Goal: Transaction & Acquisition: Purchase product/service

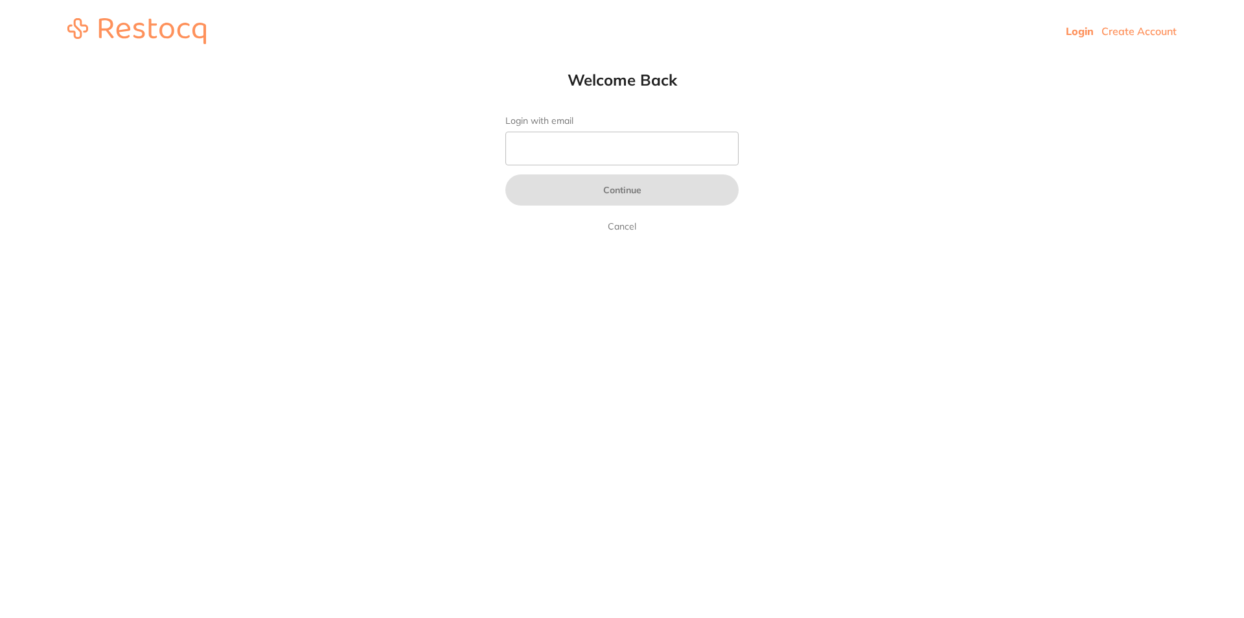
click at [673, 167] on form "Login with email Continue Cancel" at bounding box center [622, 174] width 233 height 119
click at [673, 160] on input "Login with email" at bounding box center [622, 149] width 233 height 34
type input "[EMAIL_ADDRESS][DOMAIN_NAME]"
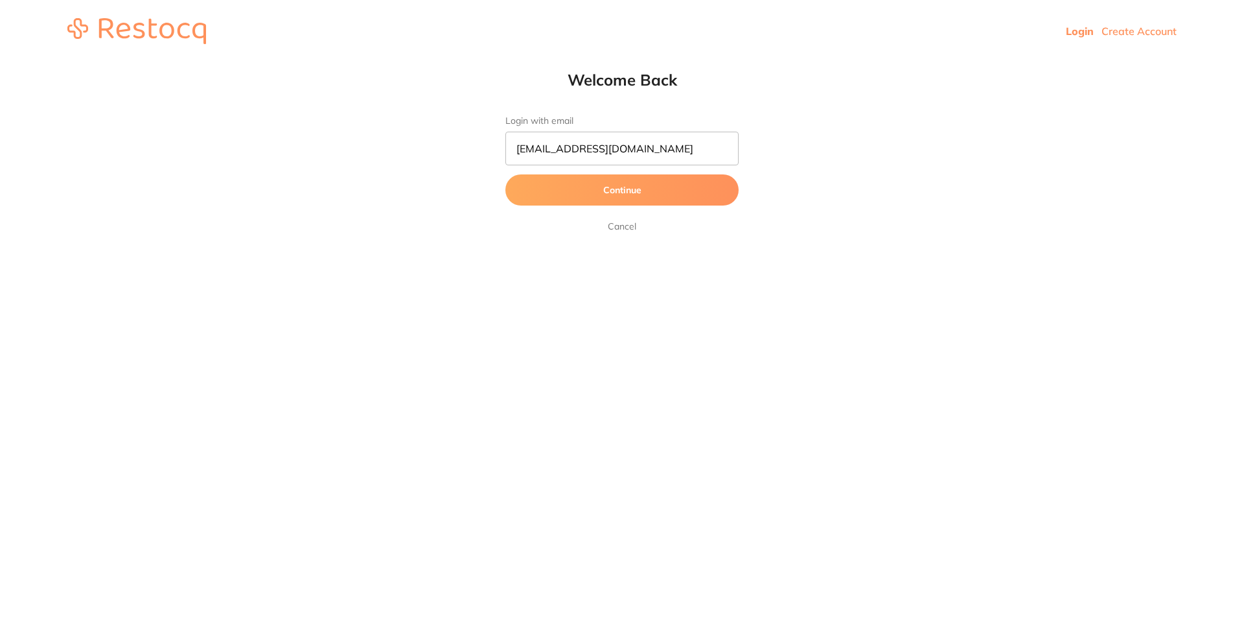
click at [616, 179] on button "Continue" at bounding box center [622, 189] width 233 height 31
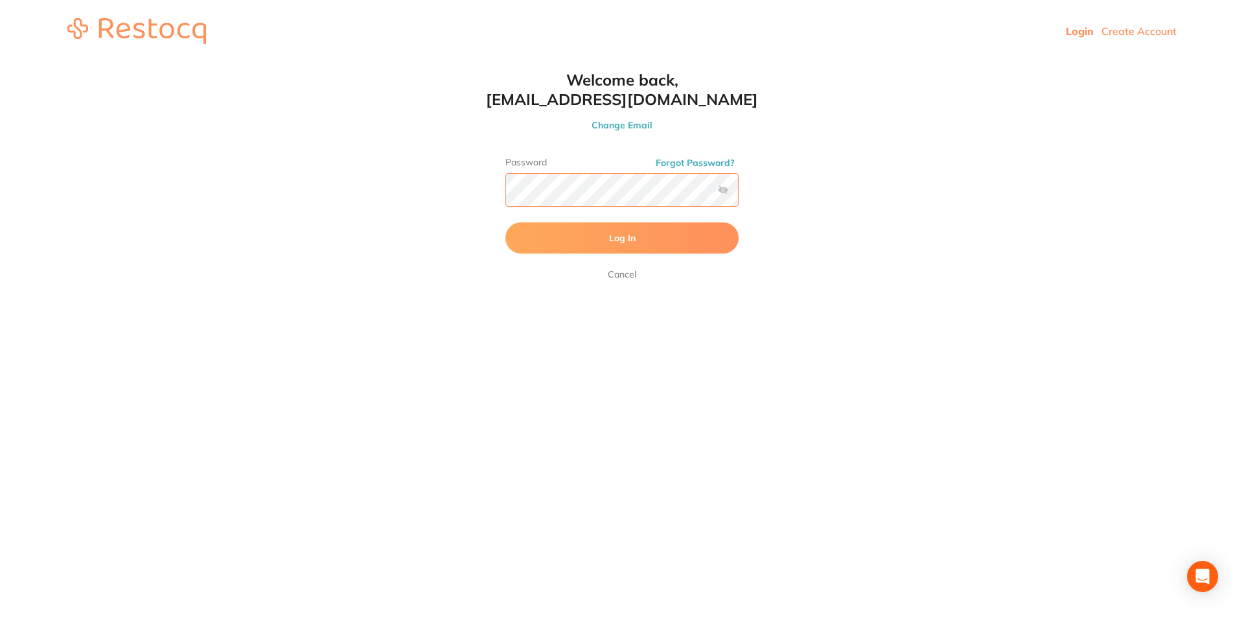
click at [506, 222] on button "Log In" at bounding box center [622, 237] width 233 height 31
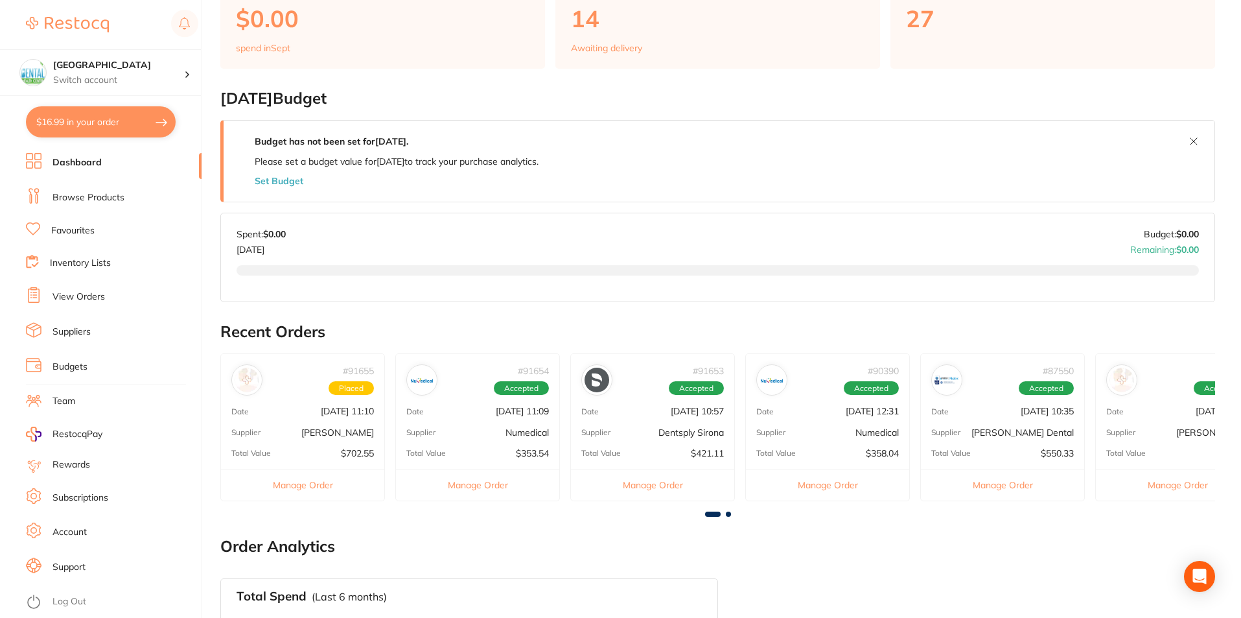
scroll to position [130, 0]
click at [286, 496] on button "Manage Order" at bounding box center [302, 483] width 163 height 32
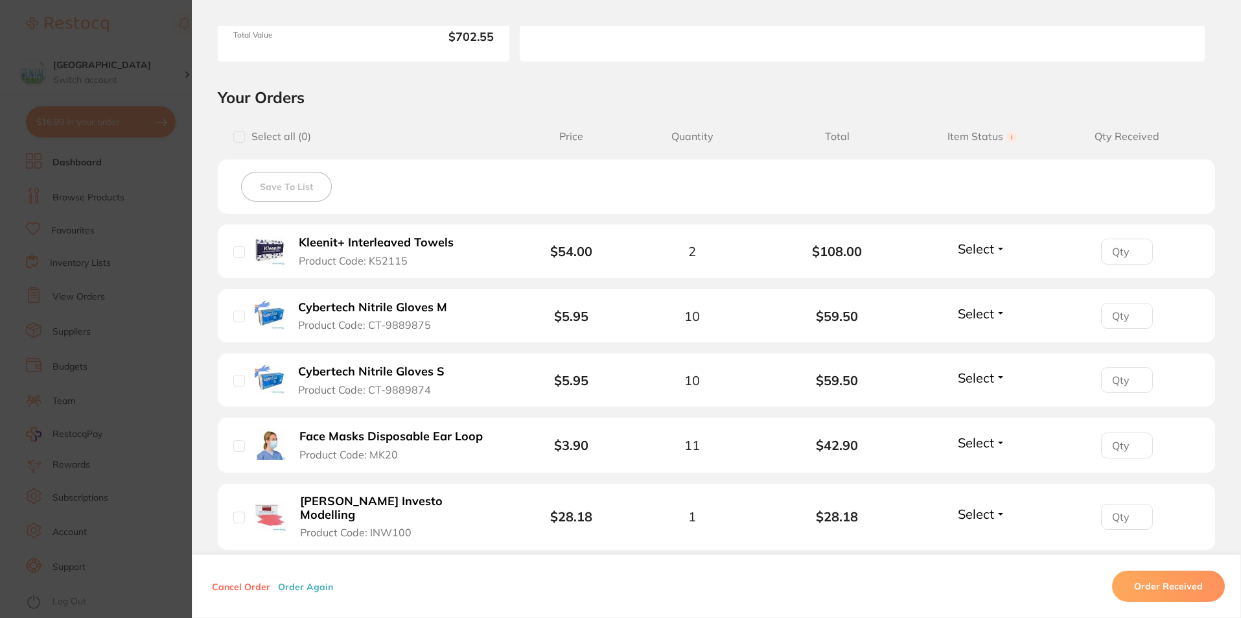
scroll to position [0, 0]
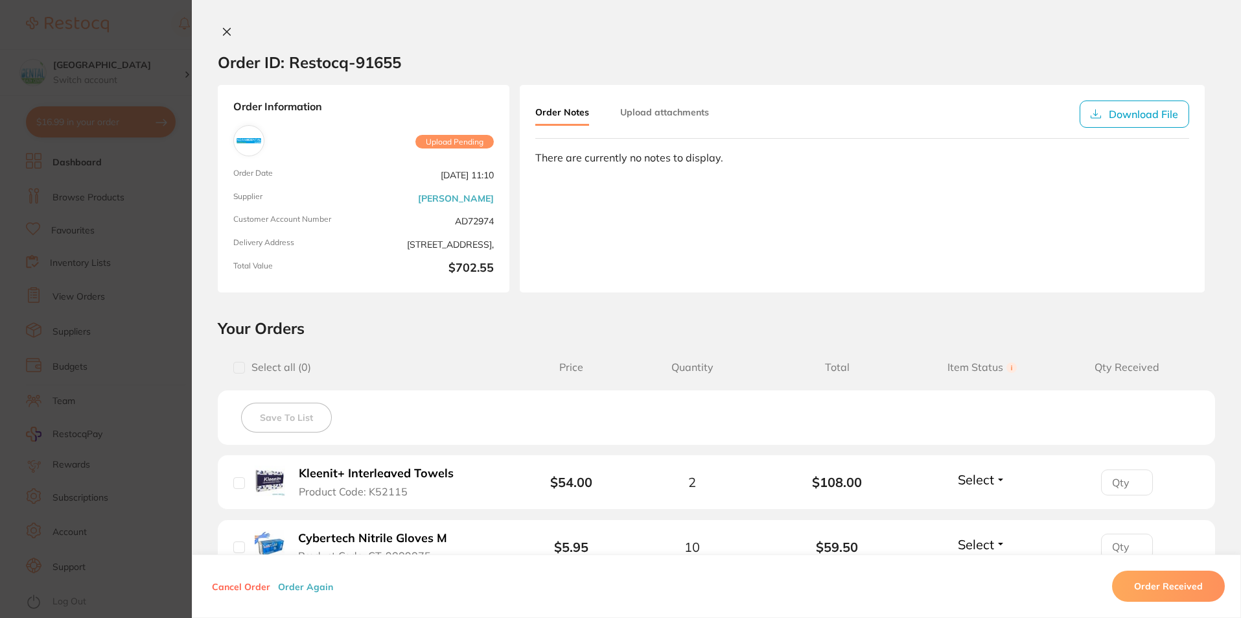
click at [232, 34] on div at bounding box center [716, 33] width 1049 height 14
click at [227, 33] on icon at bounding box center [227, 32] width 10 height 10
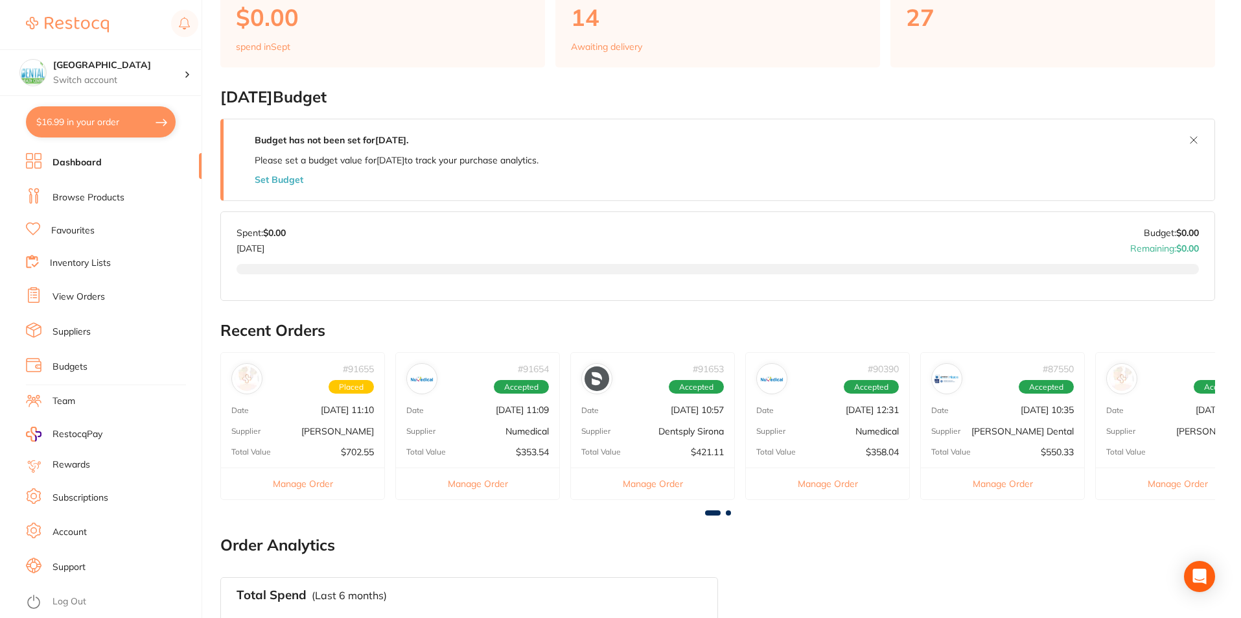
click at [338, 380] on span "Placed" at bounding box center [351, 387] width 45 height 14
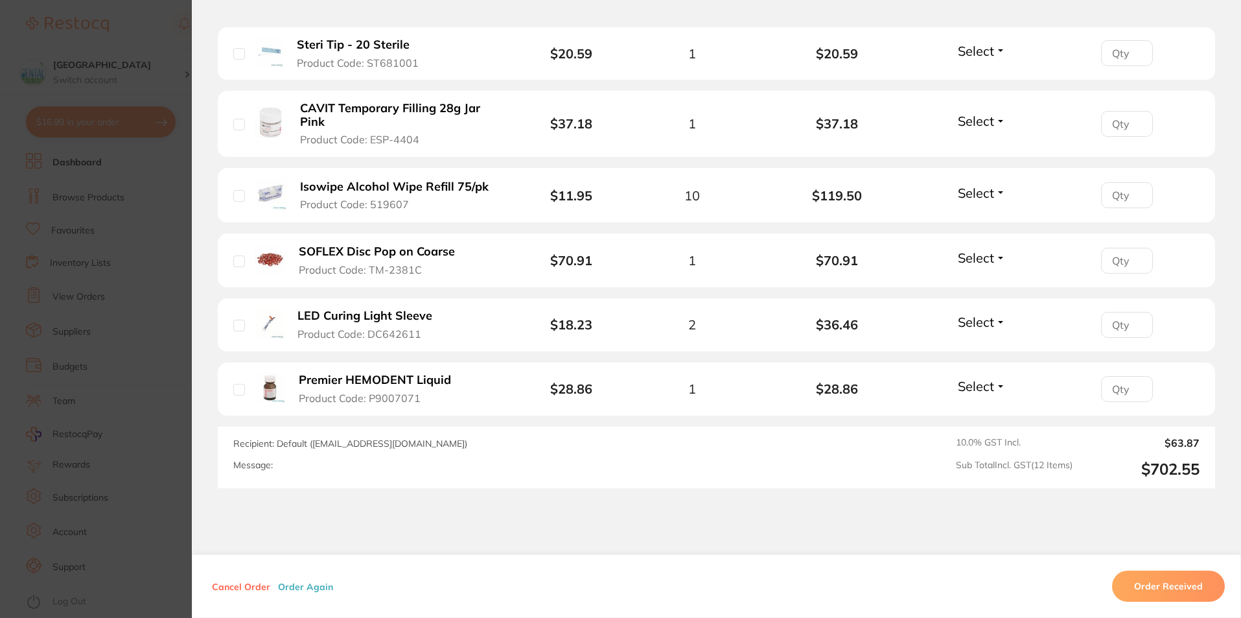
scroll to position [814, 0]
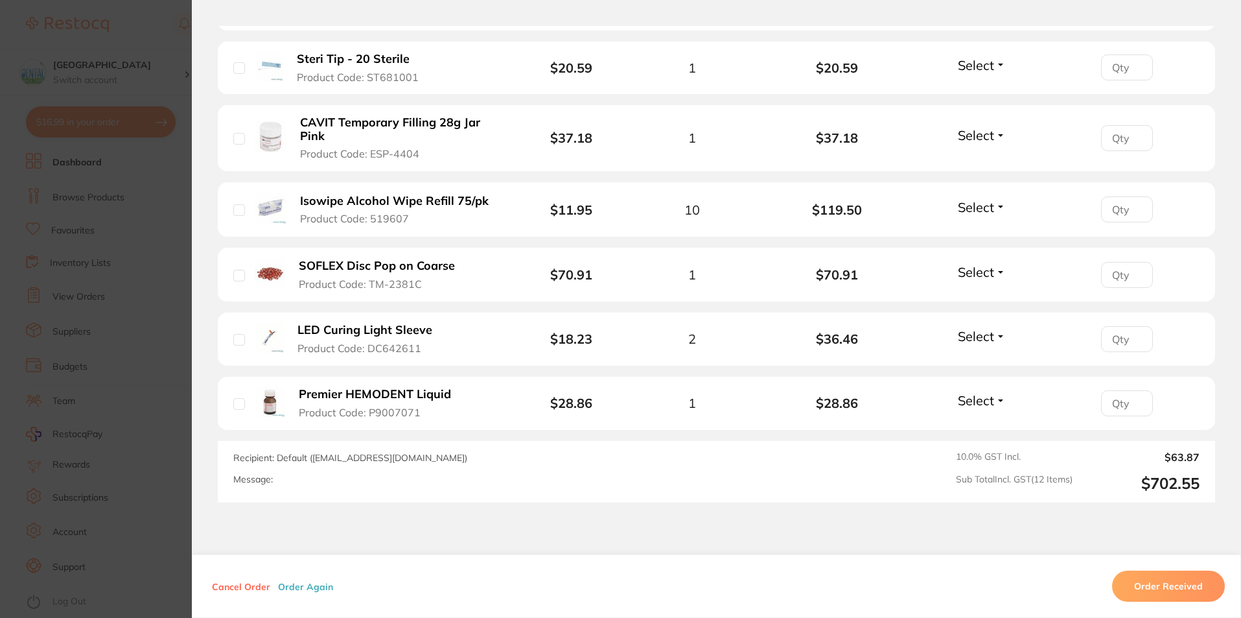
click at [1167, 594] on button "Order Received" at bounding box center [1168, 585] width 113 height 31
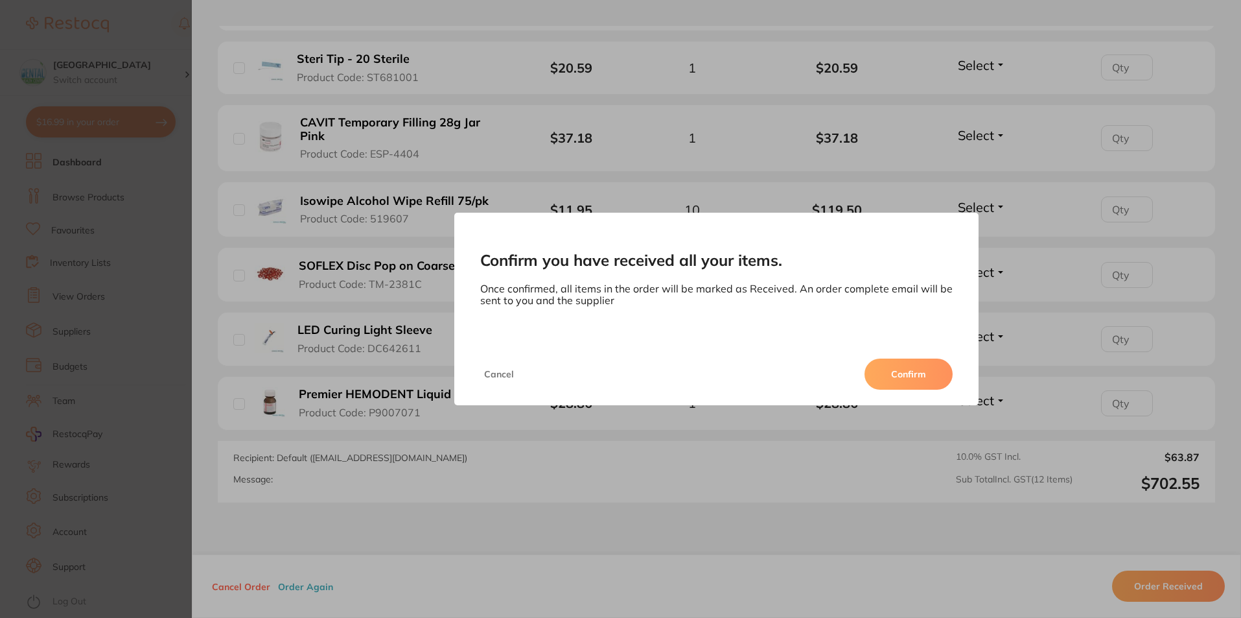
drag, startPoint x: 976, startPoint y: 393, endPoint x: 933, endPoint y: 377, distance: 46.0
click at [968, 390] on div "Cancel Confirm" at bounding box center [716, 374] width 525 height 62
click at [933, 377] on button "Confirm" at bounding box center [909, 373] width 88 height 31
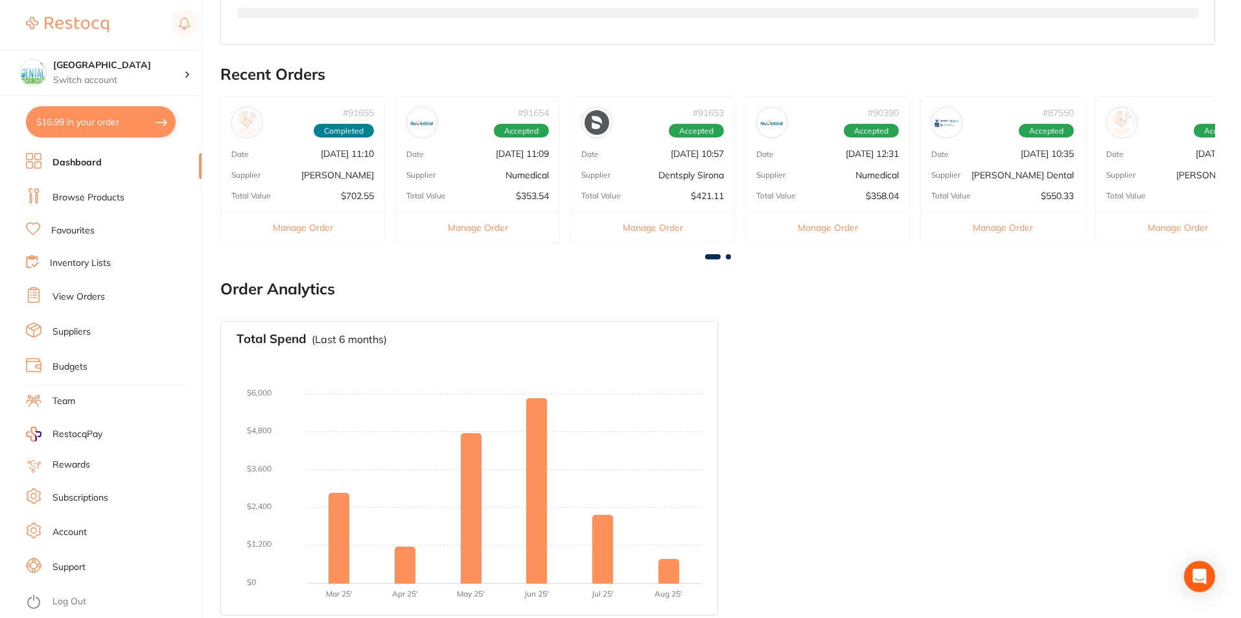
scroll to position [393, 0]
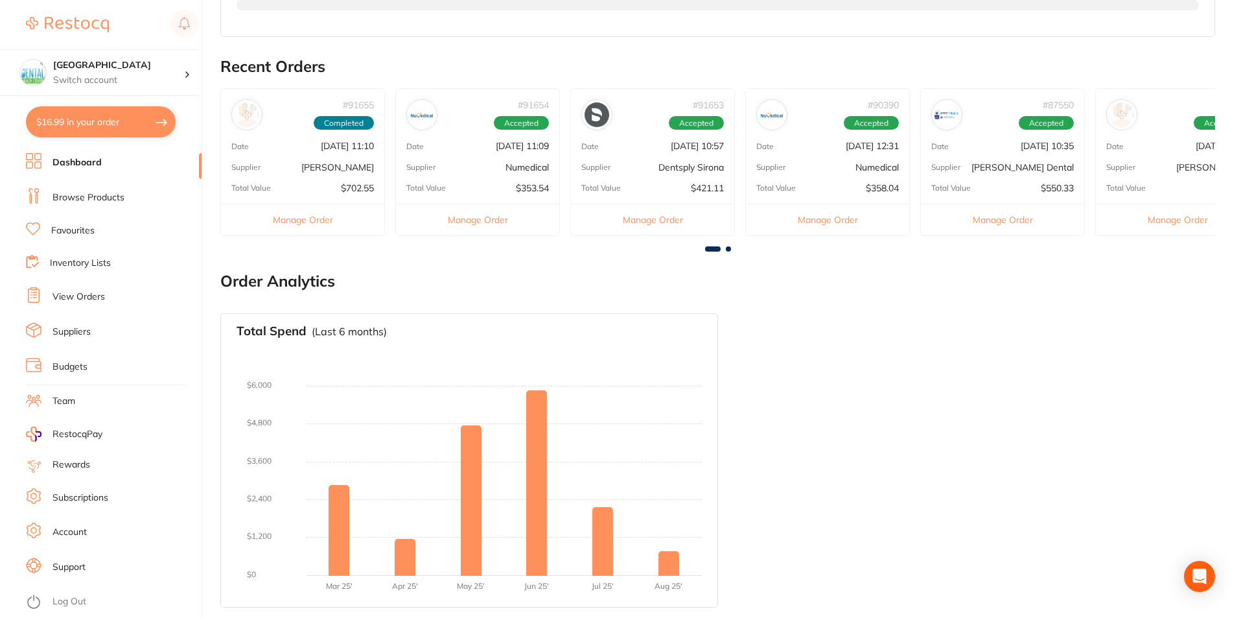
click at [80, 294] on link "View Orders" at bounding box center [78, 296] width 52 height 13
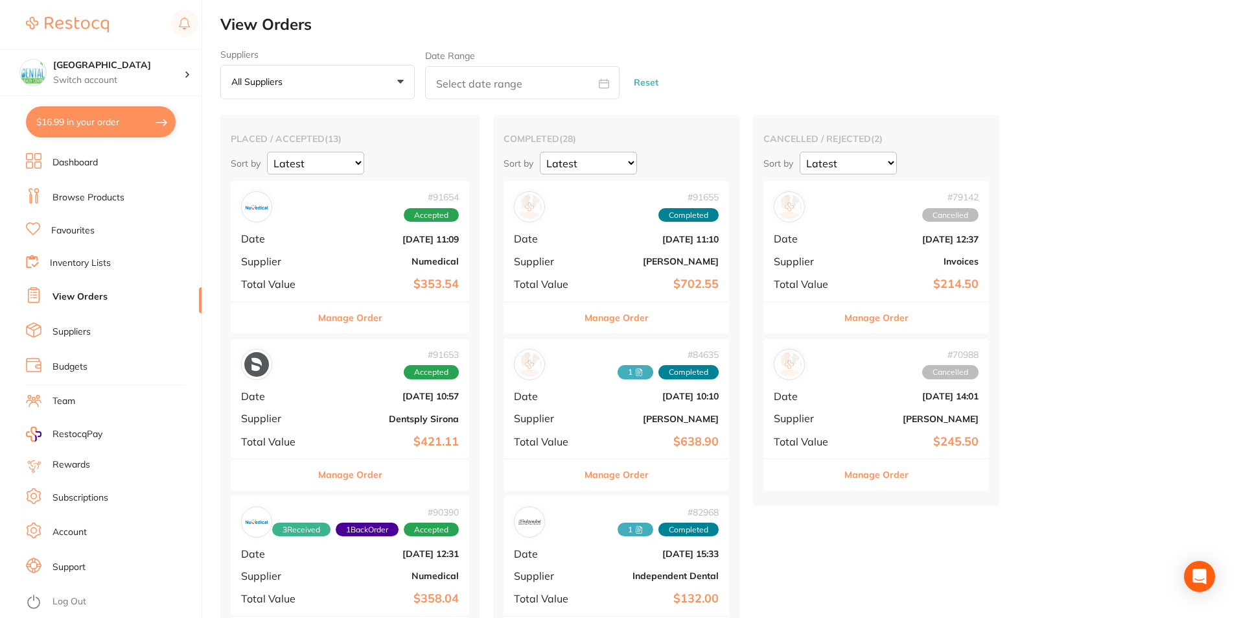
click at [368, 273] on div "# 91654 Accepted Date Aug 28 2025, 11:09 Supplier Numedical Total Value $353.54" at bounding box center [350, 241] width 239 height 120
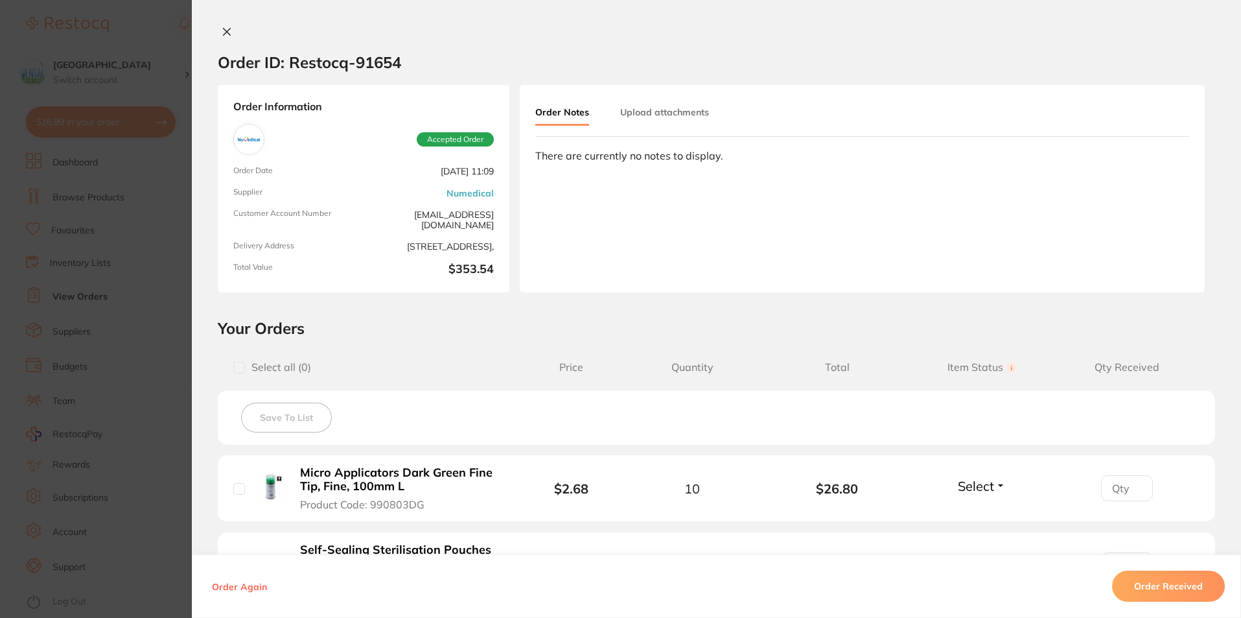
click at [1191, 588] on button "Order Received" at bounding box center [1168, 585] width 113 height 31
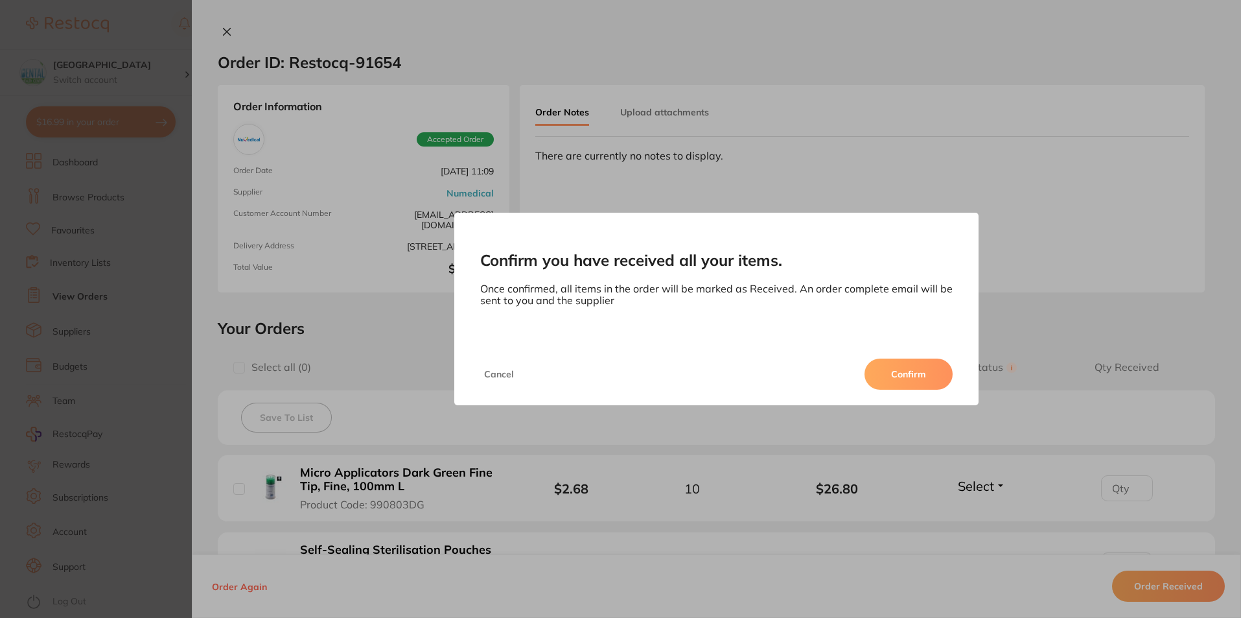
click at [913, 381] on button "Confirm" at bounding box center [909, 373] width 88 height 31
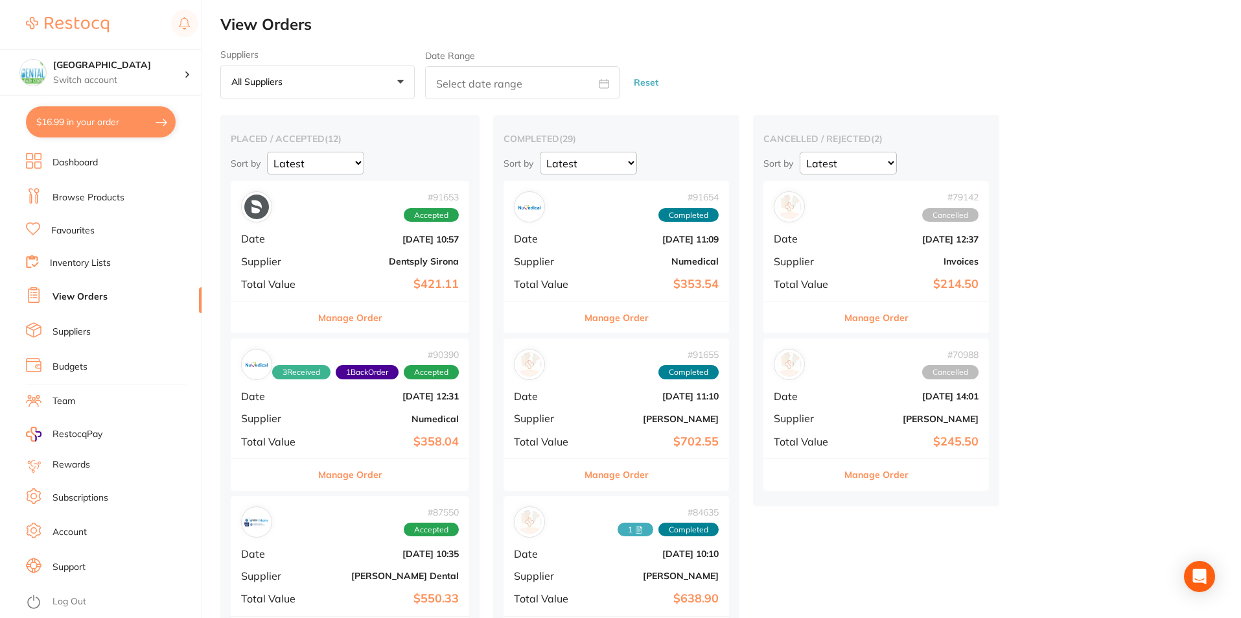
drag, startPoint x: 382, startPoint y: 260, endPoint x: 497, endPoint y: 324, distance: 132.0
click at [382, 259] on b "Dentsply Sirona" at bounding box center [390, 261] width 138 height 10
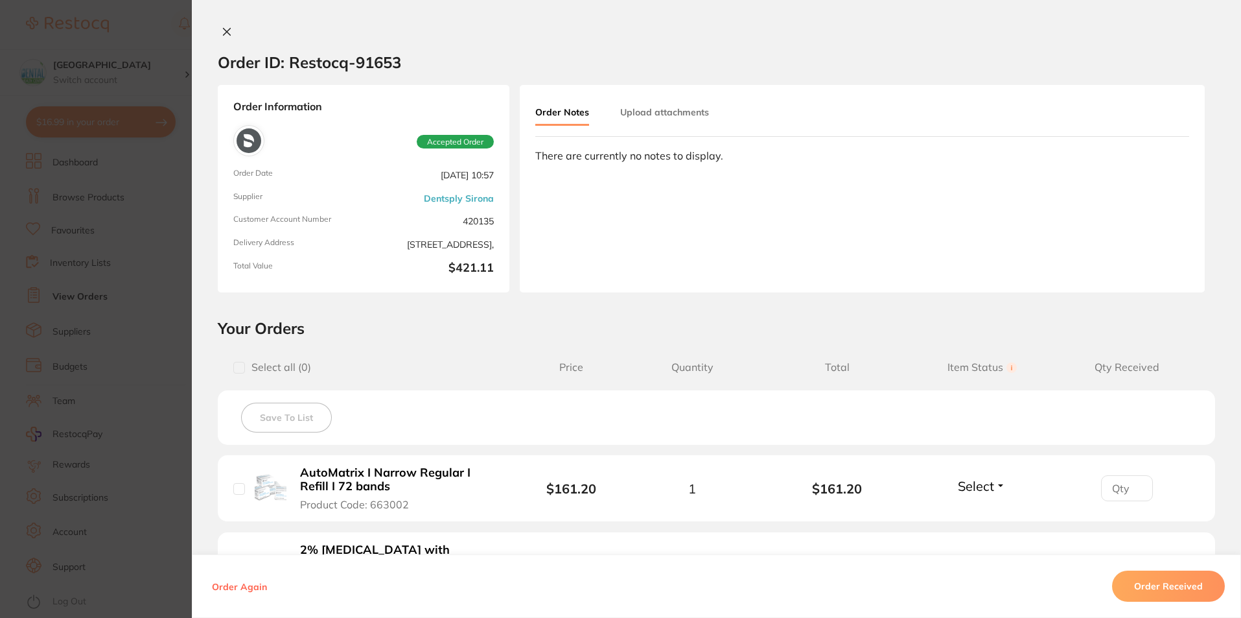
click at [1158, 596] on button "Order Received" at bounding box center [1168, 585] width 113 height 31
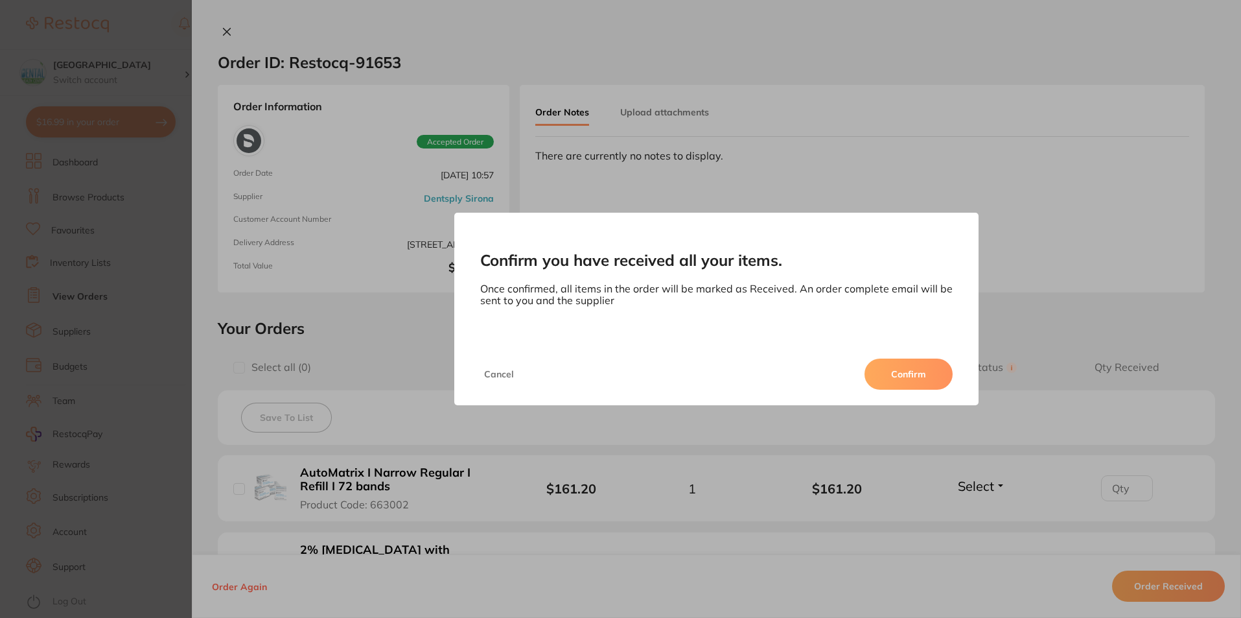
click at [903, 375] on button "Confirm" at bounding box center [909, 373] width 88 height 31
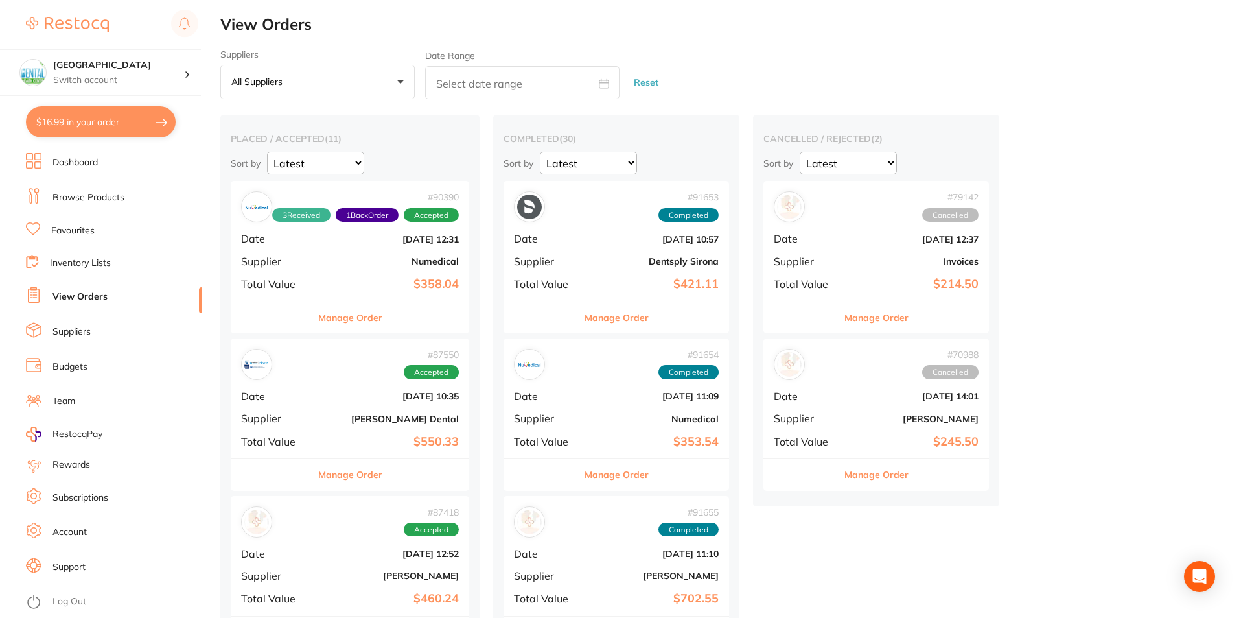
click at [384, 273] on div "# 90390 3 Received 1 Back Order Accepted Date Aug 15 2025, 12:31 Supplier Numed…" at bounding box center [350, 241] width 239 height 120
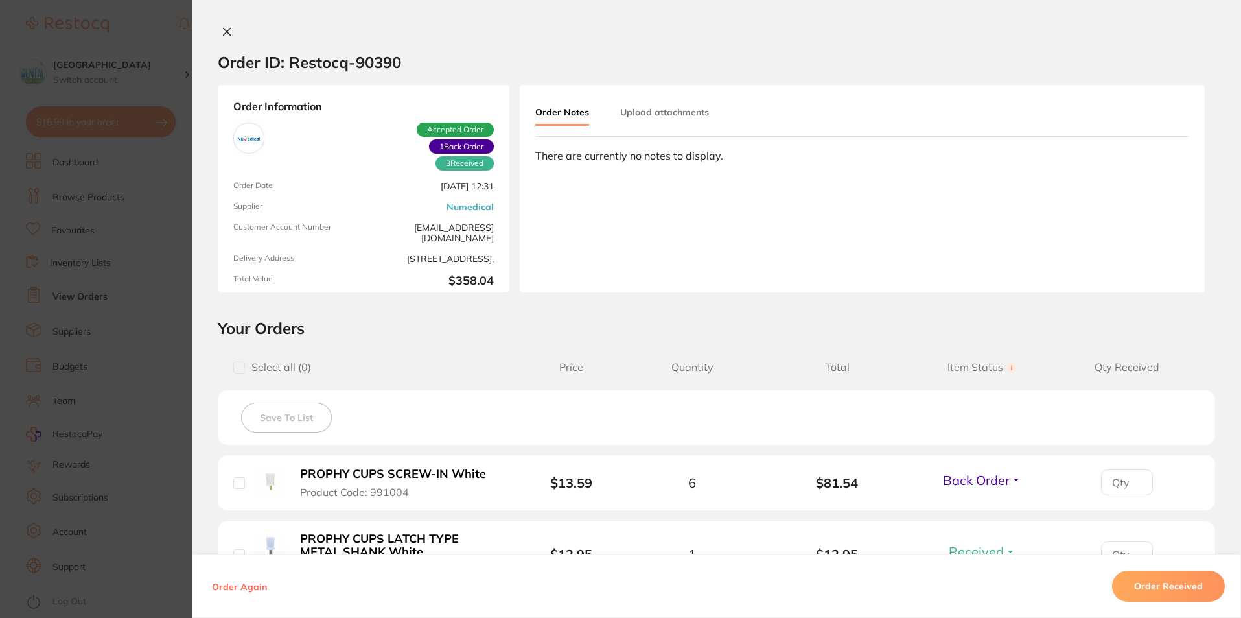
drag, startPoint x: 1161, startPoint y: 582, endPoint x: 1157, endPoint y: 576, distance: 7.6
click at [1161, 583] on button "Order Received" at bounding box center [1168, 585] width 113 height 31
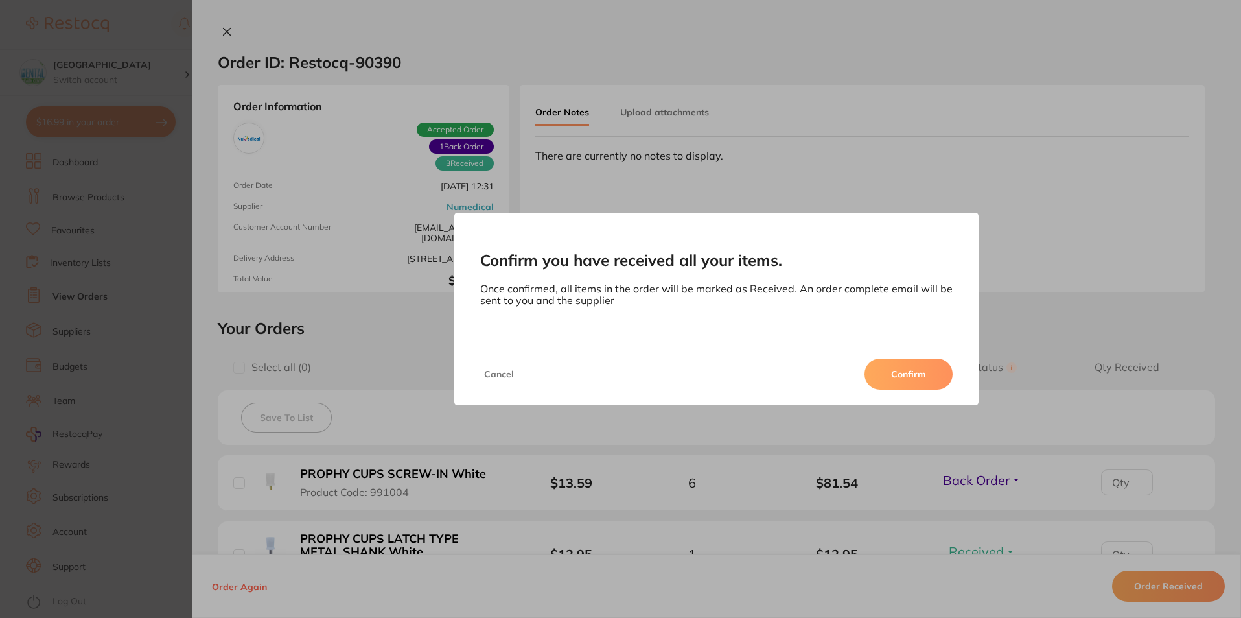
click at [906, 367] on button "Confirm" at bounding box center [909, 373] width 88 height 31
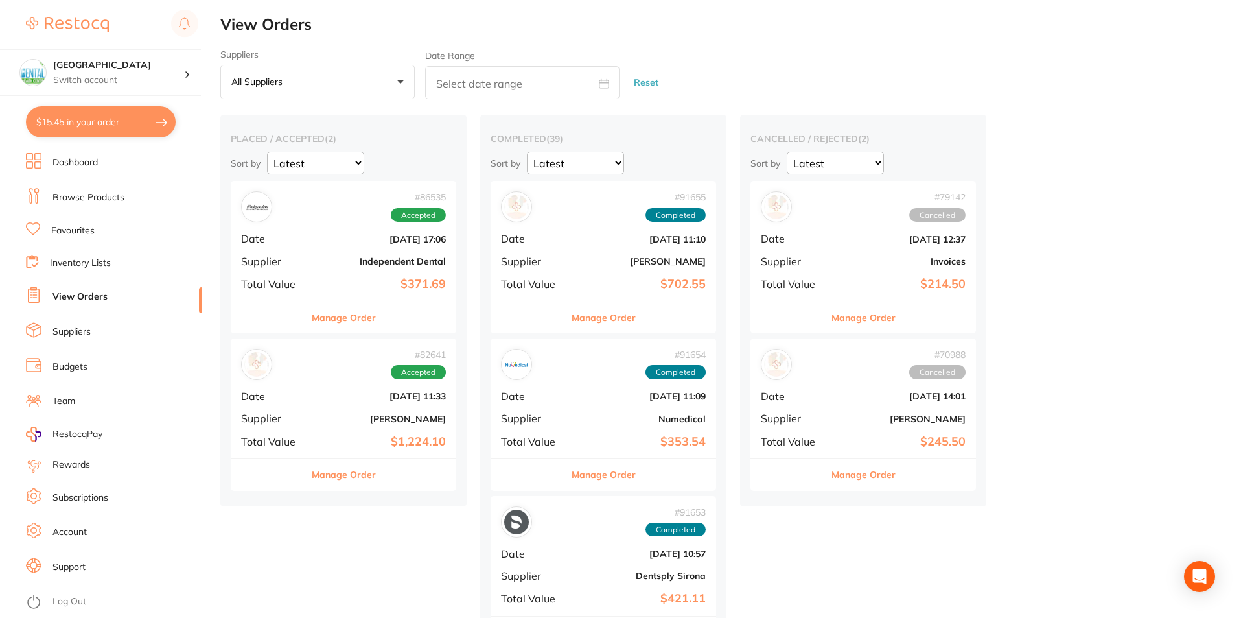
click at [458, 245] on div "placed / accepted ( 2 ) Sort by Latest Notification # 86535 Accepted Date [DATE…" at bounding box center [343, 310] width 246 height 391
drag, startPoint x: 425, startPoint y: 260, endPoint x: 852, endPoint y: 380, distance: 443.2
click at [426, 261] on b "Independent Dental" at bounding box center [381, 261] width 130 height 10
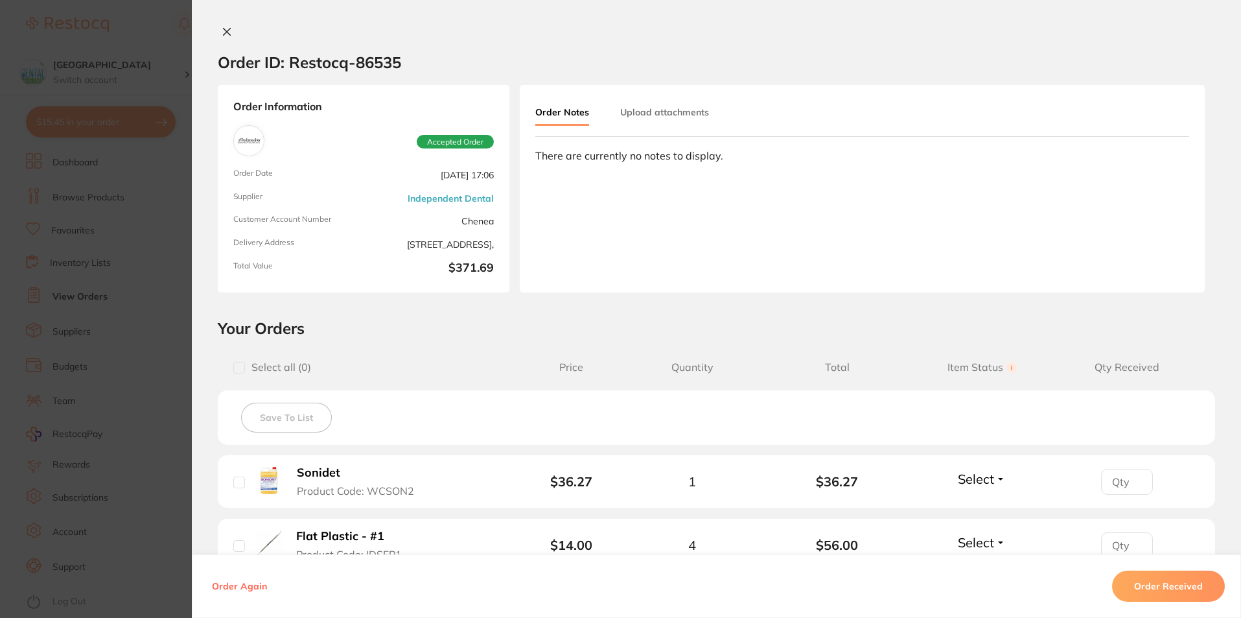
click at [1158, 578] on button "Order Received" at bounding box center [1168, 585] width 113 height 31
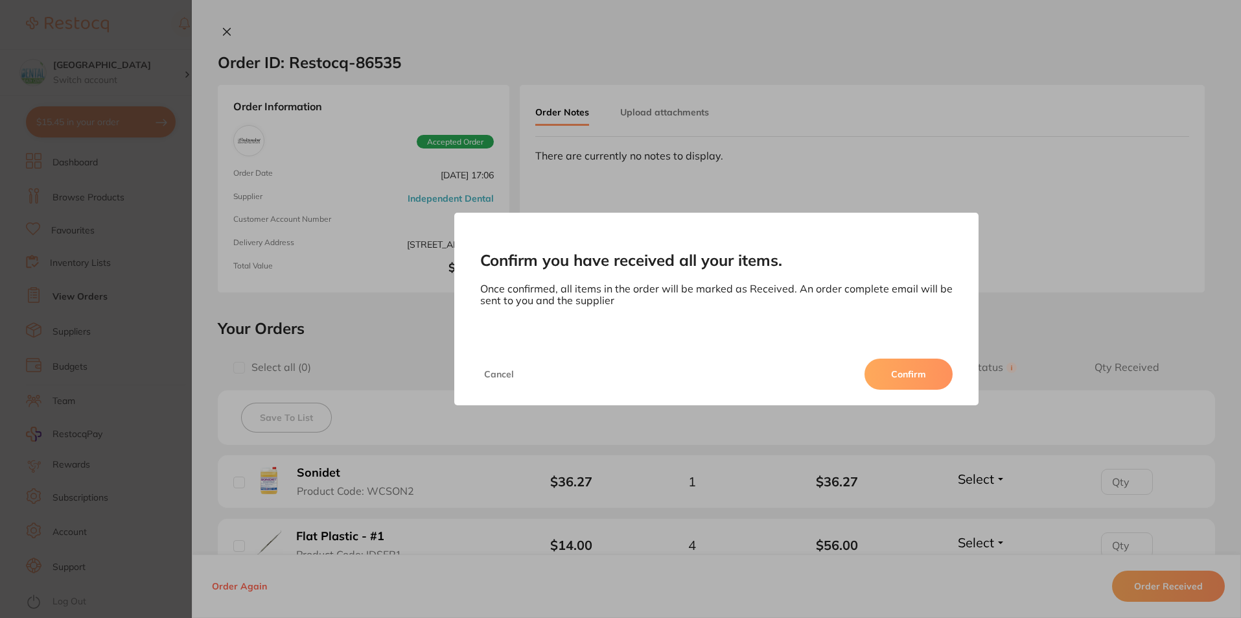
drag, startPoint x: 872, startPoint y: 359, endPoint x: 886, endPoint y: 362, distance: 14.5
click at [874, 359] on div "Cancel Confirm" at bounding box center [716, 374] width 525 height 62
click at [922, 376] on button "Confirm" at bounding box center [909, 373] width 88 height 31
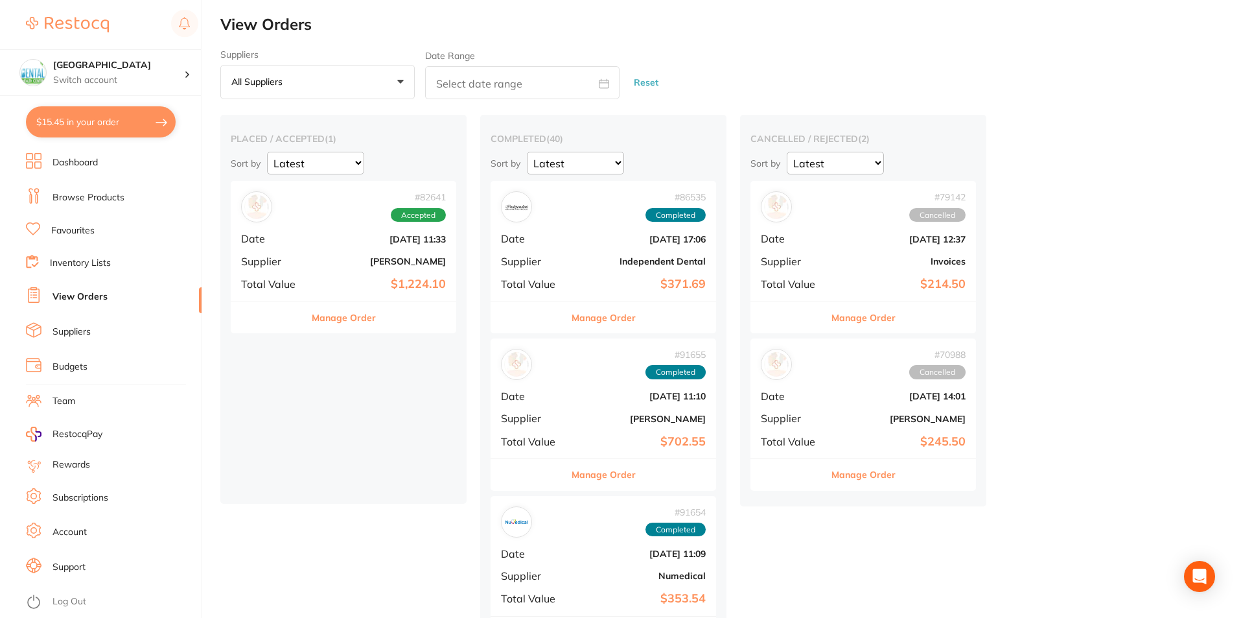
click at [366, 266] on b "[PERSON_NAME]" at bounding box center [381, 261] width 130 height 10
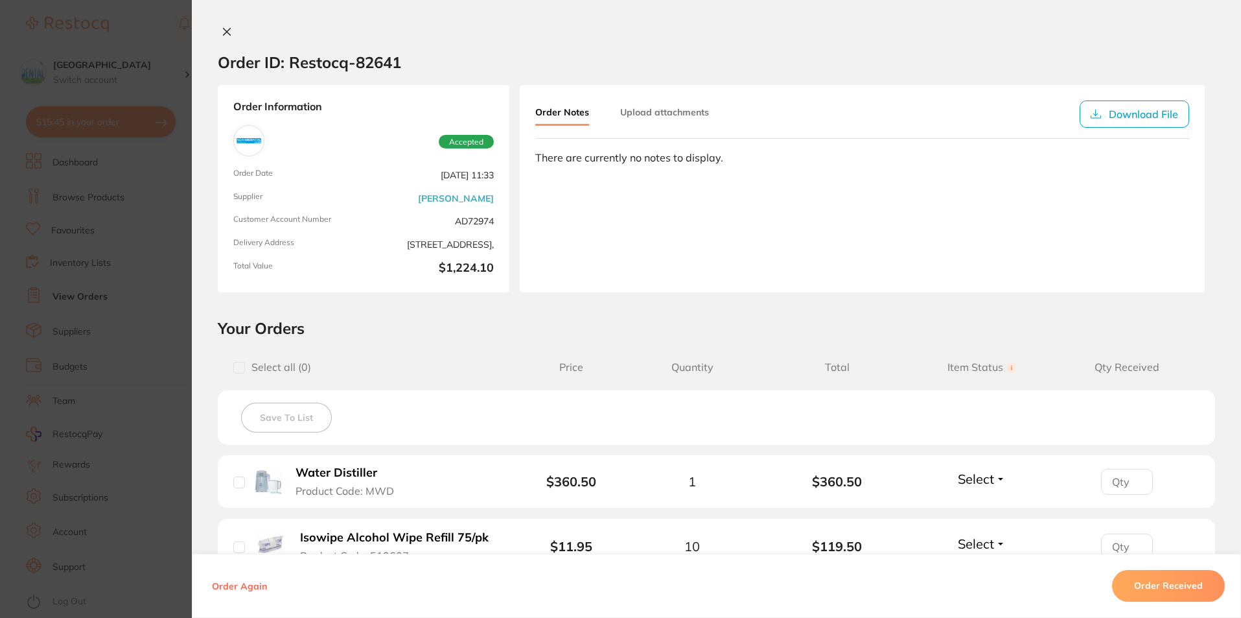
click at [1155, 583] on button "Order Received" at bounding box center [1168, 585] width 113 height 31
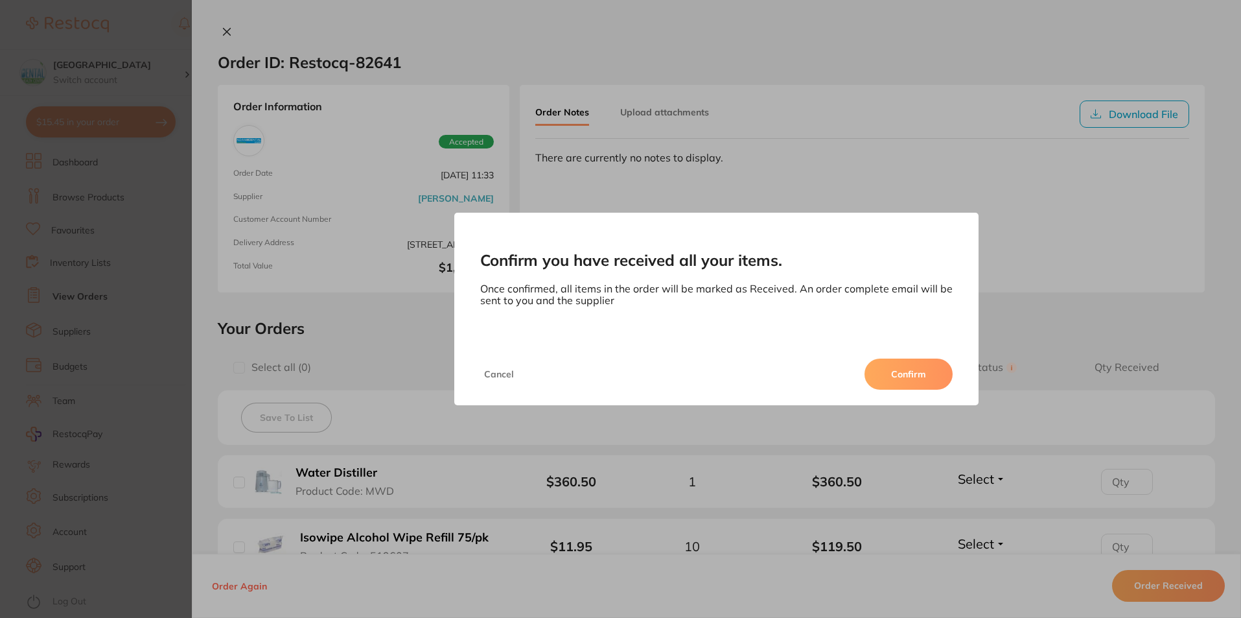
click at [901, 380] on button "Confirm" at bounding box center [909, 373] width 88 height 31
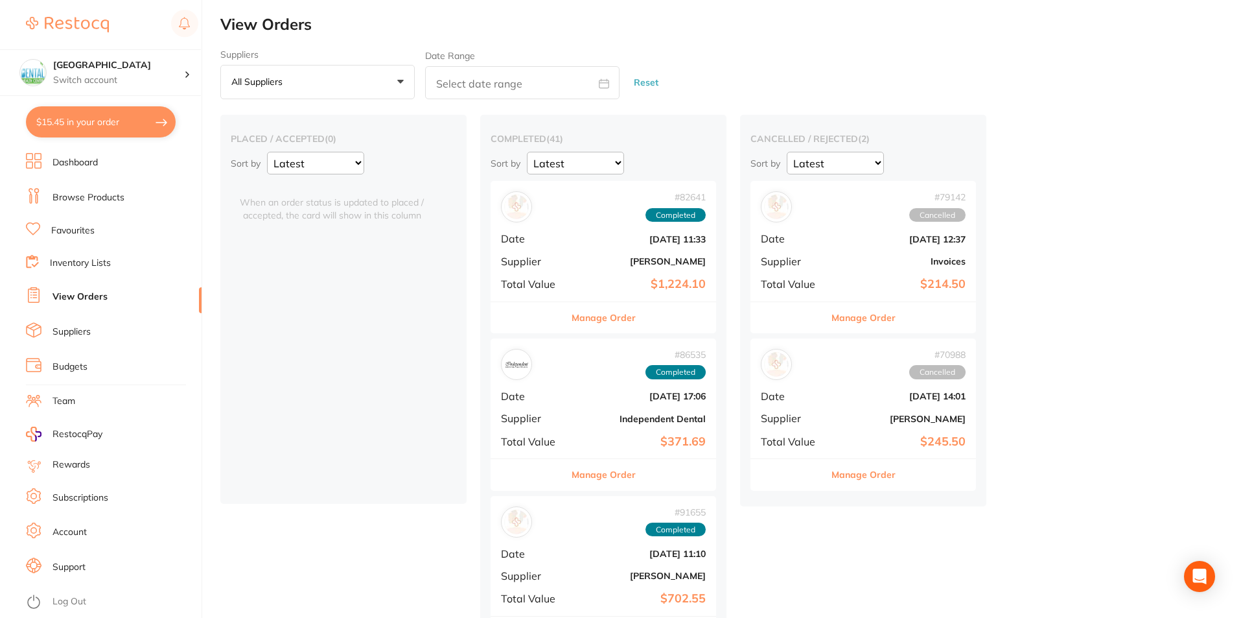
click at [70, 198] on link "Browse Products" at bounding box center [88, 197] width 72 height 13
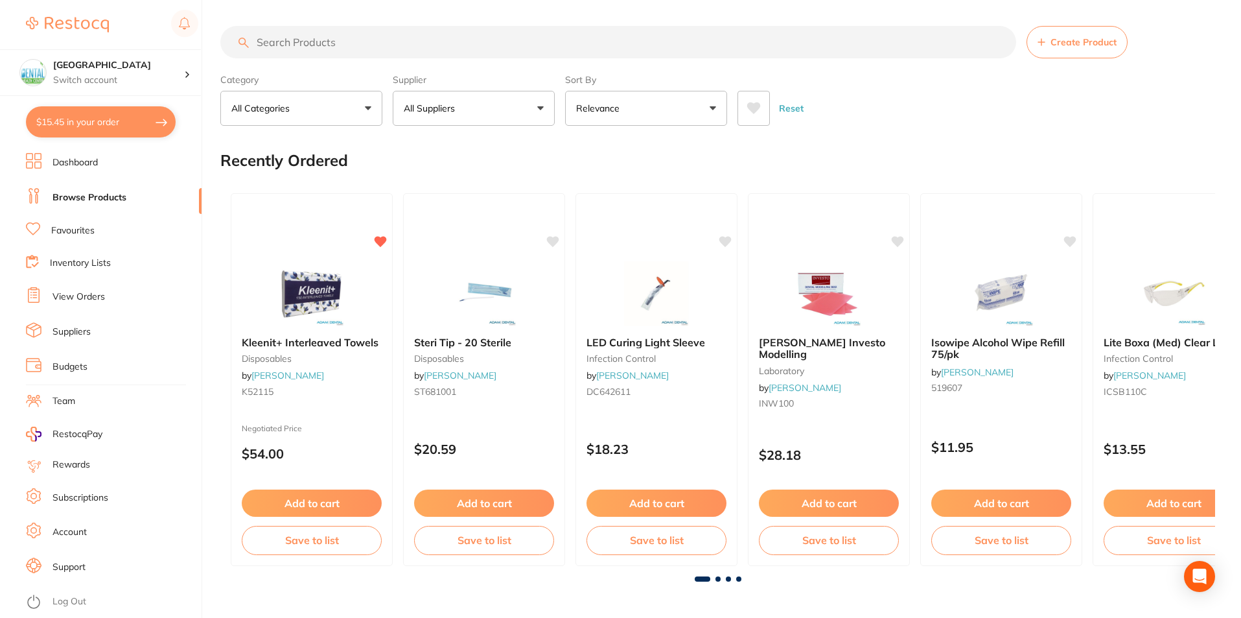
click at [492, 48] on input "search" at bounding box center [618, 42] width 796 height 32
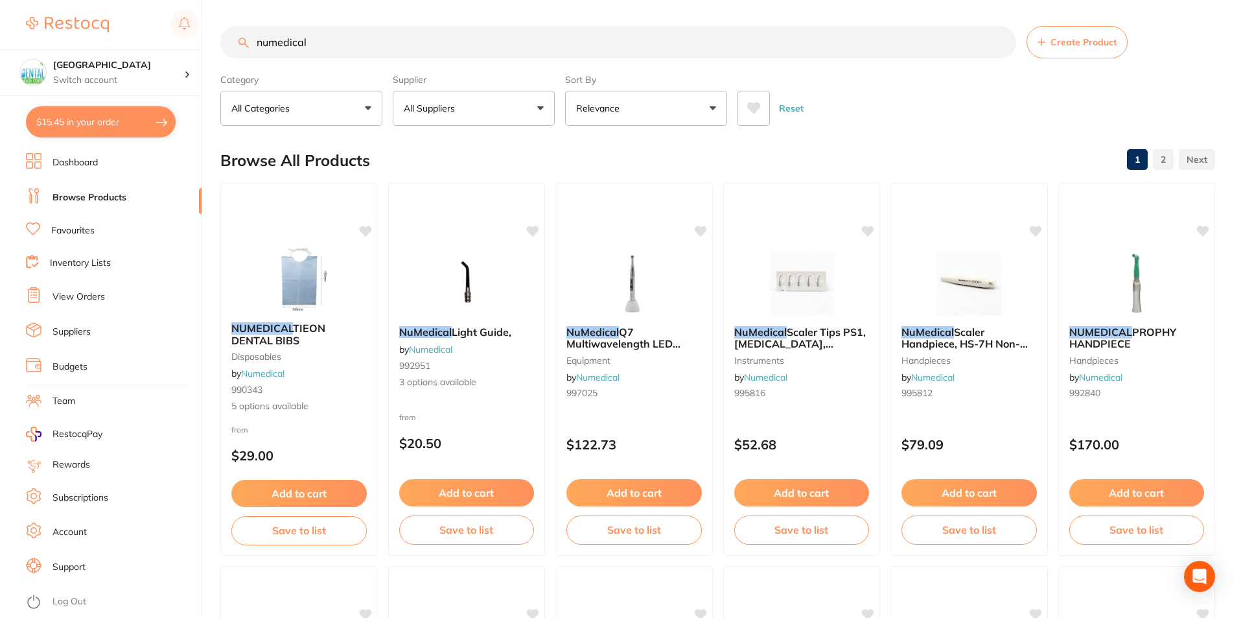
click at [460, 111] on p "All Suppliers" at bounding box center [432, 108] width 56 height 13
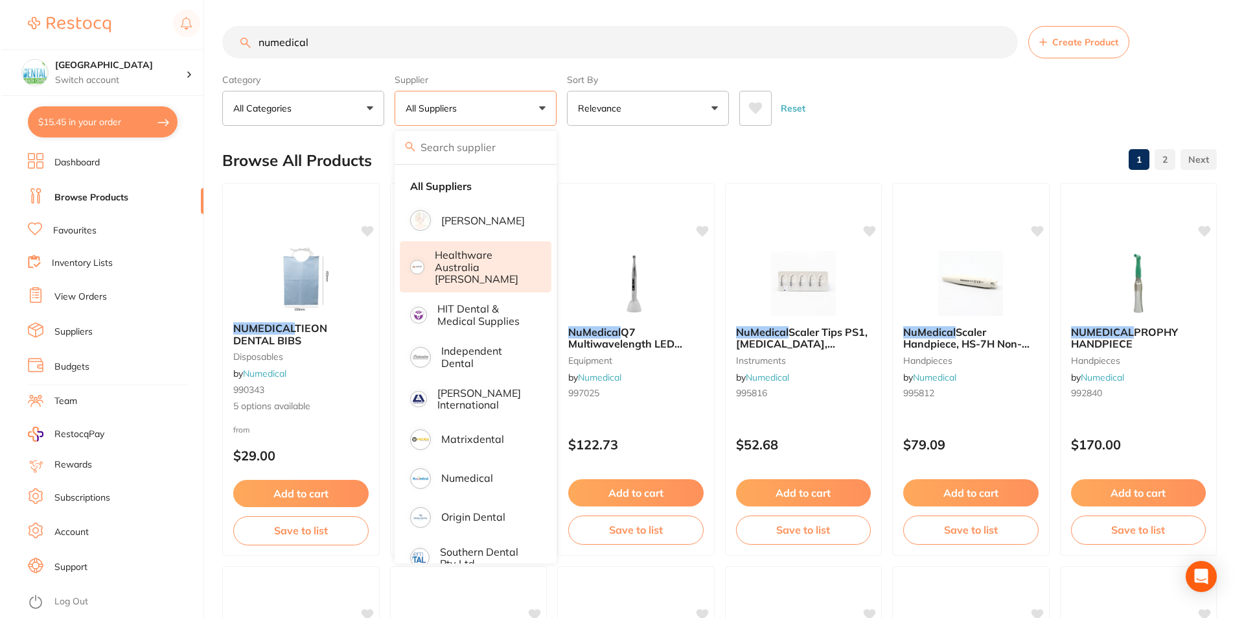
scroll to position [54, 0]
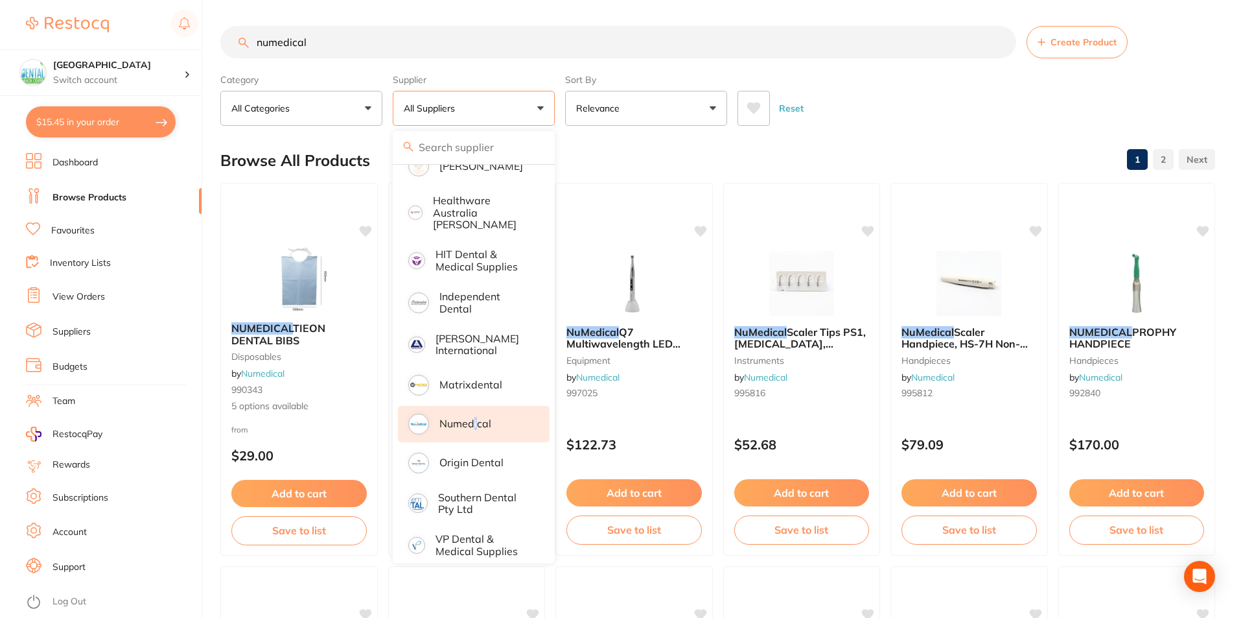
click at [476, 426] on li "Numedical" at bounding box center [474, 424] width 152 height 36
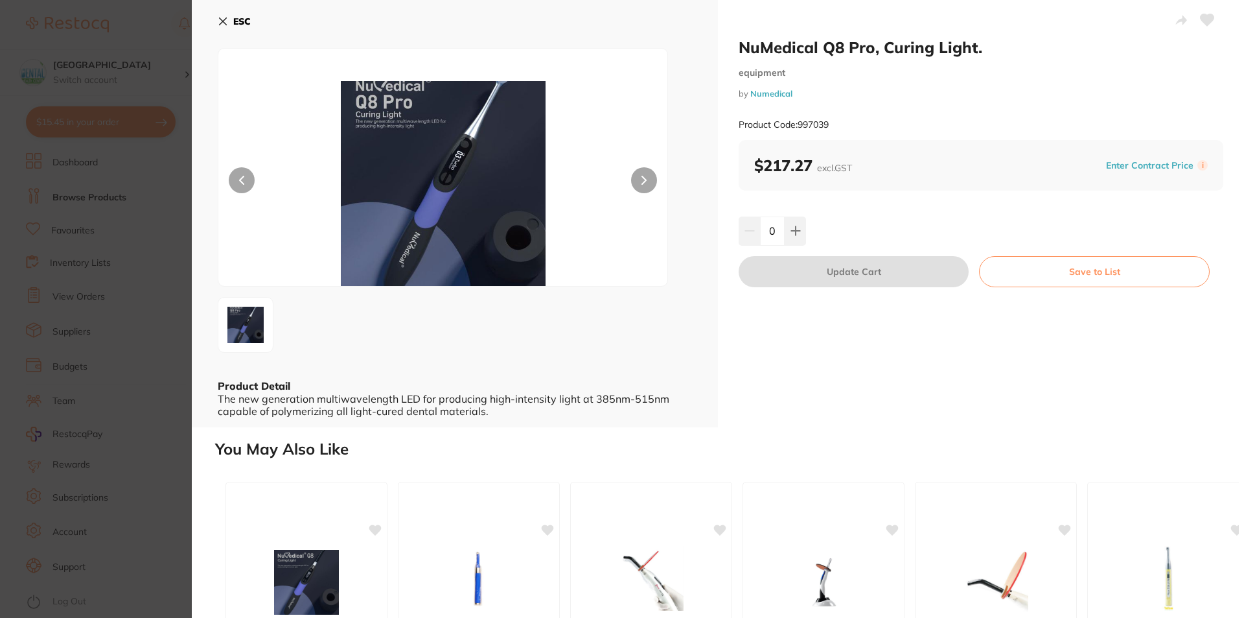
drag, startPoint x: 225, startPoint y: 27, endPoint x: 264, endPoint y: 43, distance: 42.1
click at [224, 27] on button "ESC" at bounding box center [234, 21] width 33 height 22
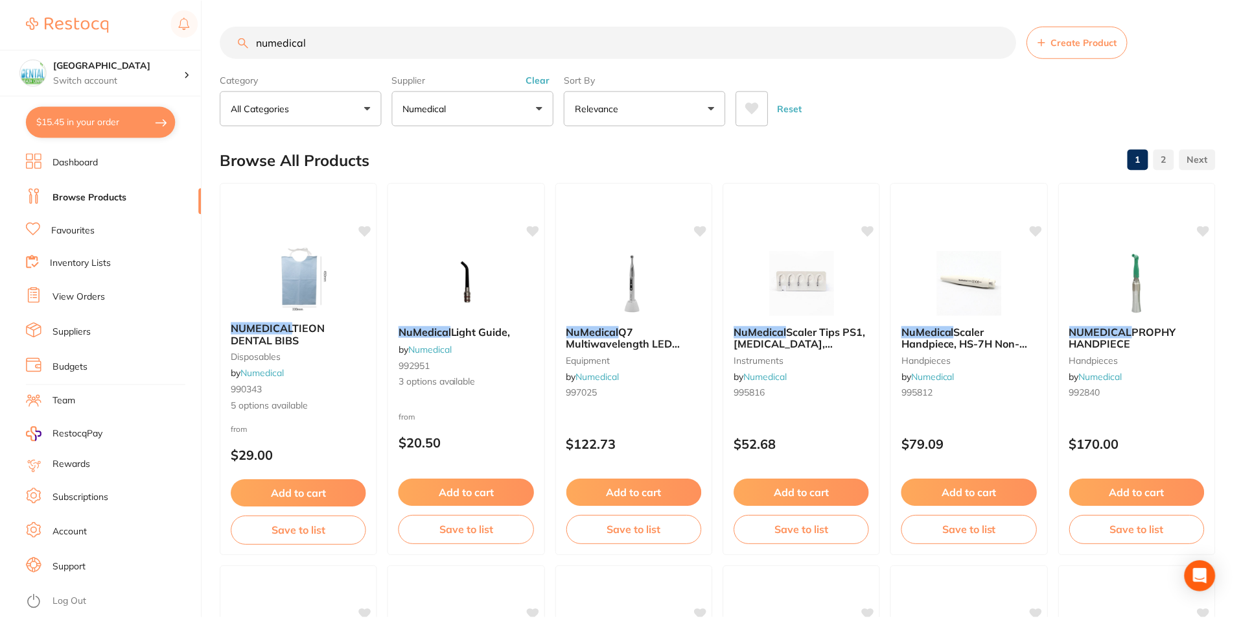
scroll to position [1, 0]
drag, startPoint x: 331, startPoint y: 52, endPoint x: 82, endPoint y: 38, distance: 249.2
click at [84, 38] on div "$15.45 Dental Health Centre Switch account Dental Health Centre $15.45 in your …" at bounding box center [620, 308] width 1241 height 618
paste input "992482"
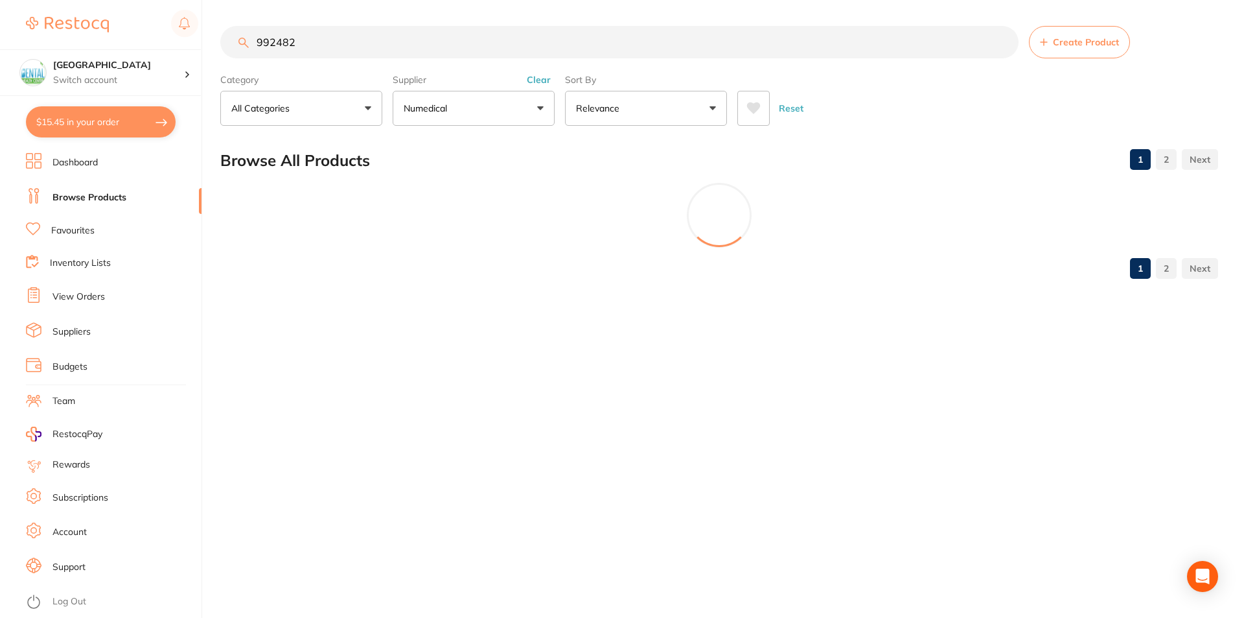
scroll to position [0, 0]
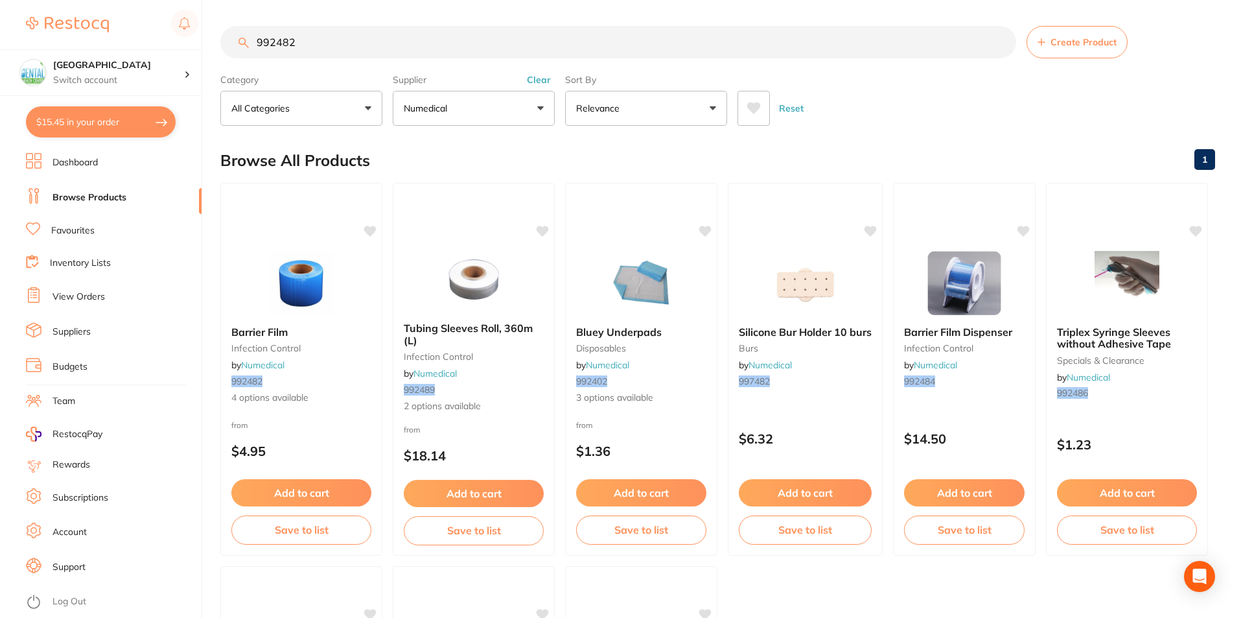
type input "992482"
click at [310, 301] on img at bounding box center [301, 282] width 85 height 65
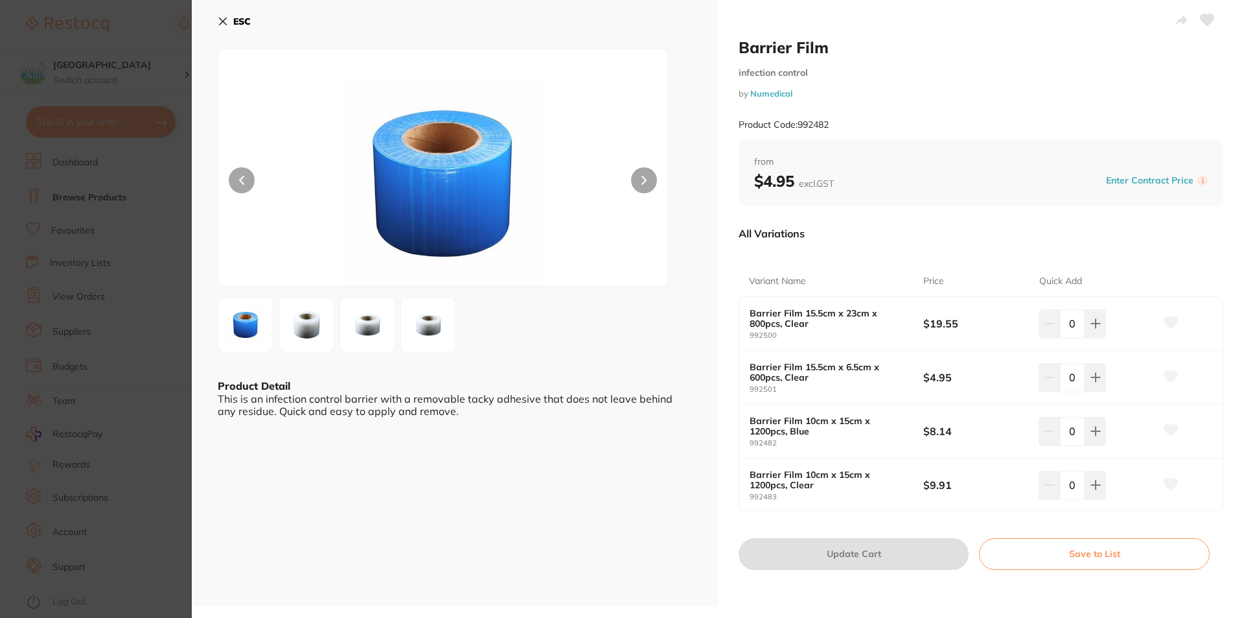
click at [933, 428] on b "$8.14" at bounding box center [976, 431] width 104 height 14
click at [1131, 189] on div "Enter Contract Price i" at bounding box center [1155, 180] width 106 height 19
drag, startPoint x: 1080, startPoint y: 436, endPoint x: 1094, endPoint y: 427, distance: 16.6
click at [1094, 427] on div "0" at bounding box center [1072, 431] width 67 height 29
click at [1094, 427] on icon at bounding box center [1096, 431] width 10 height 10
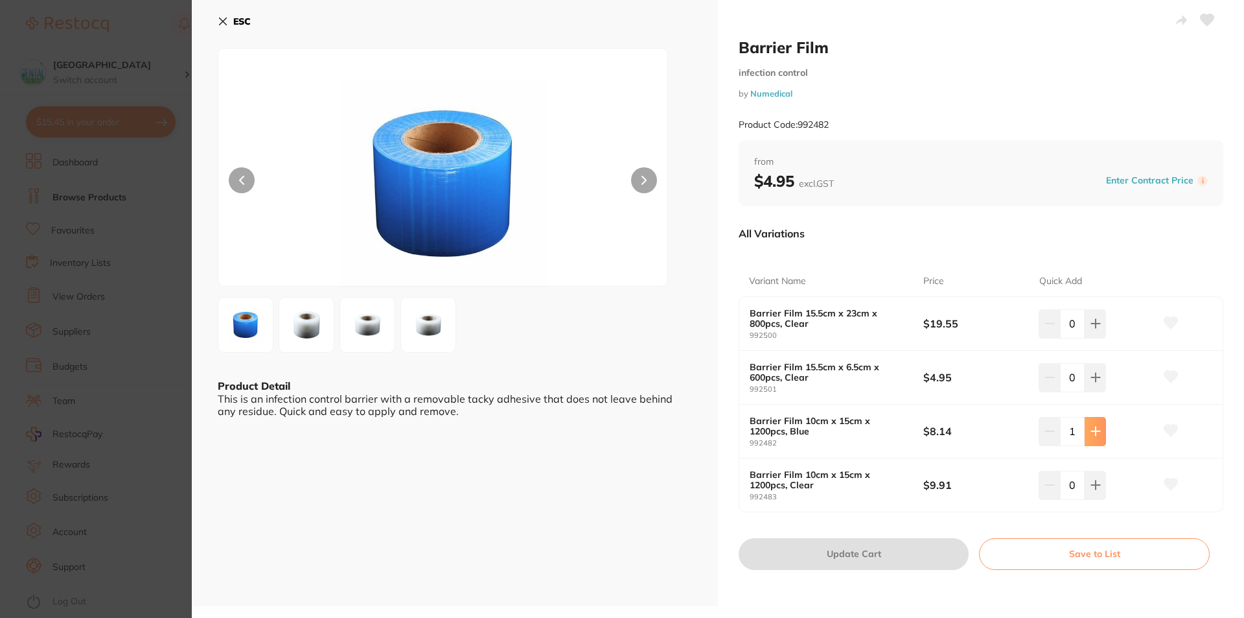
click at [1095, 427] on icon at bounding box center [1096, 431] width 10 height 10
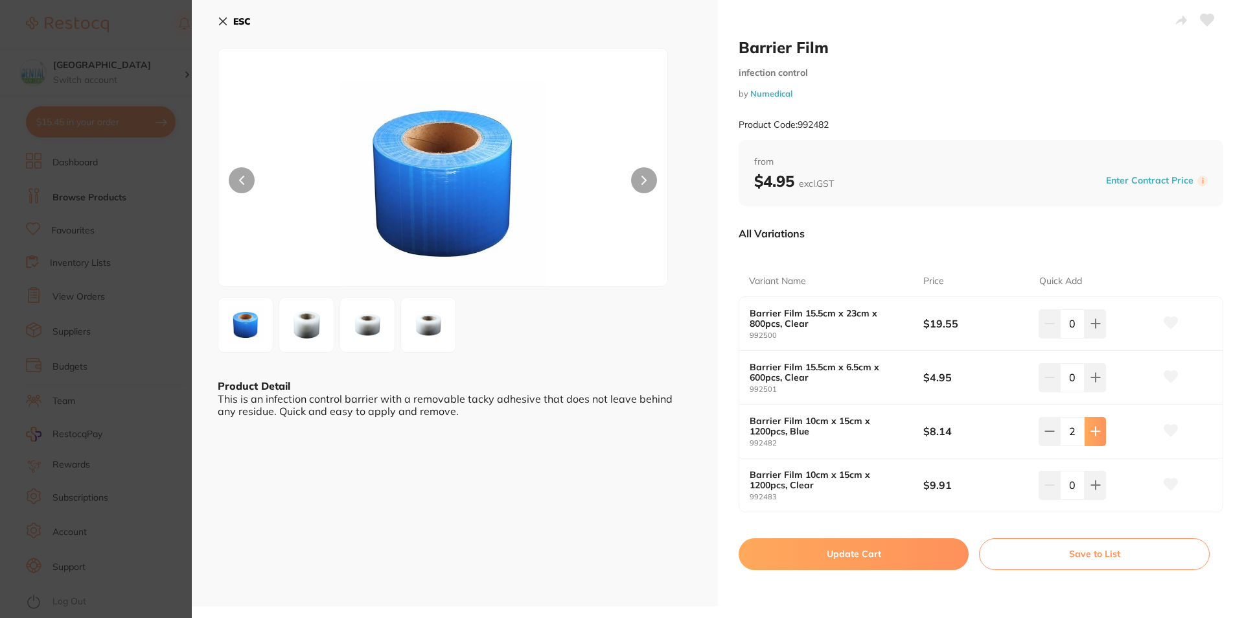
click at [1095, 427] on icon at bounding box center [1096, 431] width 10 height 10
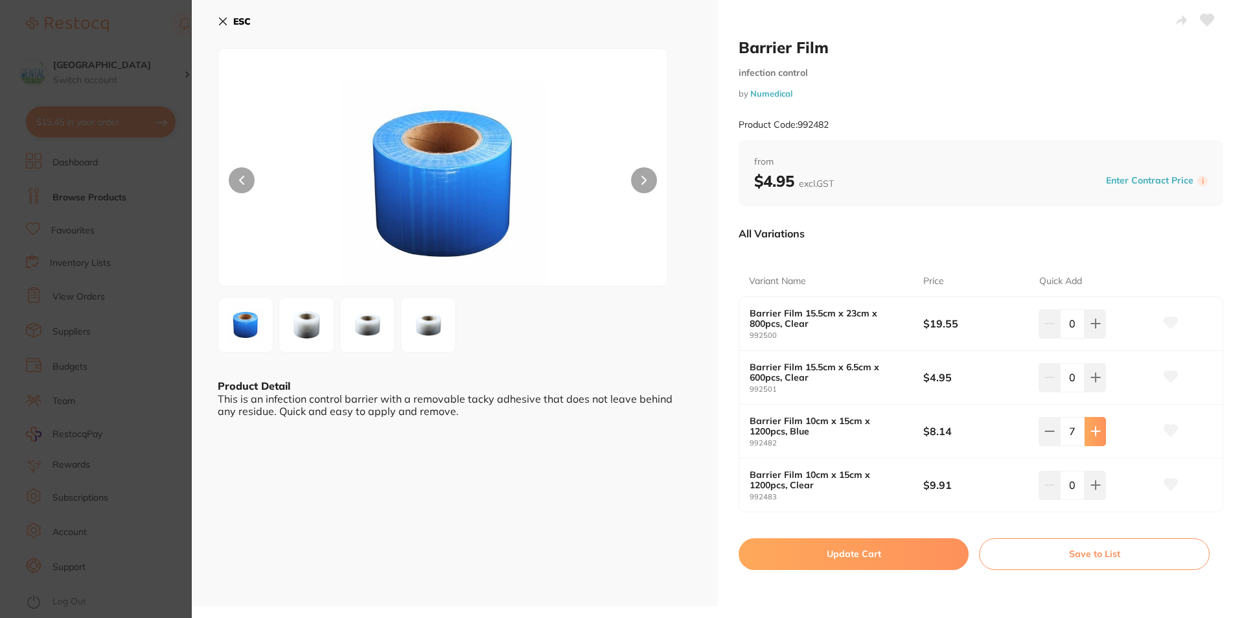
click at [1095, 427] on icon at bounding box center [1096, 431] width 10 height 10
click at [1041, 425] on button at bounding box center [1049, 431] width 21 height 29
type input "8"
click at [894, 561] on button "Update Cart" at bounding box center [854, 553] width 230 height 31
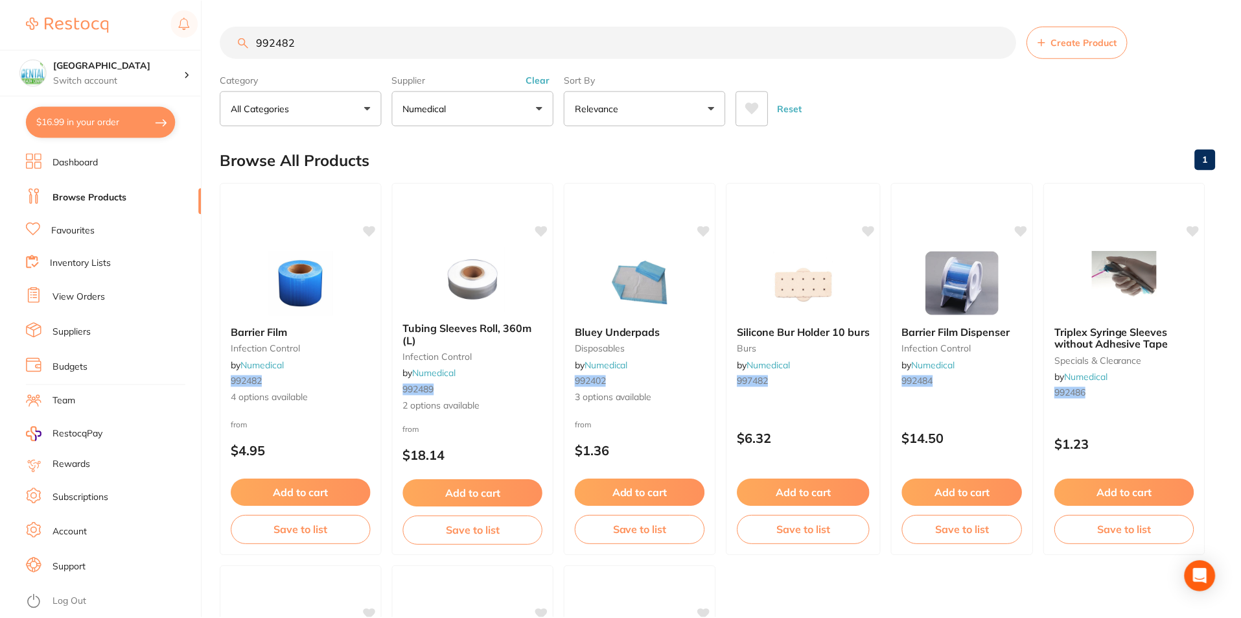
scroll to position [1, 0]
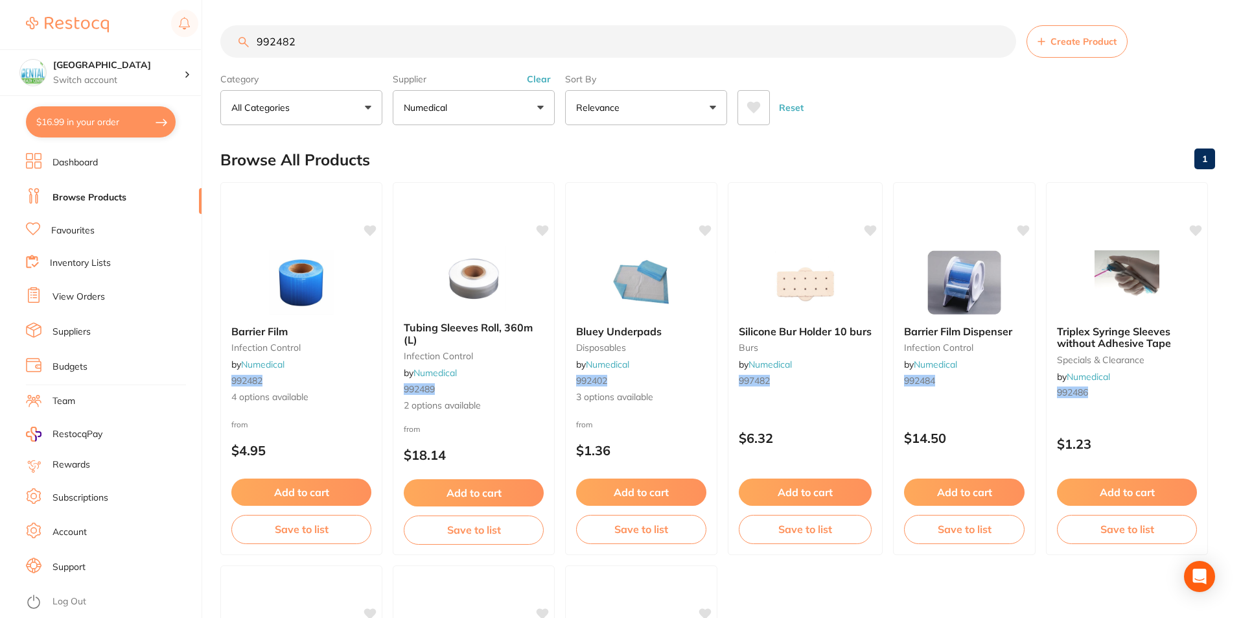
type input "8"
drag, startPoint x: 382, startPoint y: 47, endPoint x: 176, endPoint y: 59, distance: 205.8
click at [176, 59] on div "$88.63 Dental Health Centre Switch account Dental Health Centre $88.63 in your …" at bounding box center [620, 308] width 1241 height 618
type input "gowns"
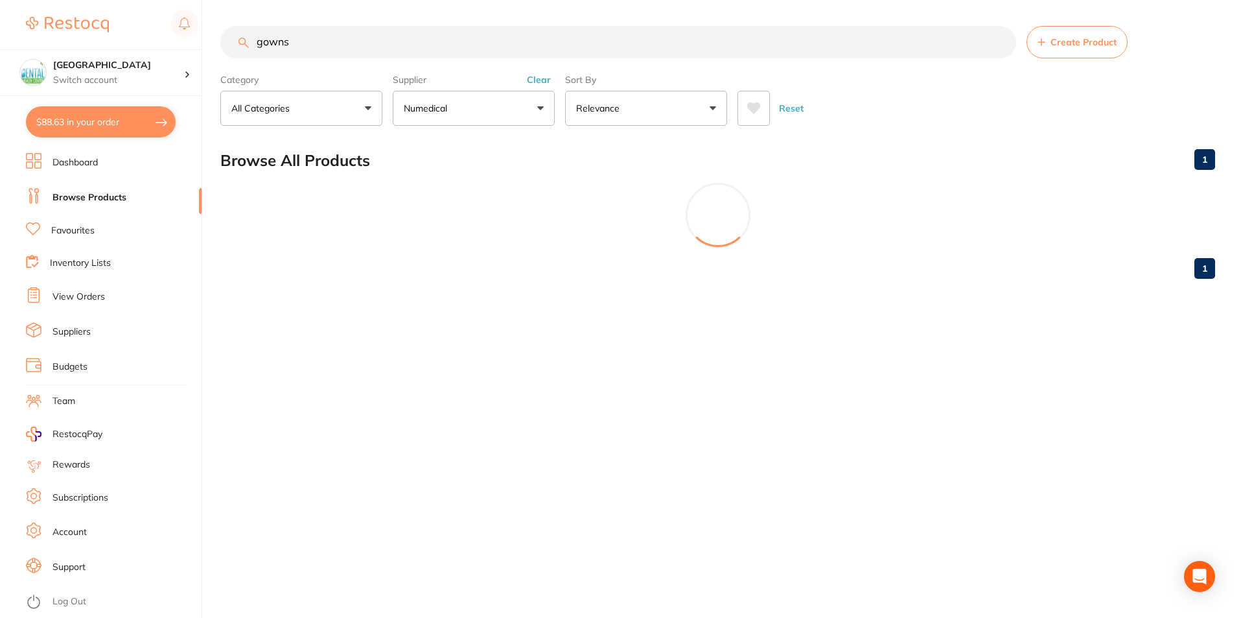
scroll to position [0, 0]
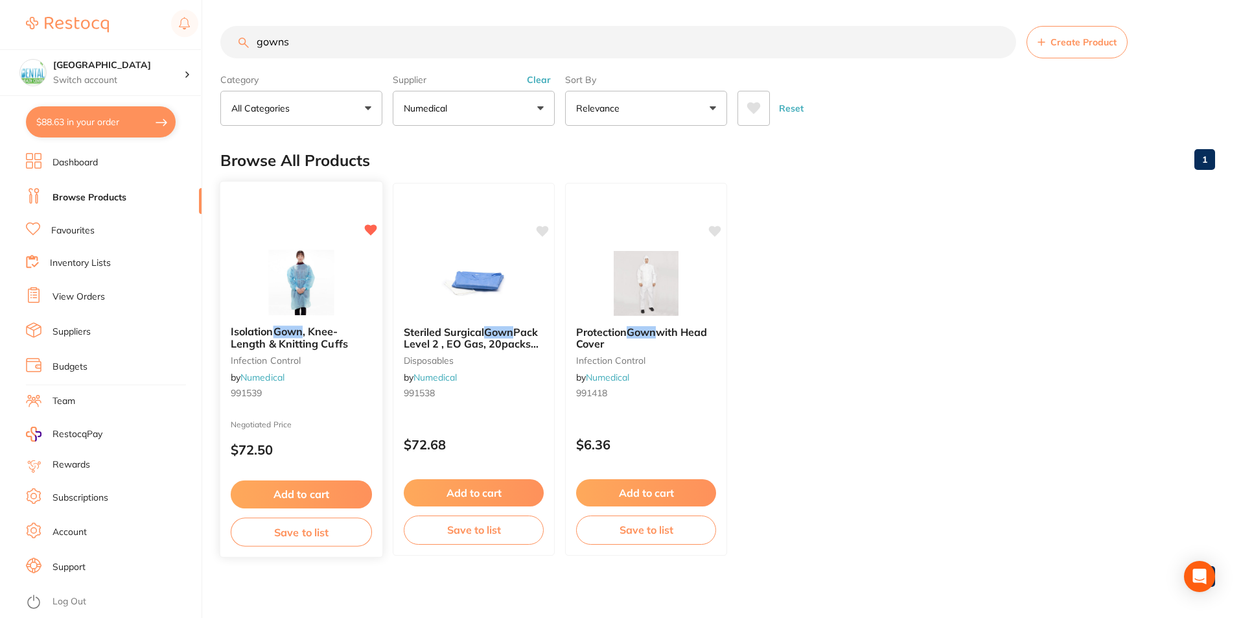
click at [321, 491] on button "Add to cart" at bounding box center [301, 494] width 141 height 28
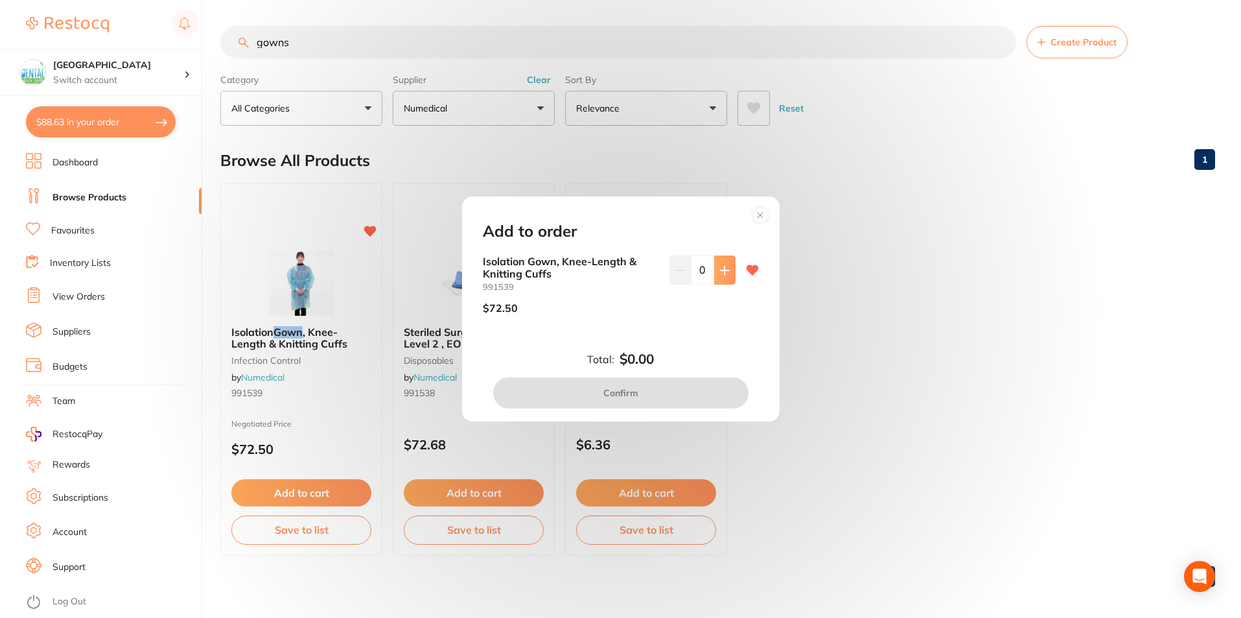
click at [723, 279] on button at bounding box center [724, 269] width 21 height 29
type input "3"
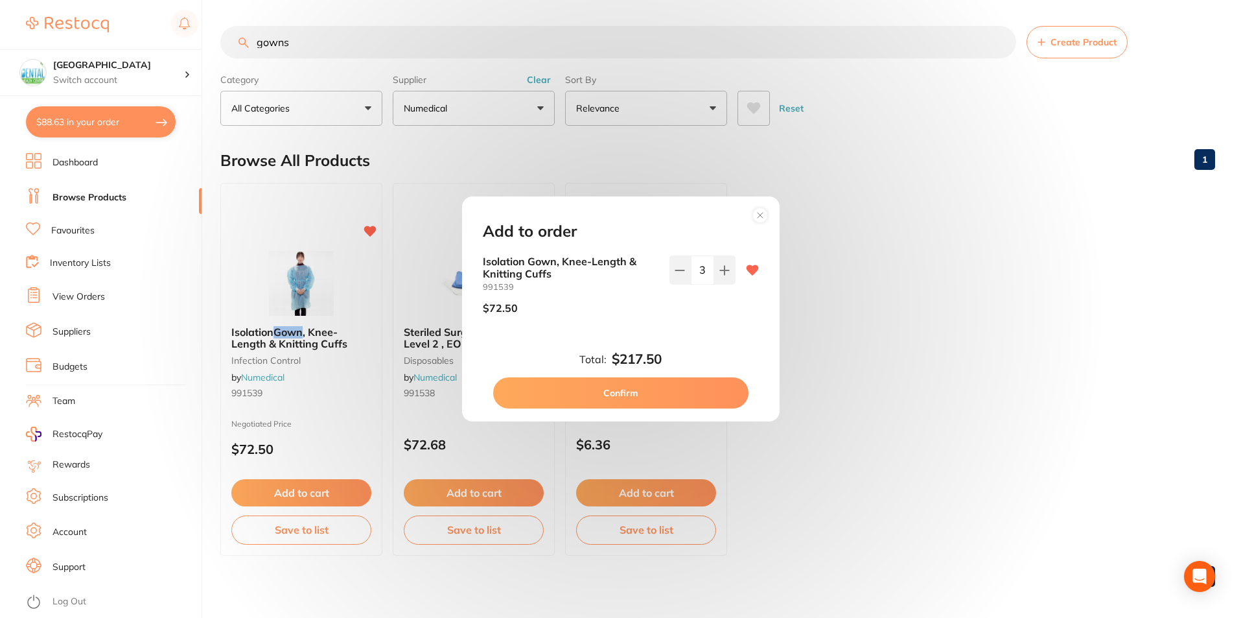
click at [697, 389] on button "Confirm" at bounding box center [620, 392] width 255 height 31
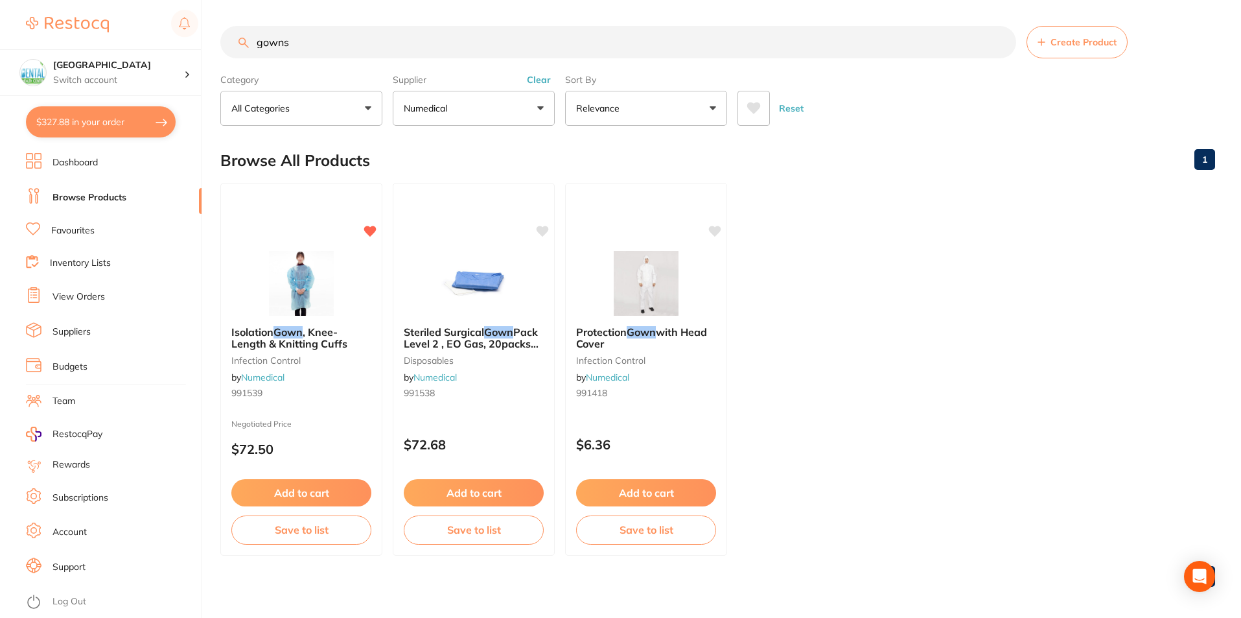
drag, startPoint x: 306, startPoint y: 45, endPoint x: 76, endPoint y: 49, distance: 230.1
click at [95, 45] on div "$327.88 Dental Health Centre Switch account Dental Health Centre $327.88 in you…" at bounding box center [620, 309] width 1241 height 618
type input "perio probes"
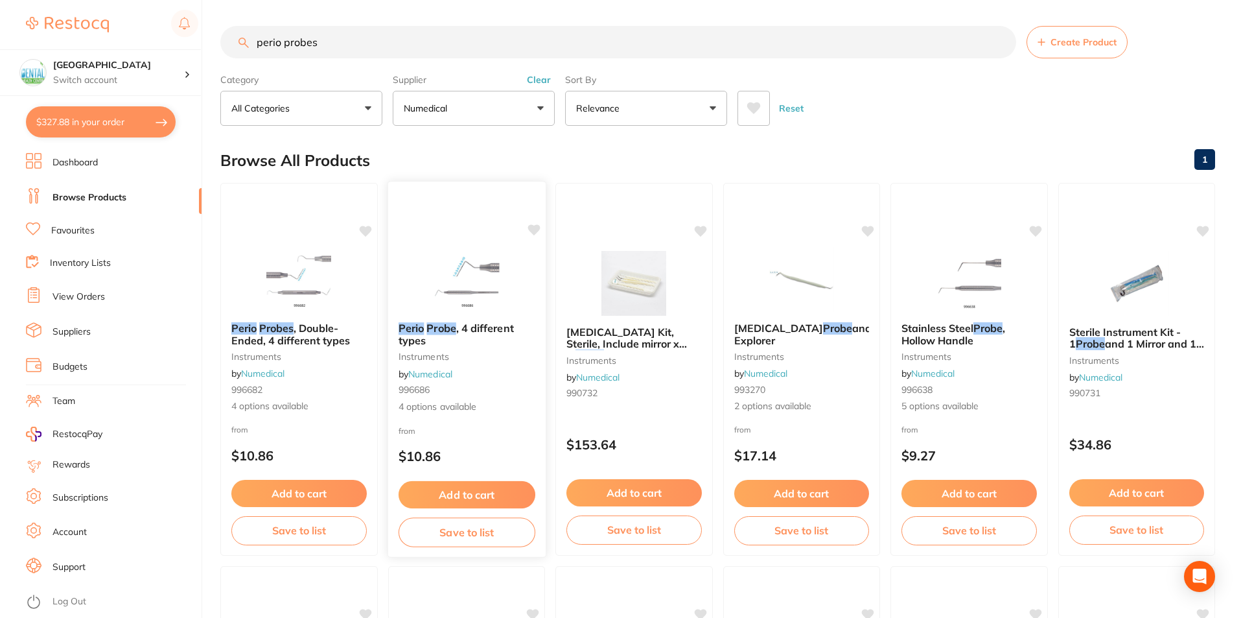
click at [493, 264] on img at bounding box center [466, 278] width 85 height 65
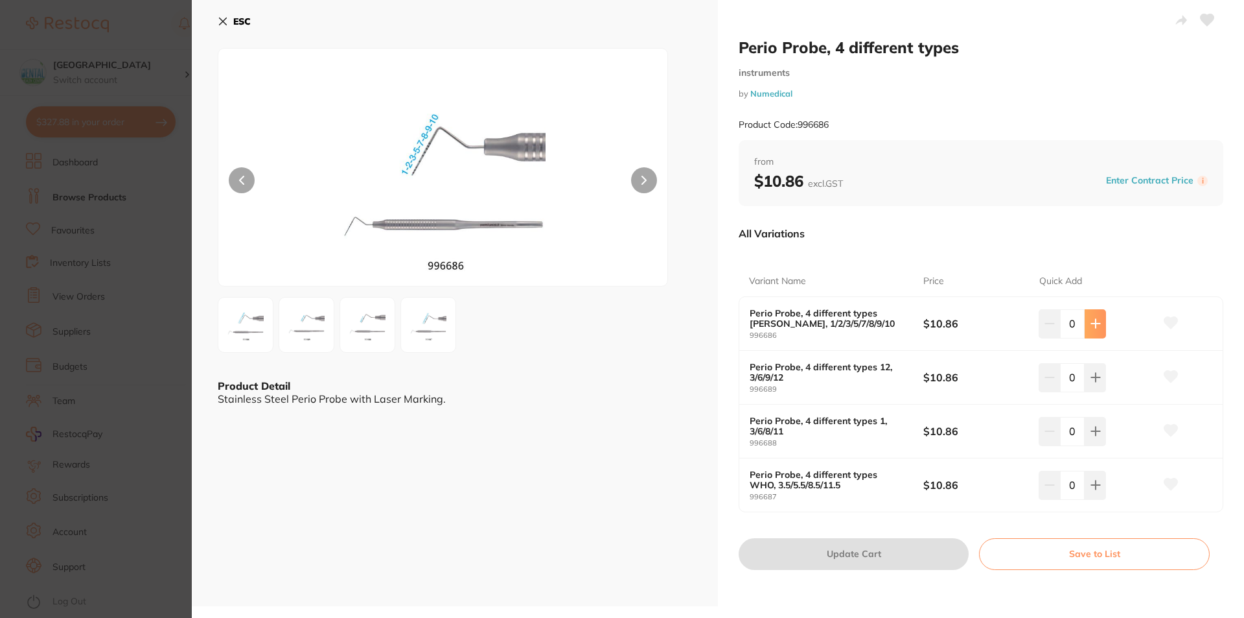
click at [1091, 320] on icon at bounding box center [1096, 323] width 10 height 10
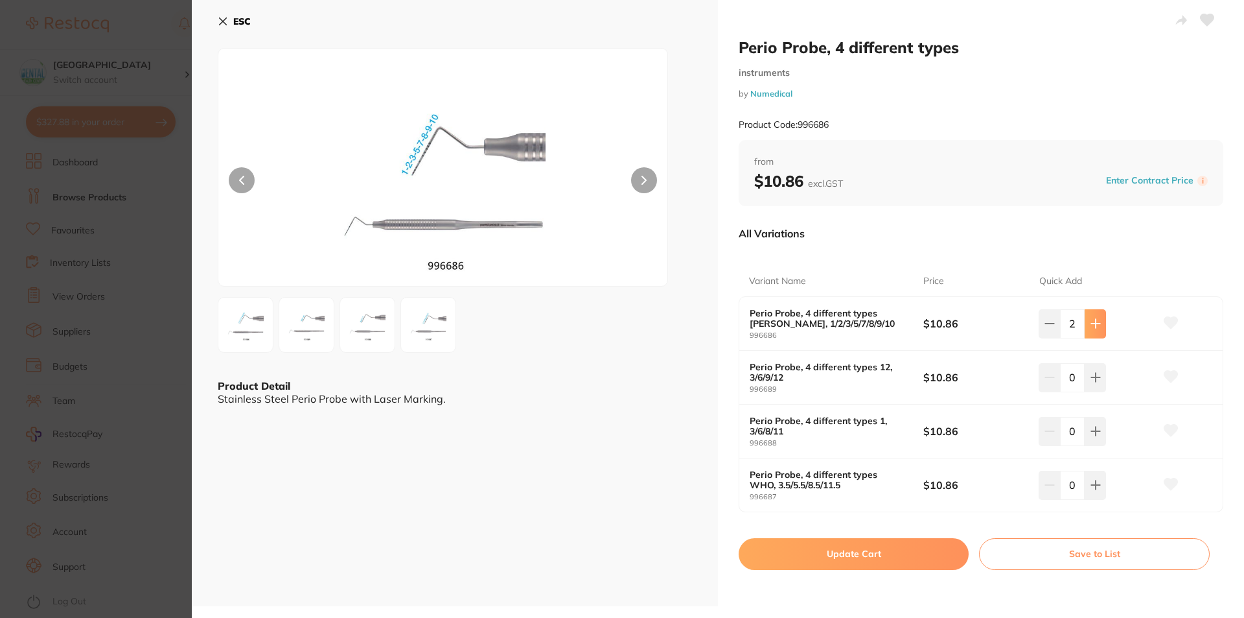
click at [1091, 320] on icon at bounding box center [1096, 323] width 10 height 10
click at [1055, 323] on button at bounding box center [1049, 323] width 21 height 29
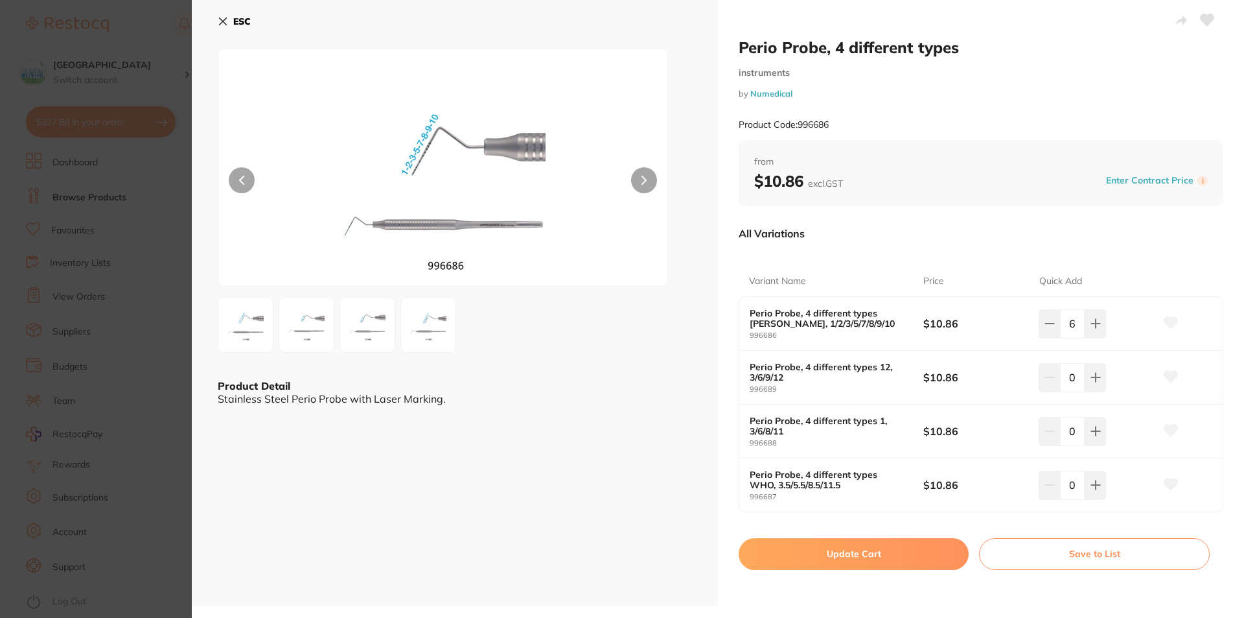
type input "5"
click at [847, 544] on button "Update Cart" at bounding box center [854, 553] width 230 height 31
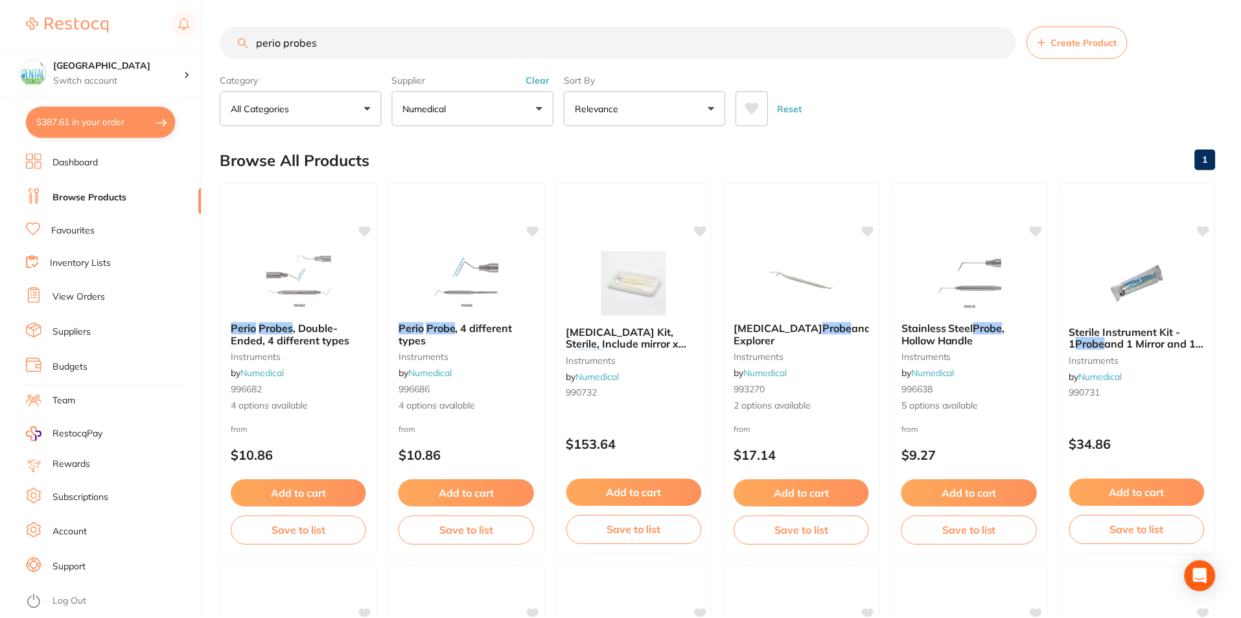
scroll to position [1, 0]
drag, startPoint x: 338, startPoint y: 46, endPoint x: 73, endPoint y: 47, distance: 264.4
click at [91, 47] on div "$387.61 Dental Health Centre Switch account Dental Health Centre $387.61 in you…" at bounding box center [620, 308] width 1241 height 618
paste input "990803DG"
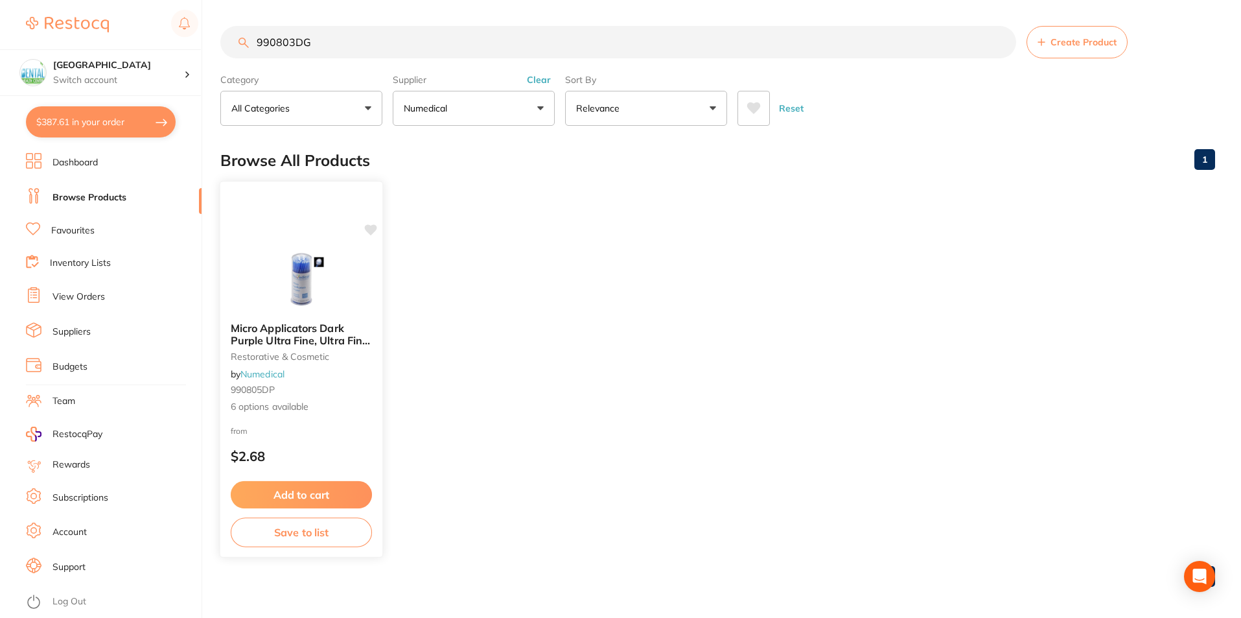
type input "990803DG"
click at [310, 495] on button "Add to cart" at bounding box center [301, 495] width 141 height 28
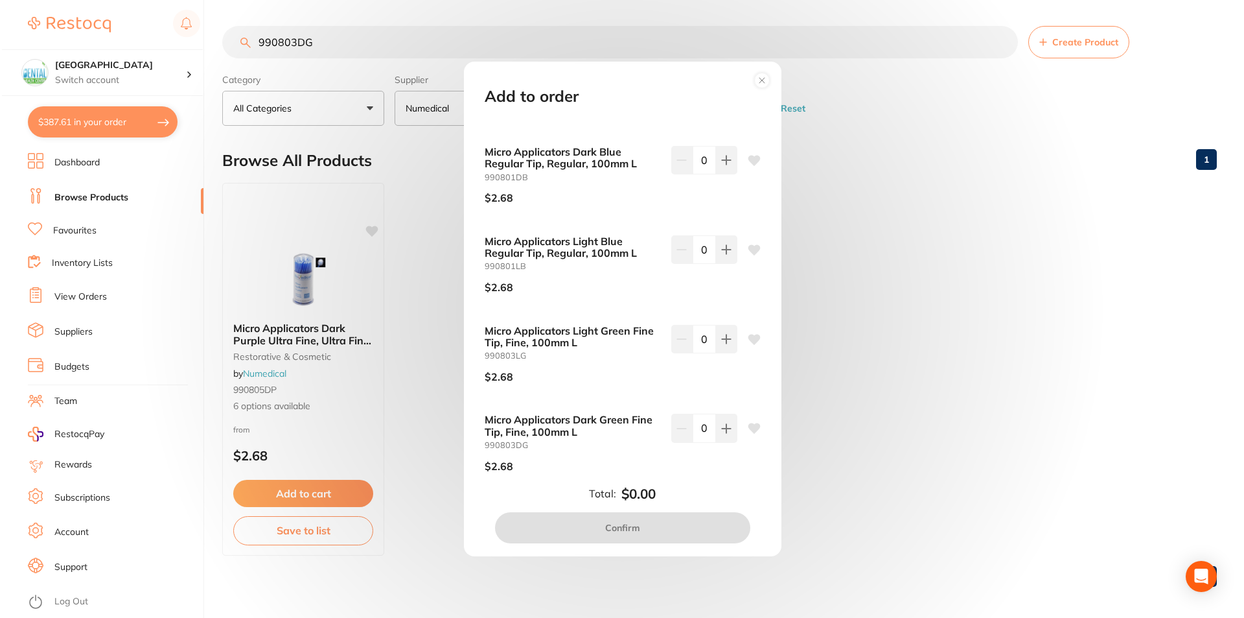
scroll to position [130, 0]
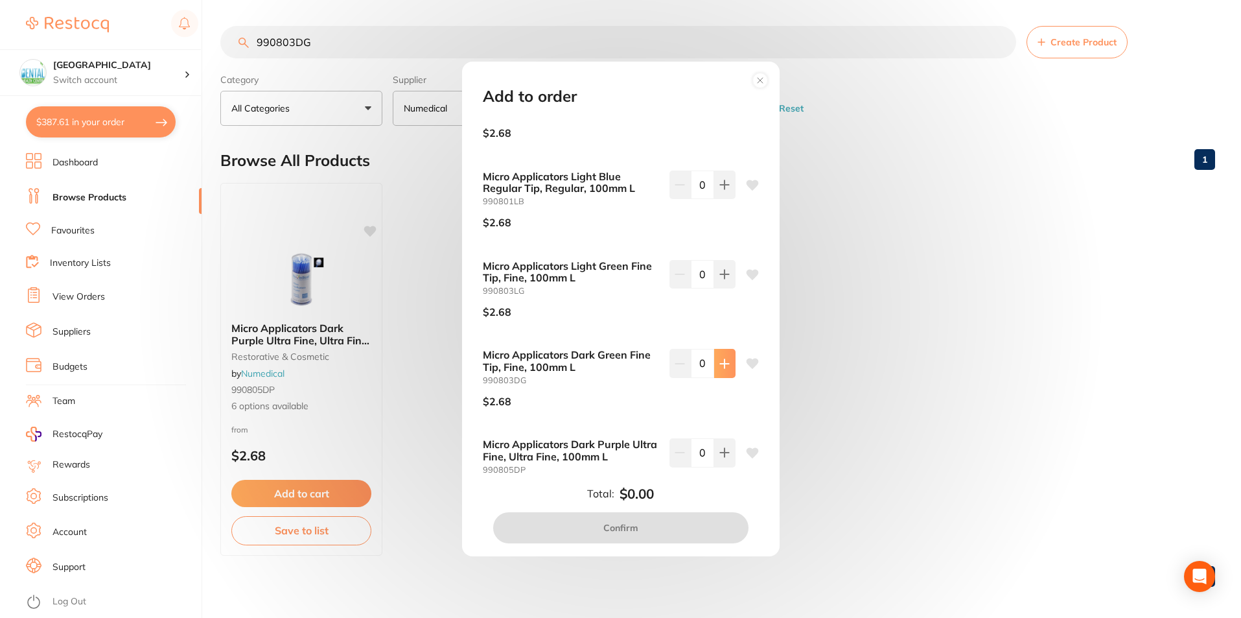
click at [714, 359] on button at bounding box center [724, 363] width 21 height 29
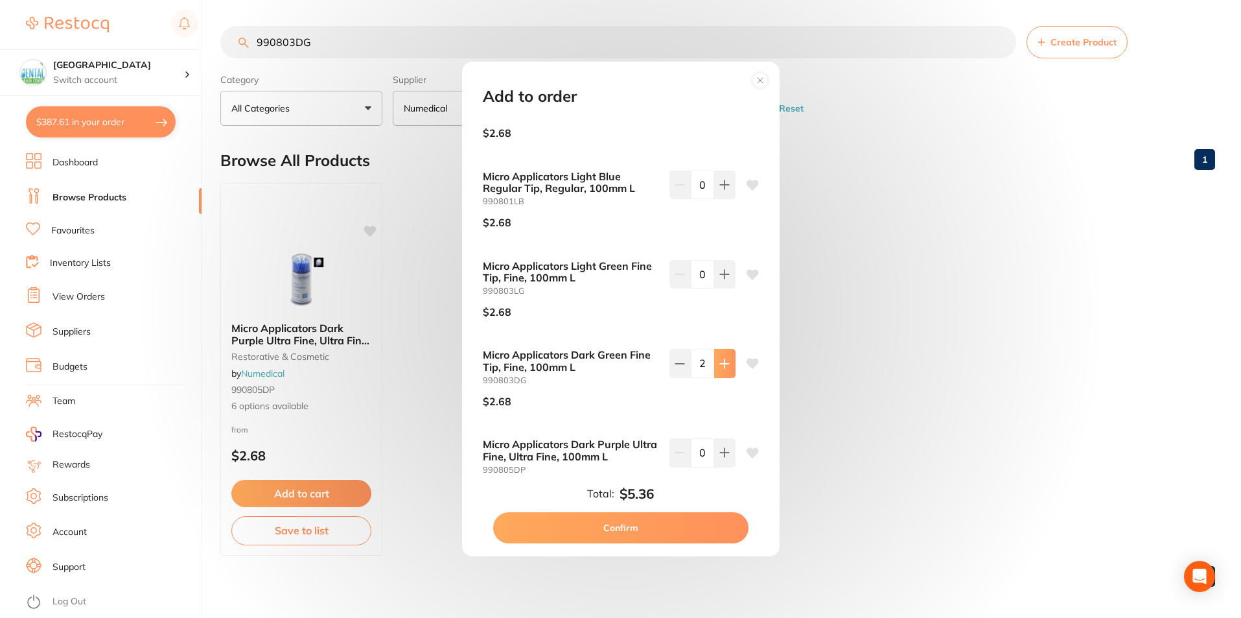
click at [714, 359] on button at bounding box center [724, 363] width 21 height 29
click at [727, 368] on button at bounding box center [724, 363] width 21 height 29
click at [726, 368] on icon at bounding box center [724, 363] width 10 height 10
type input "6"
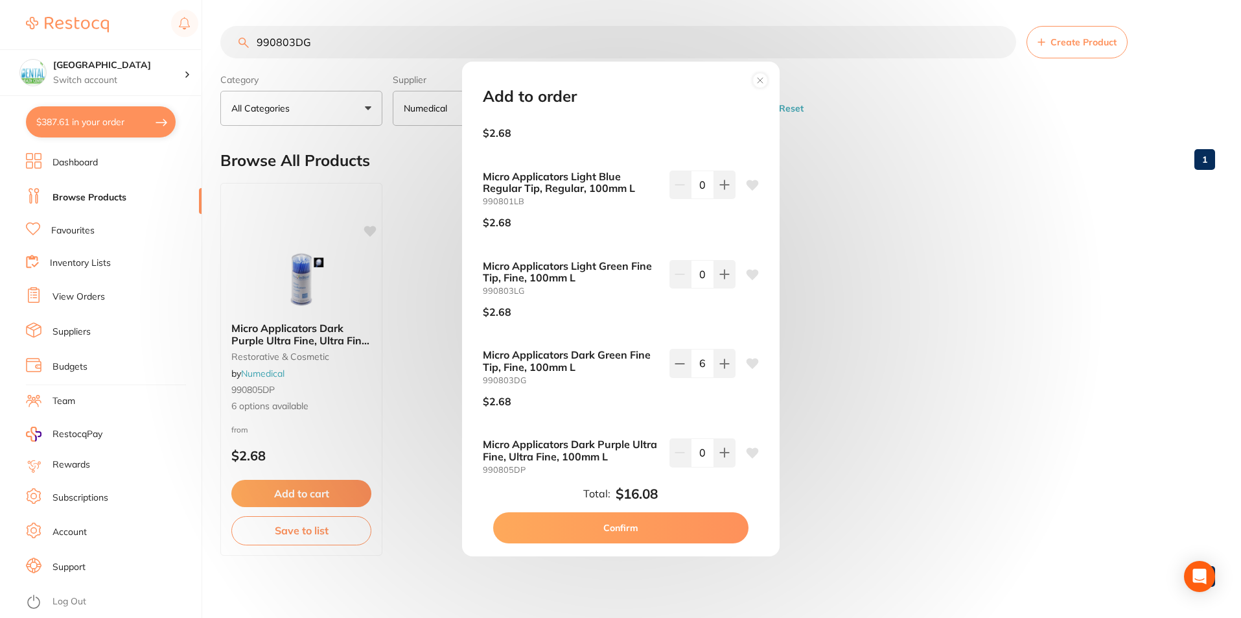
click at [677, 537] on button "Confirm" at bounding box center [620, 527] width 255 height 31
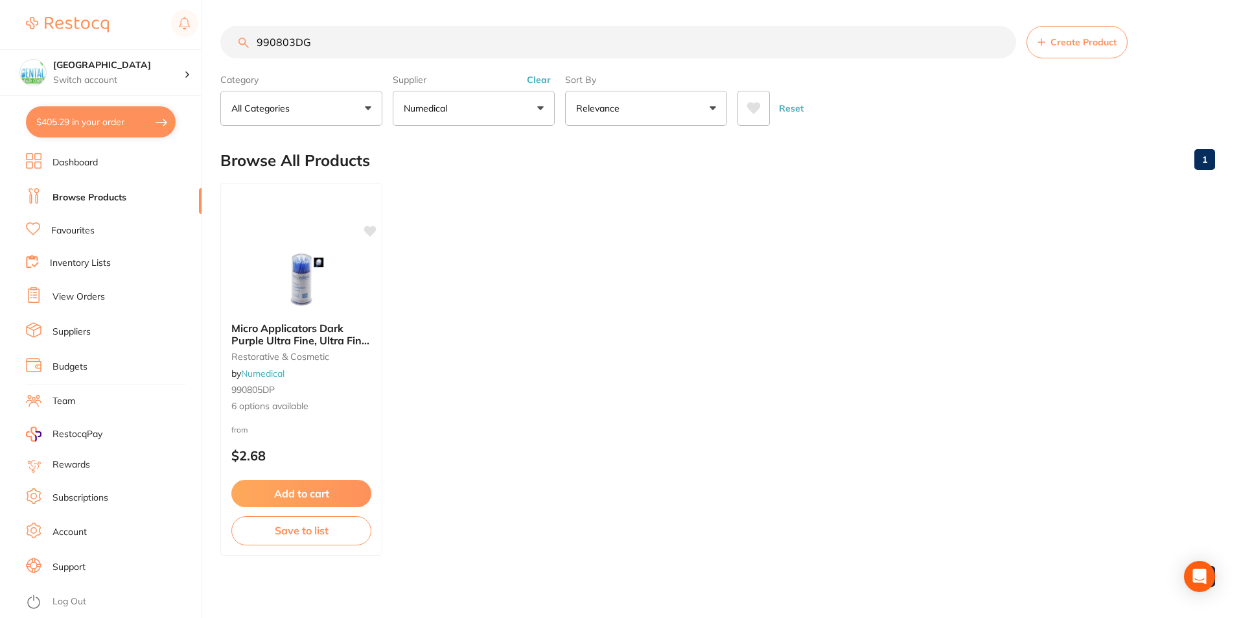
click at [104, 119] on button "$405.29 in your order" at bounding box center [101, 121] width 150 height 31
checkbox input "true"
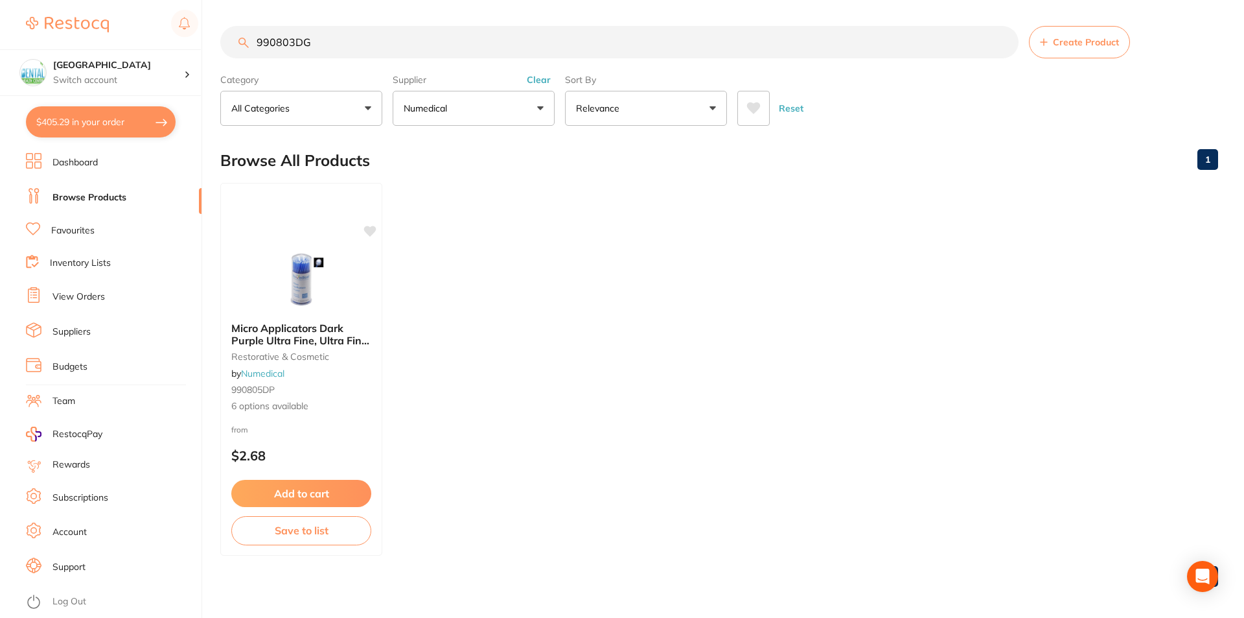
checkbox input "true"
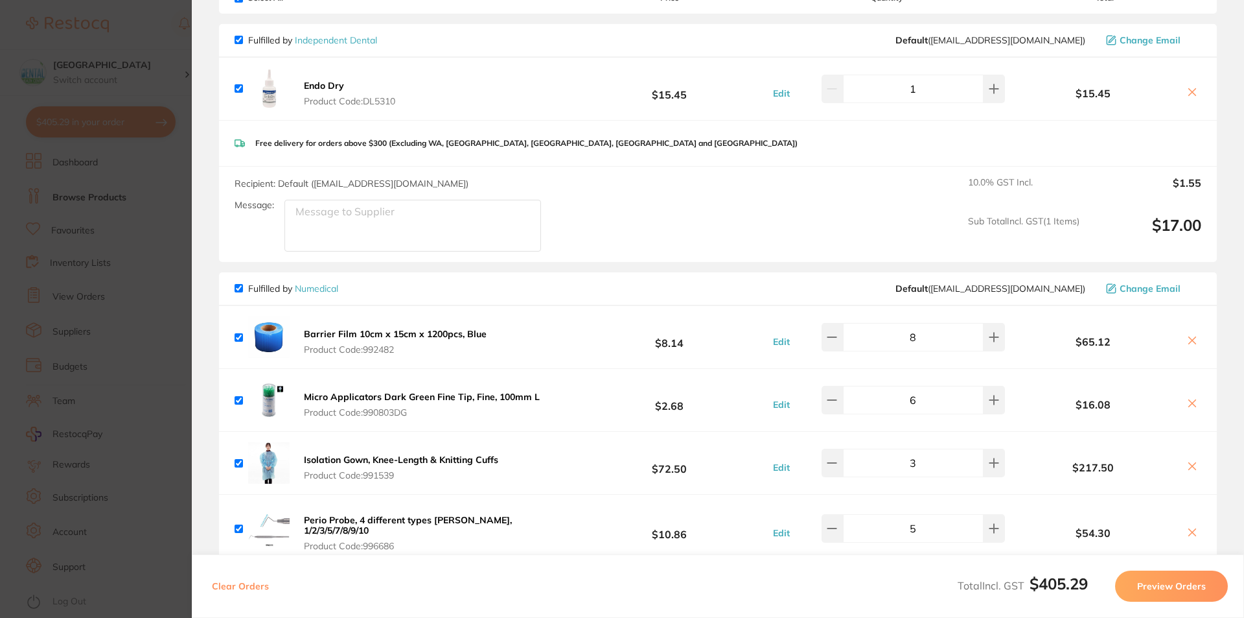
scroll to position [259, 0]
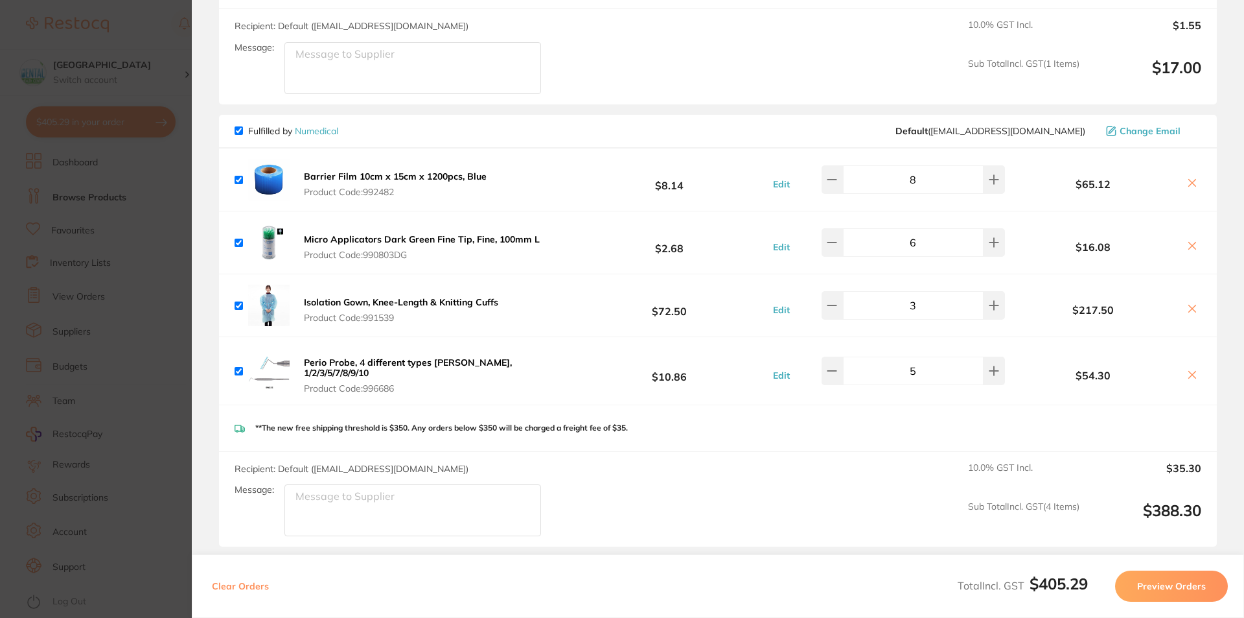
click at [787, 191] on div "Edit 8" at bounding box center [888, 179] width 242 height 29
click at [776, 181] on button "Edit" at bounding box center [781, 184] width 25 height 12
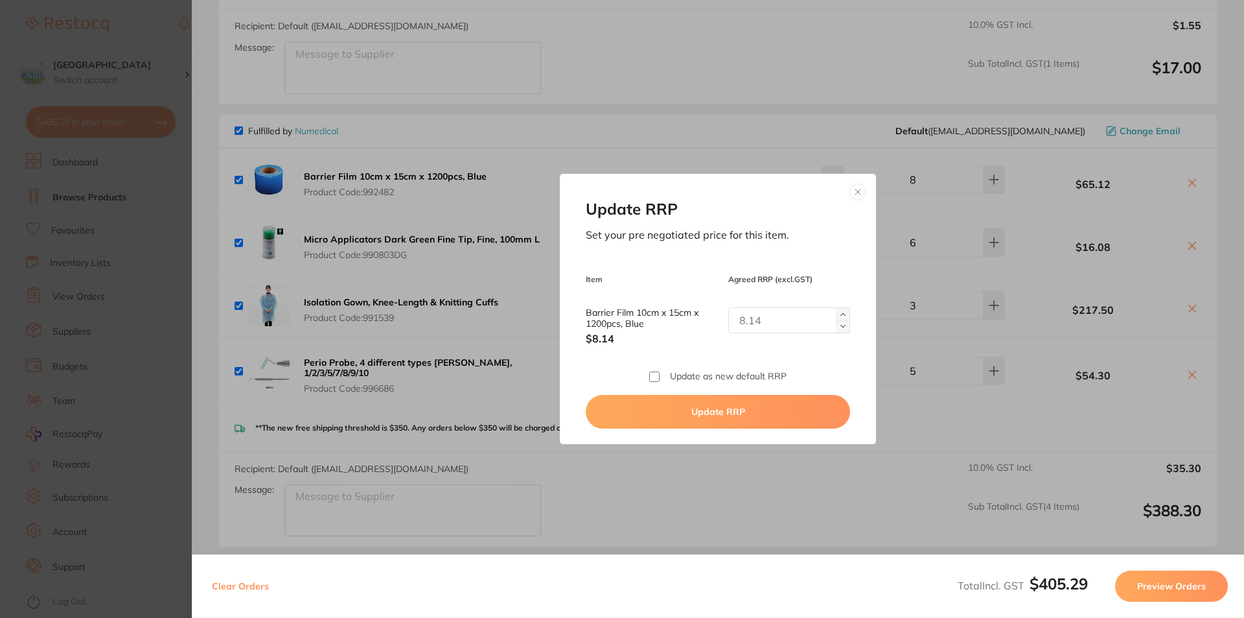
drag, startPoint x: 781, startPoint y: 315, endPoint x: 769, endPoint y: 316, distance: 11.7
click at [769, 316] on input "Barrier Film 10cm x 15cm x 1200pcs, Blue" at bounding box center [789, 320] width 122 height 26
type input "8.95"
click at [743, 414] on button "Update RRP" at bounding box center [718, 412] width 264 height 34
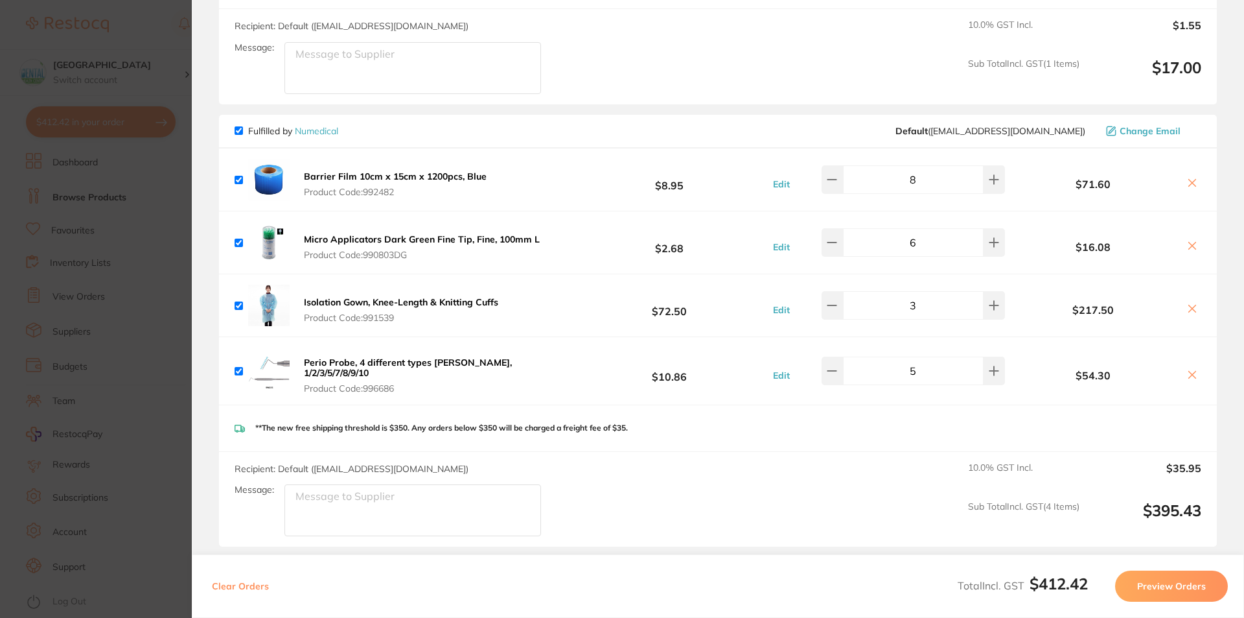
click at [774, 248] on button "Edit" at bounding box center [781, 247] width 25 height 12
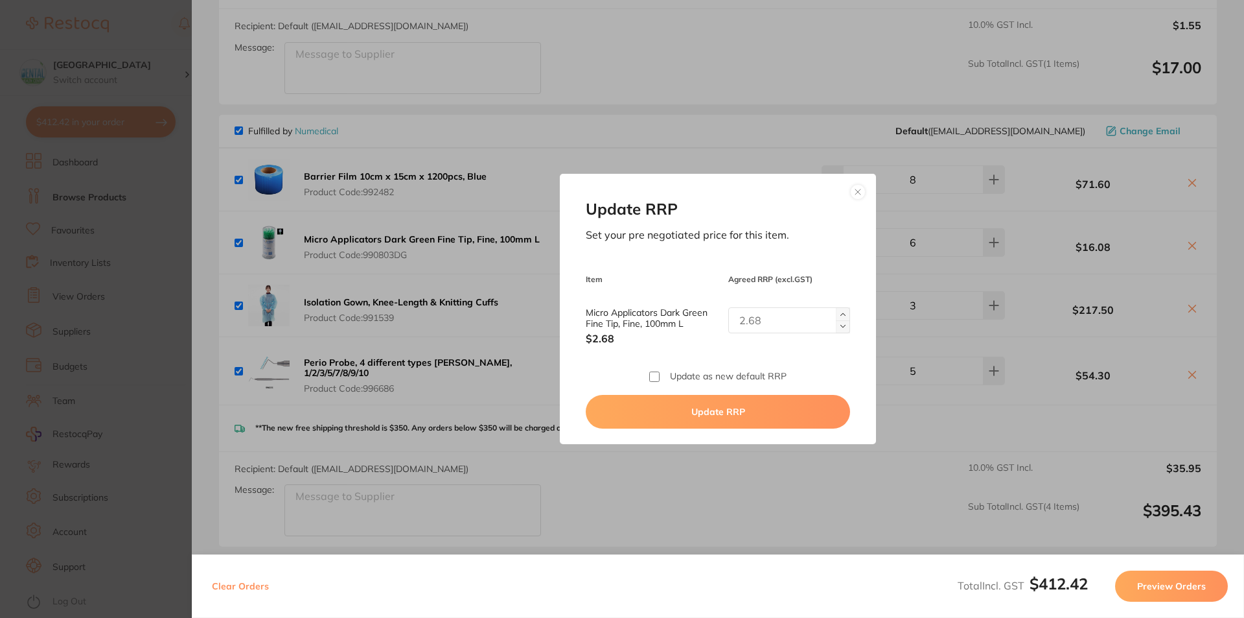
click at [751, 321] on input "Micro Applicators Dark Green Fine Tip, Fine, 100mm L" at bounding box center [789, 320] width 122 height 26
type input "2.95"
drag, startPoint x: 801, startPoint y: 388, endPoint x: 797, endPoint y: 400, distance: 12.9
click at [802, 388] on div "Update RRP Set your pre negotiated price for this item. Item Agreed RRP (excl. …" at bounding box center [718, 309] width 316 height 270
click at [797, 401] on button "Update RRP" at bounding box center [718, 412] width 264 height 34
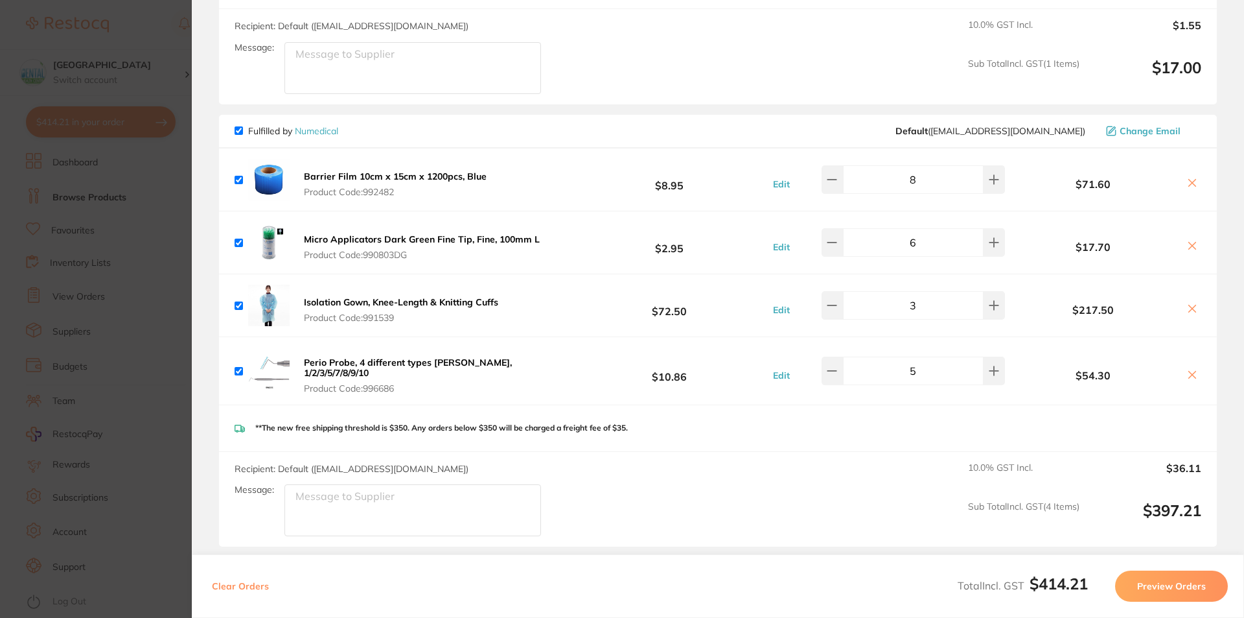
click at [785, 373] on button "Edit" at bounding box center [781, 375] width 25 height 12
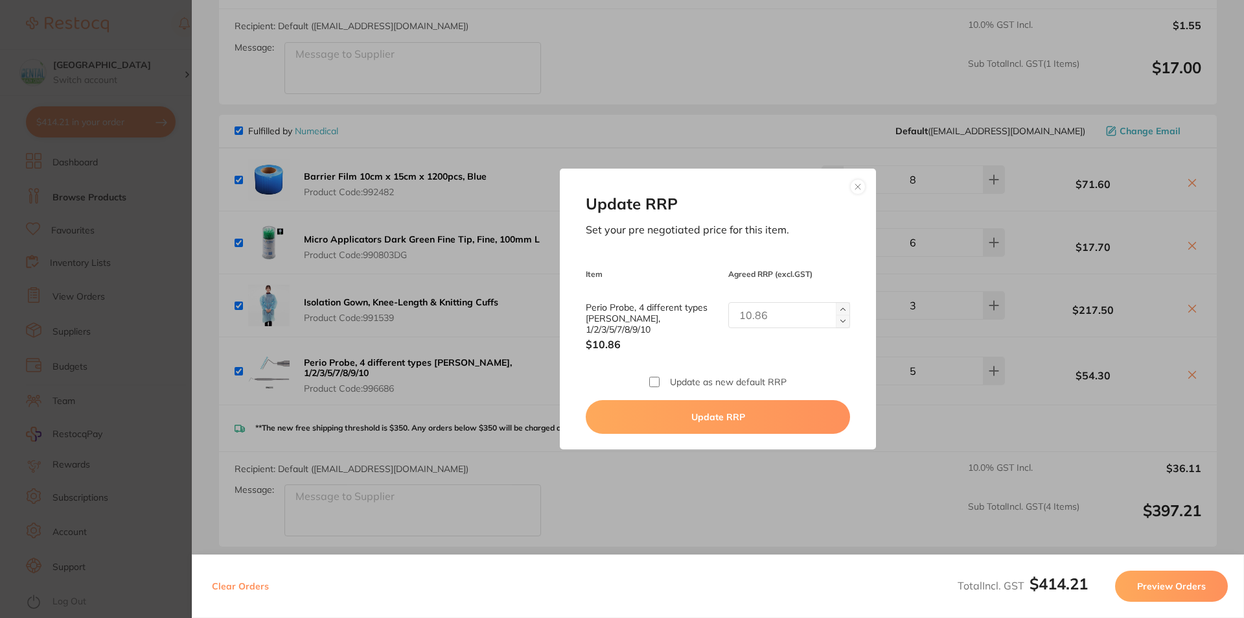
click at [768, 328] on input "Perio Probe, 4 different types [PERSON_NAME], 1/2/3/5/7/8/9/10" at bounding box center [789, 315] width 122 height 26
type input "11.95"
click at [745, 410] on button "Update RRP" at bounding box center [718, 417] width 264 height 34
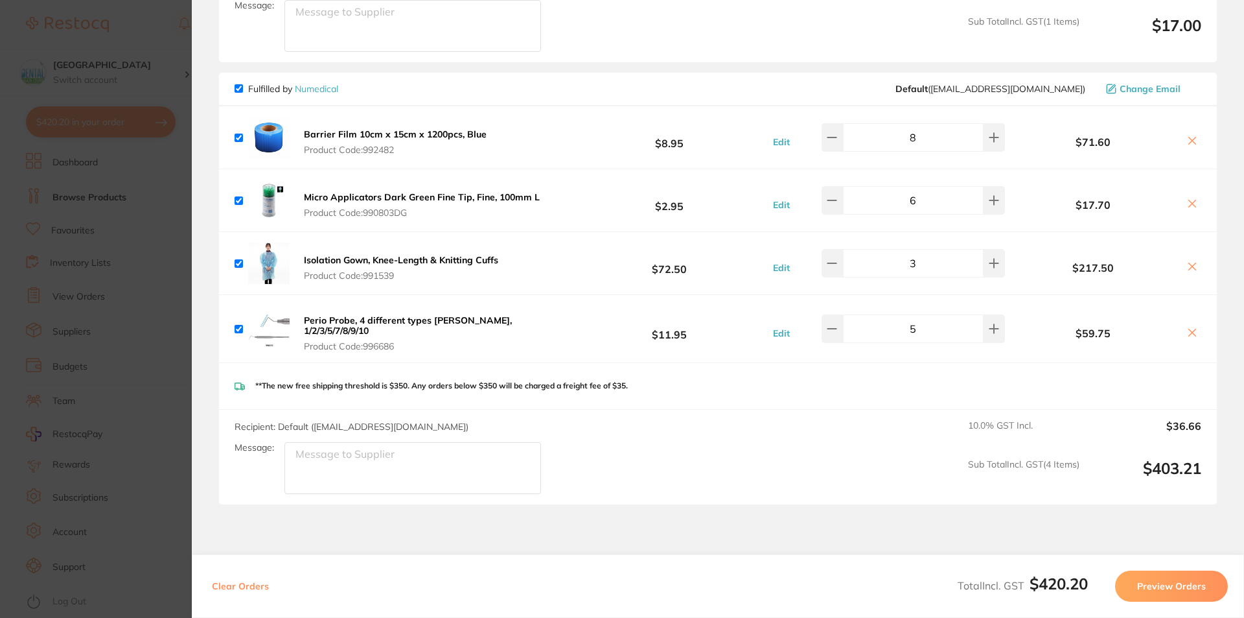
scroll to position [389, 0]
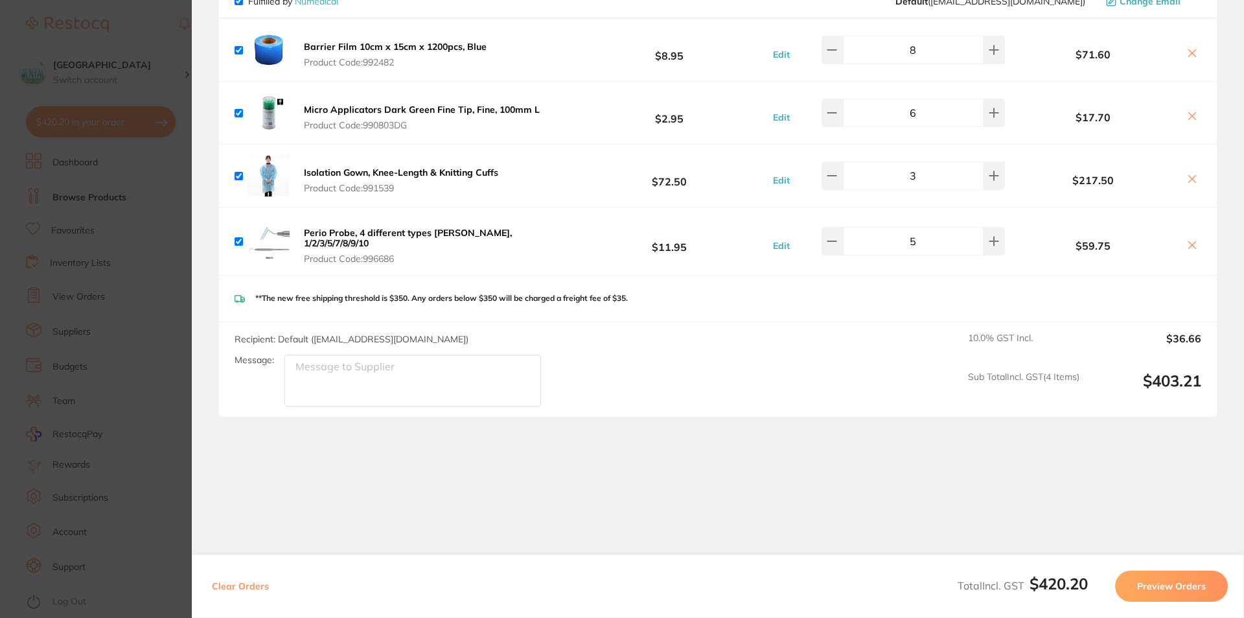
click at [763, 379] on div "Recipient: Default ( [EMAIL_ADDRESS][DOMAIN_NAME] ) Message: 10.0 % GST Incl. $…" at bounding box center [718, 369] width 998 height 95
click at [787, 285] on div "**The new free shipping threshold is $350. Any orders below $350 will be charge…" at bounding box center [718, 298] width 998 height 46
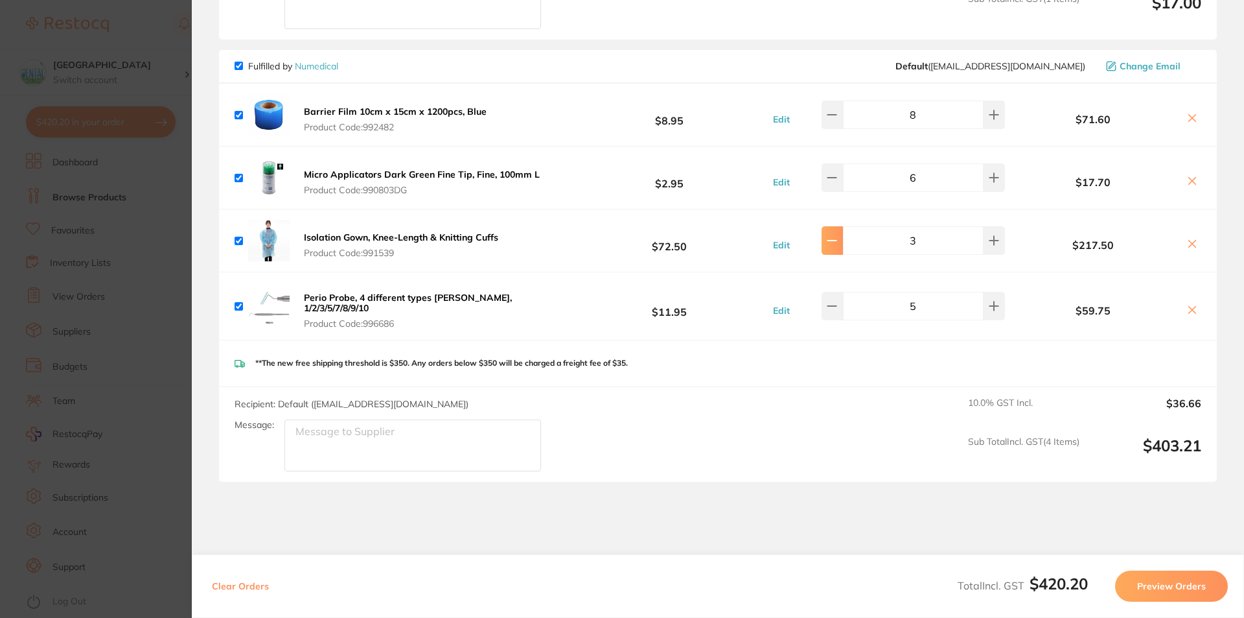
drag, startPoint x: 830, startPoint y: 238, endPoint x: 836, endPoint y: 239, distance: 6.5
click at [831, 238] on button at bounding box center [832, 240] width 21 height 29
click at [996, 242] on button at bounding box center [994, 240] width 21 height 29
type input "3"
click at [832, 180] on icon at bounding box center [832, 177] width 10 height 10
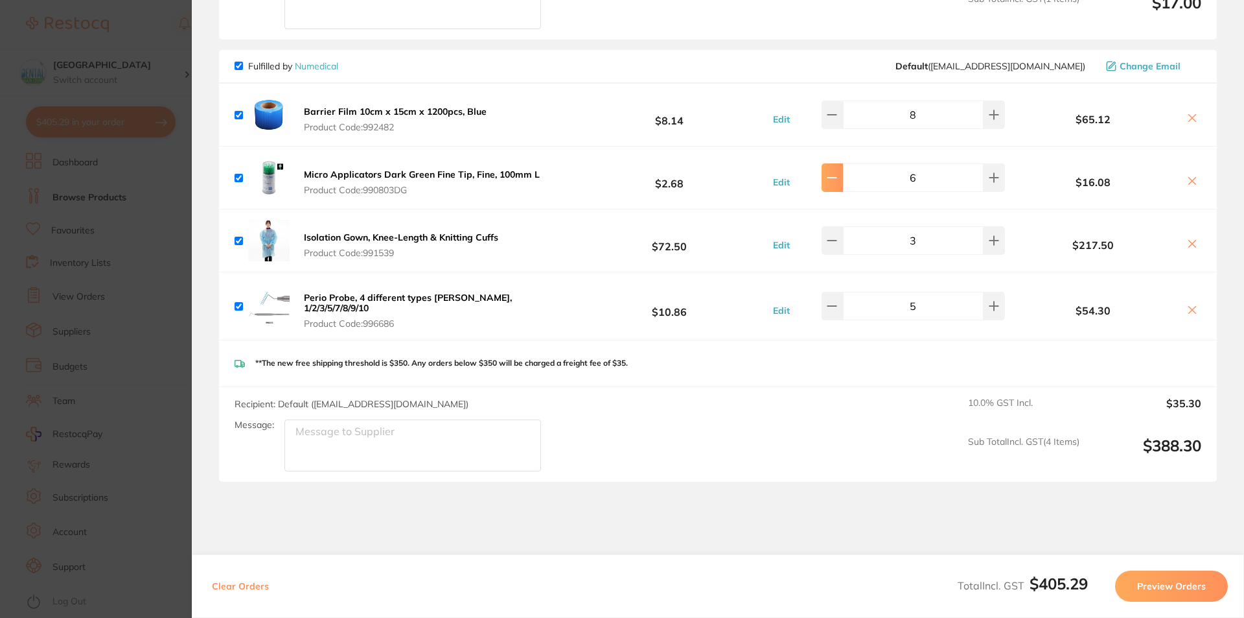
type input "5"
click at [840, 125] on button at bounding box center [832, 114] width 21 height 29
click at [994, 128] on button at bounding box center [994, 114] width 21 height 29
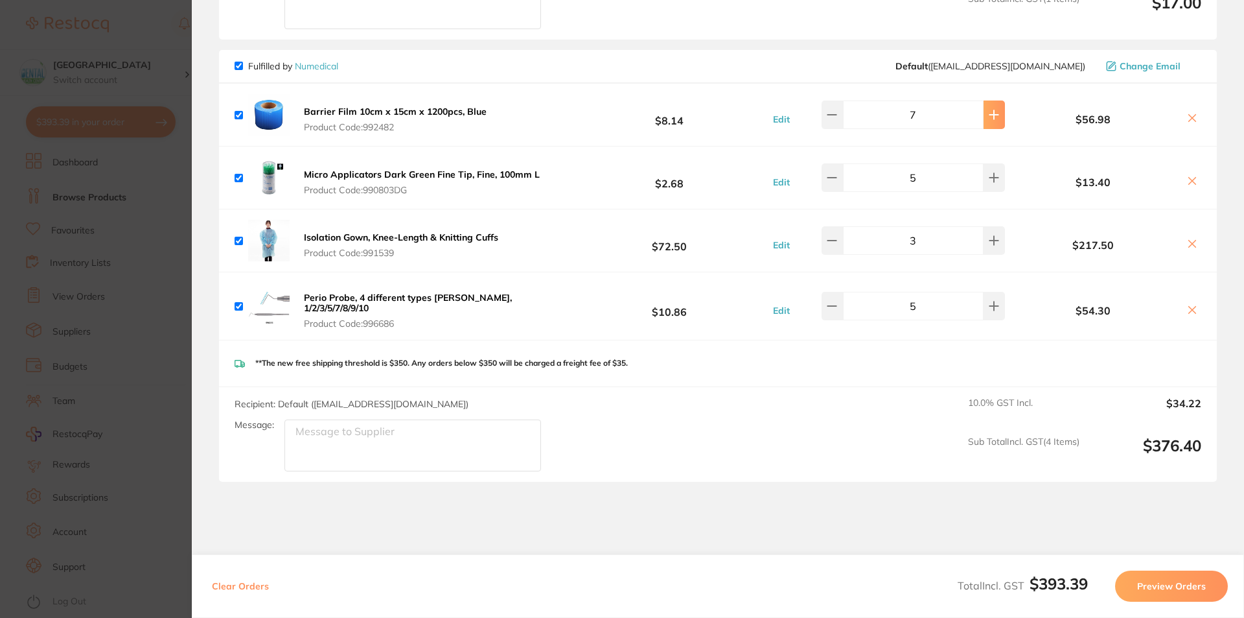
type input "8"
click at [994, 181] on button at bounding box center [994, 177] width 21 height 29
type input "6"
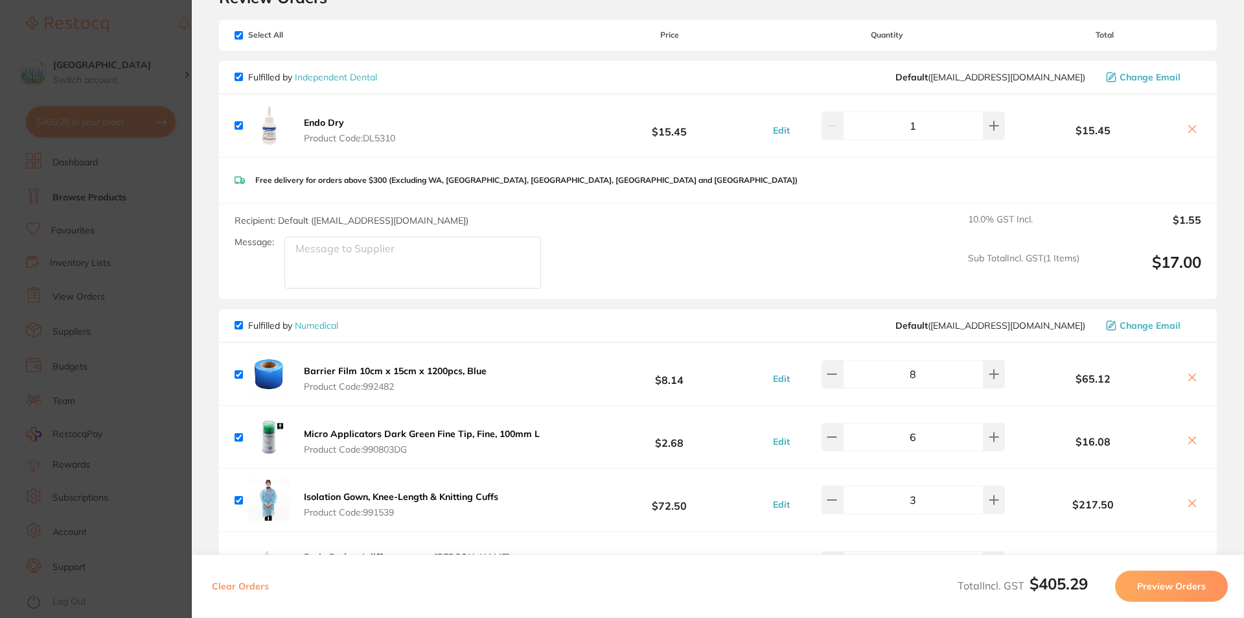
scroll to position [0, 0]
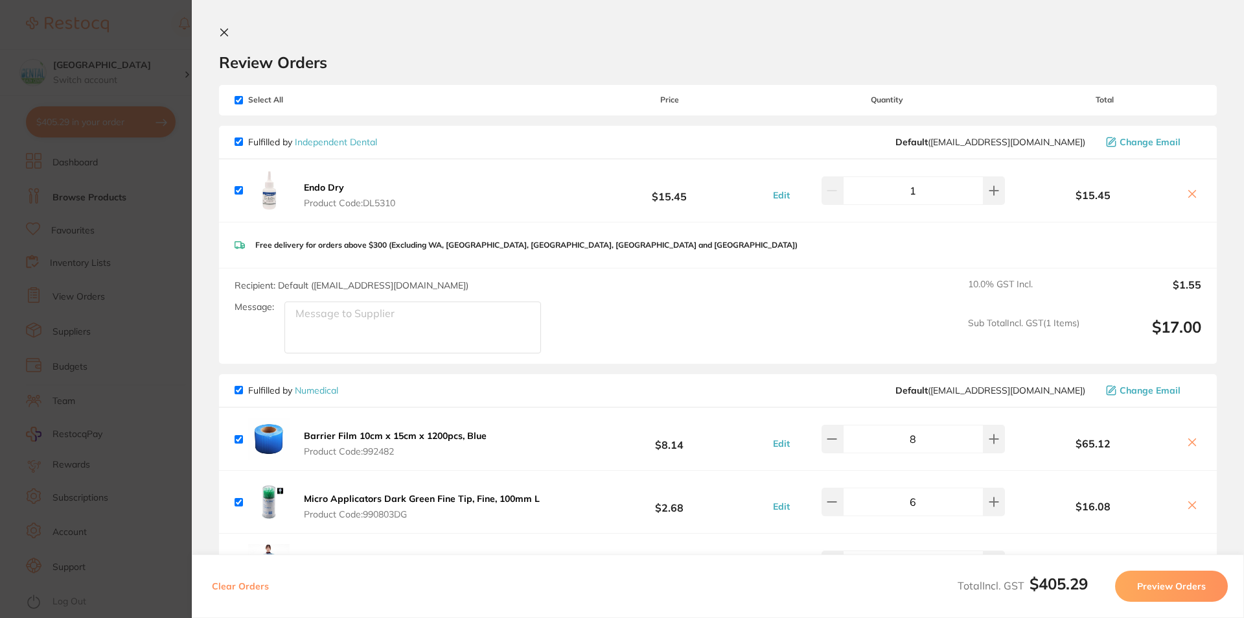
click at [224, 40] on button at bounding box center [227, 33] width 16 height 12
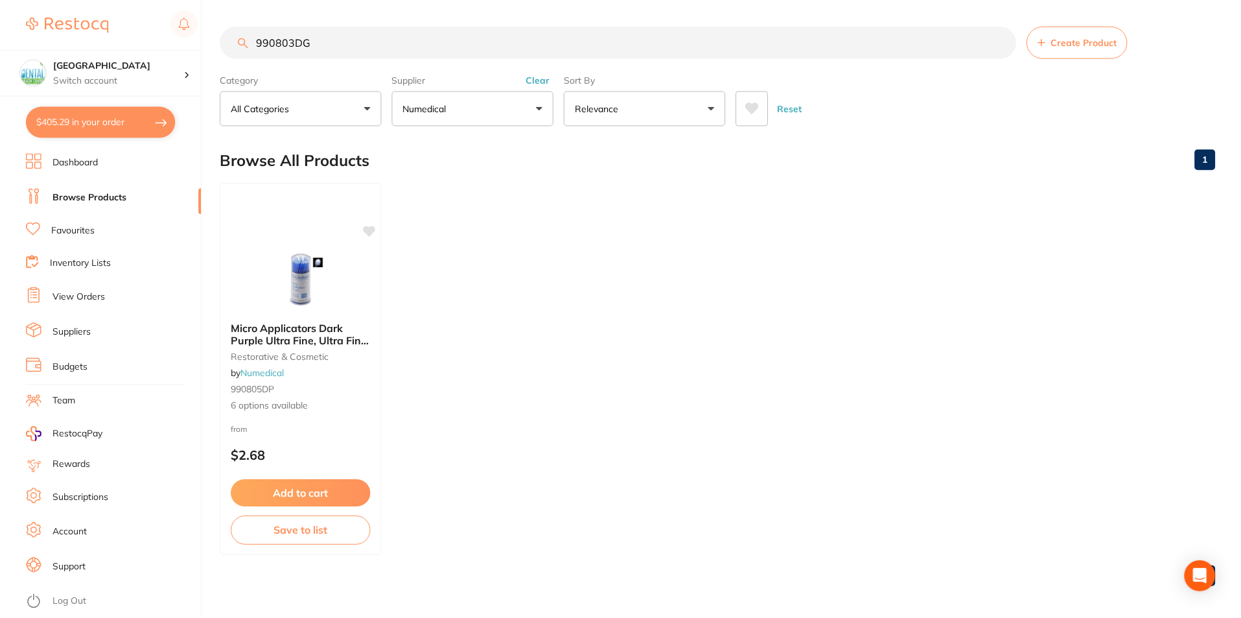
scroll to position [1, 0]
drag, startPoint x: 455, startPoint y: 79, endPoint x: 456, endPoint y: 87, distance: 7.8
click at [455, 83] on label "Supplier" at bounding box center [474, 79] width 162 height 12
click at [458, 89] on div "Supplier Numedical All Suppliers Numedical Clear" at bounding box center [474, 96] width 162 height 57
click at [476, 134] on main "990803DG Create Product Category All Categories All Categories restorative & co…" at bounding box center [730, 310] width 1021 height 623
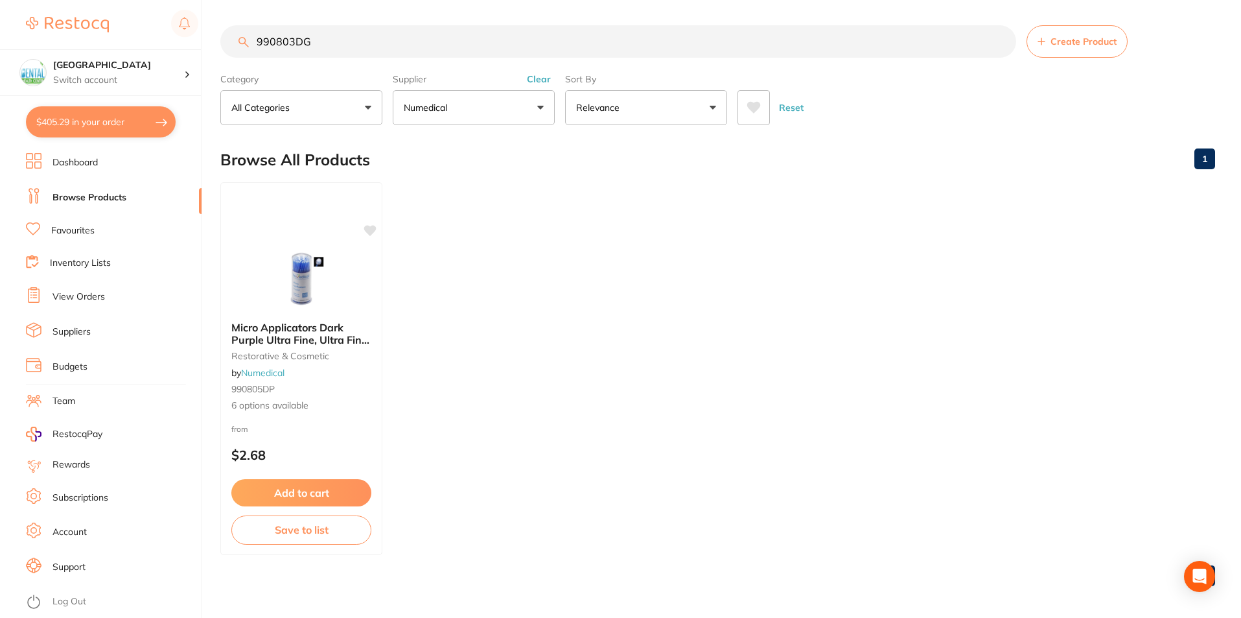
click at [482, 111] on button "Numedical" at bounding box center [474, 107] width 162 height 35
drag, startPoint x: 429, startPoint y: 36, endPoint x: 1, endPoint y: 56, distance: 428.2
click at [0, 47] on div "$405.29 Dental Health Centre Switch account Dental Health Centre $405.29 in you…" at bounding box center [620, 308] width 1241 height 618
click at [532, 110] on button "Numedical" at bounding box center [474, 107] width 162 height 35
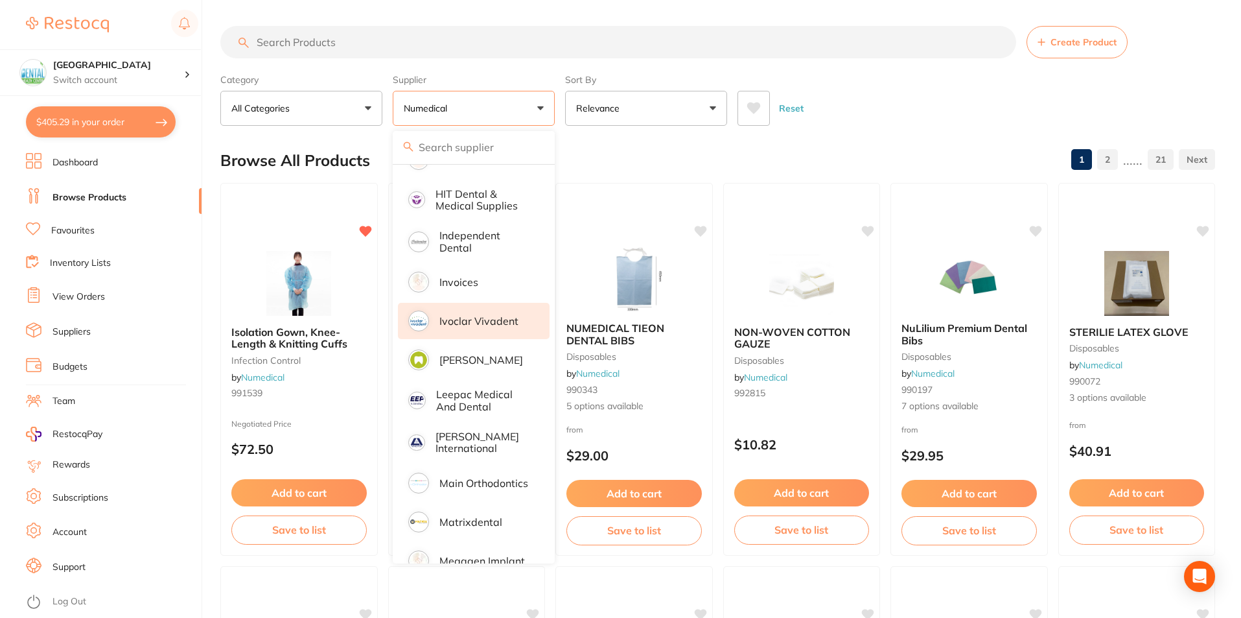
scroll to position [713, 0]
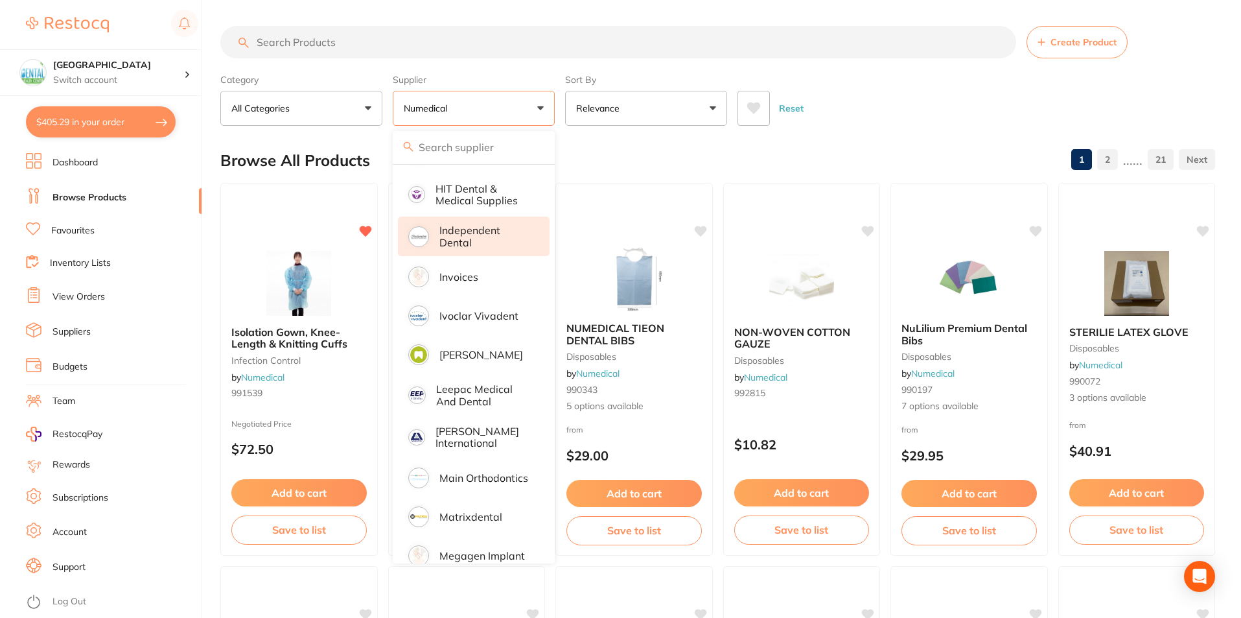
click at [471, 226] on p "Independent Dental" at bounding box center [485, 236] width 92 height 24
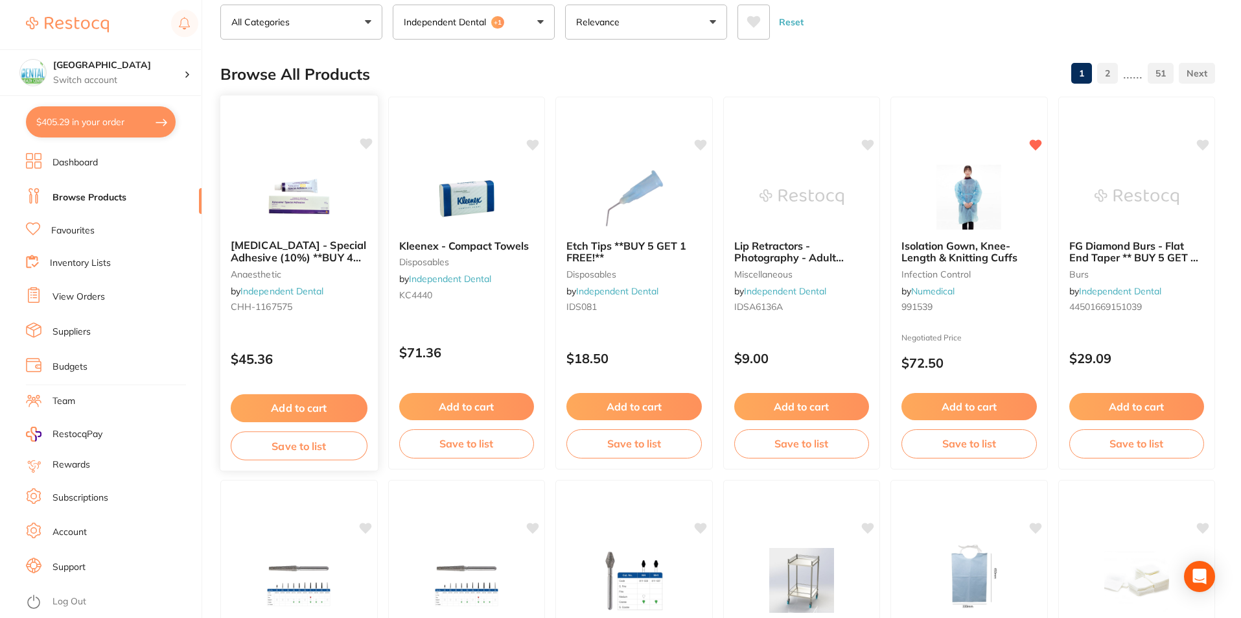
scroll to position [0, 0]
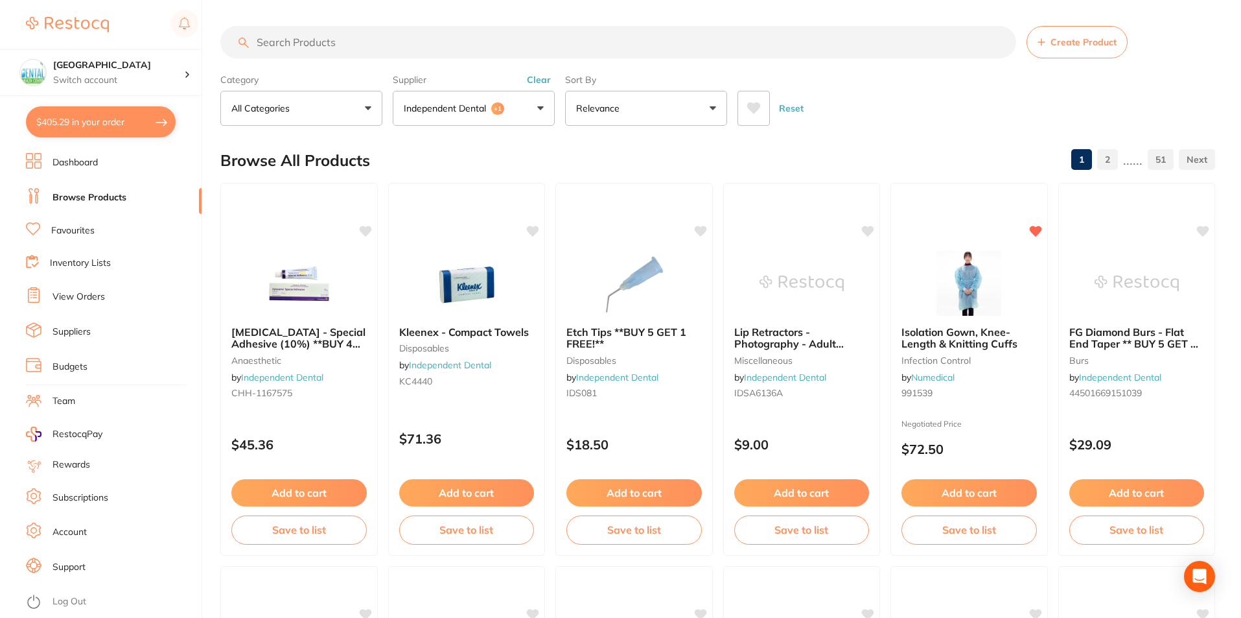
click at [389, 34] on input "search" at bounding box center [618, 42] width 796 height 32
type input "wipes"
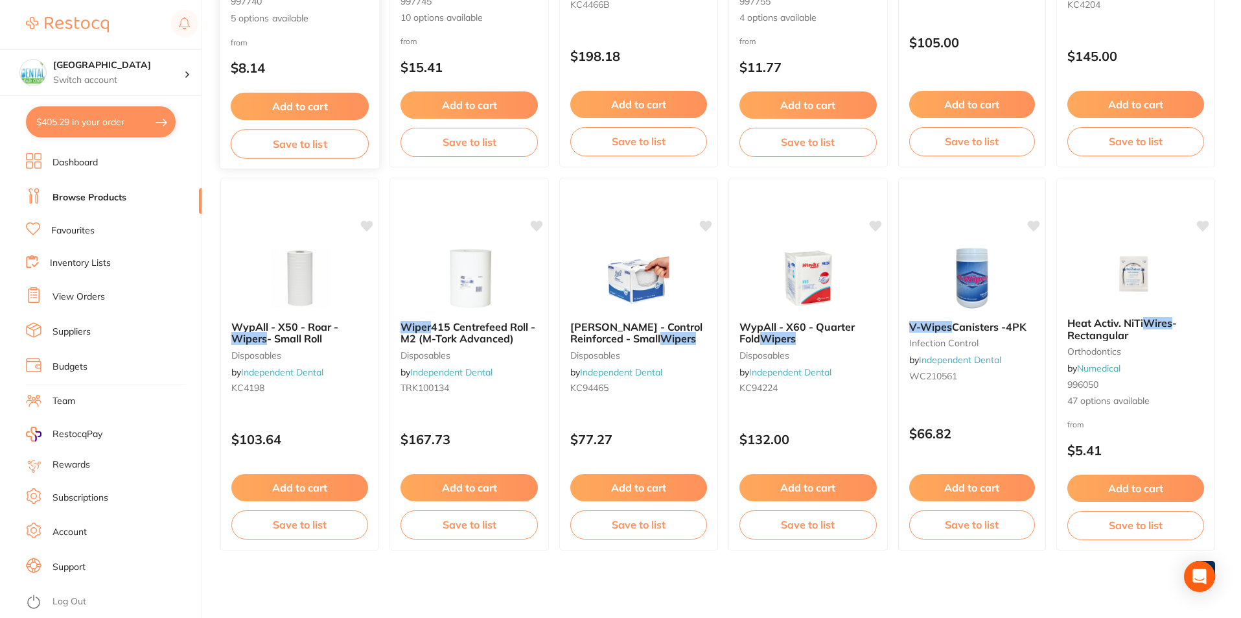
scroll to position [765, 0]
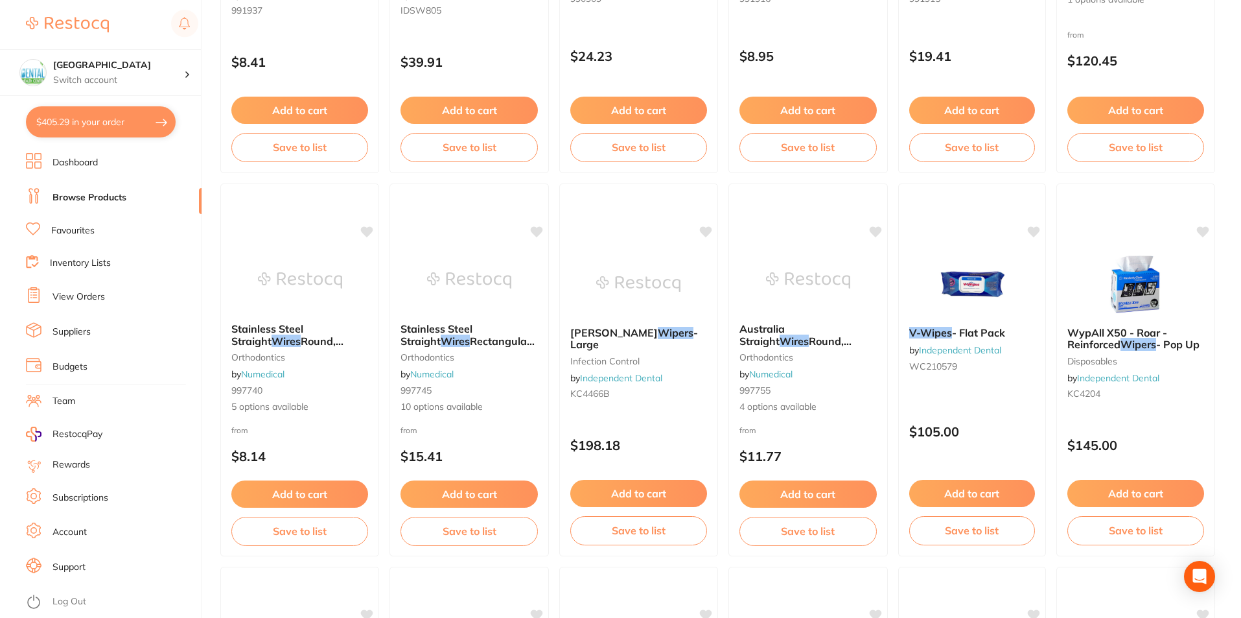
click at [73, 298] on link "View Orders" at bounding box center [78, 296] width 52 height 13
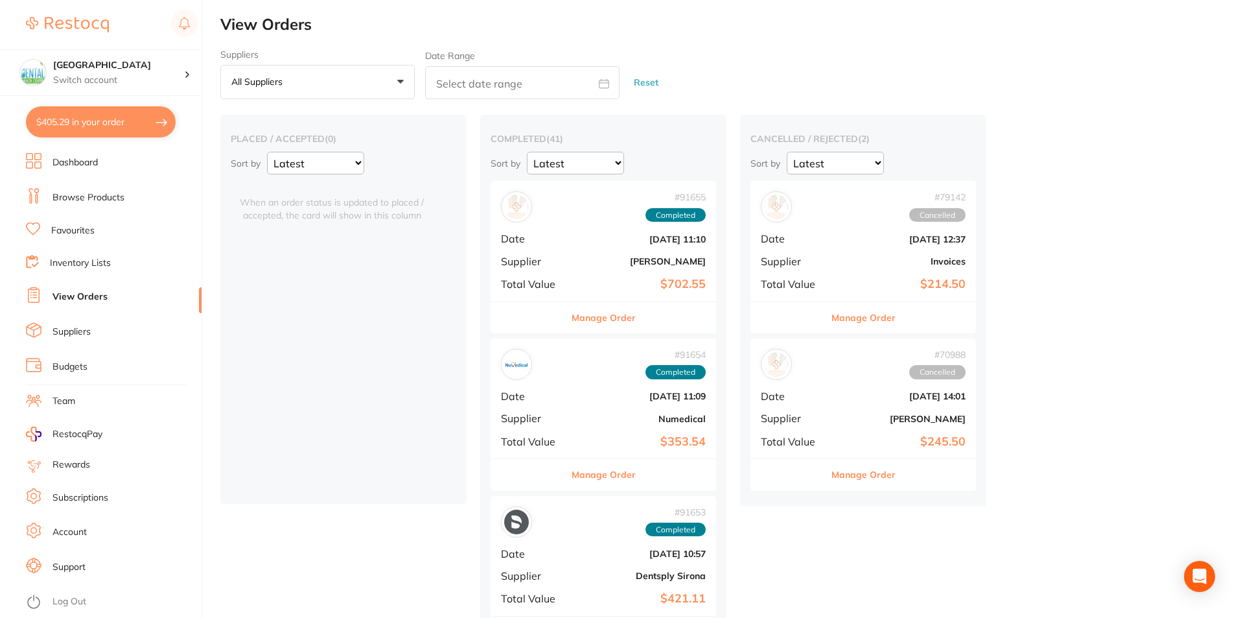
click at [393, 85] on button "All suppliers +0" at bounding box center [317, 82] width 194 height 35
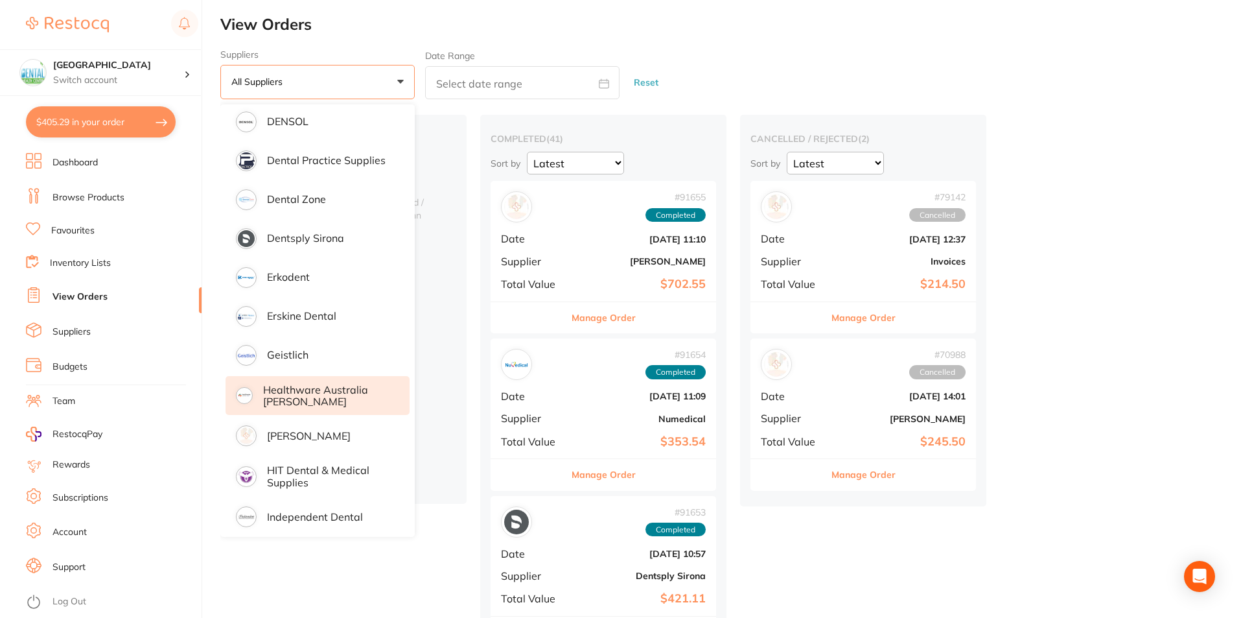
scroll to position [454, 0]
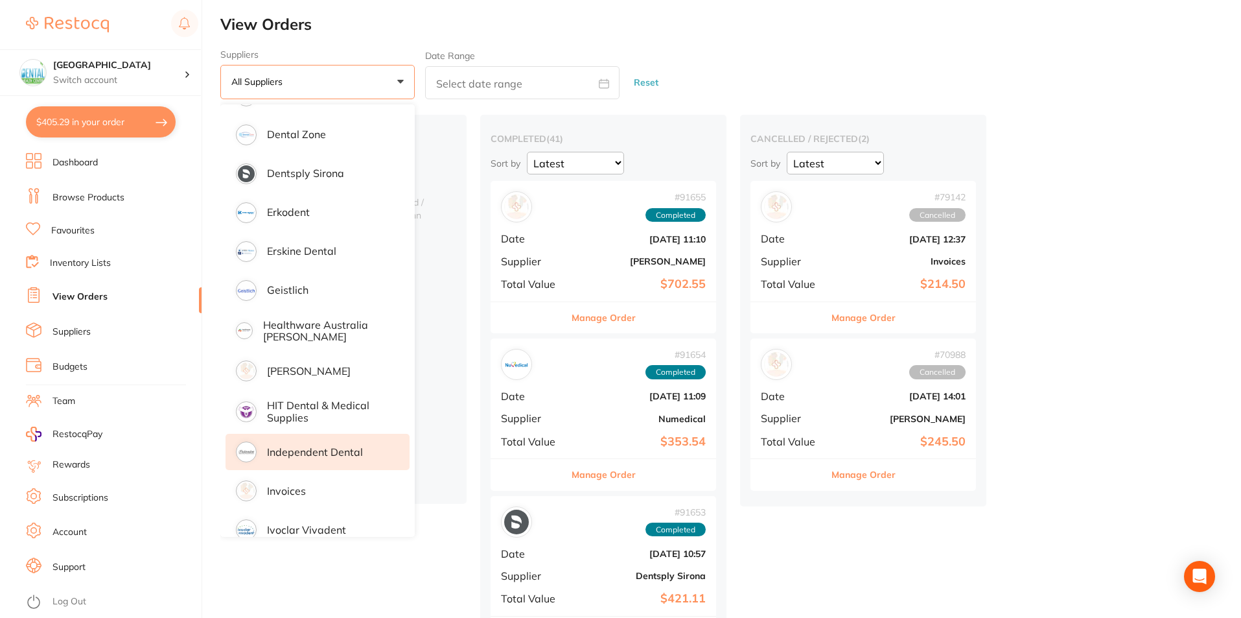
click at [337, 449] on p "Independent Dental" at bounding box center [315, 452] width 96 height 12
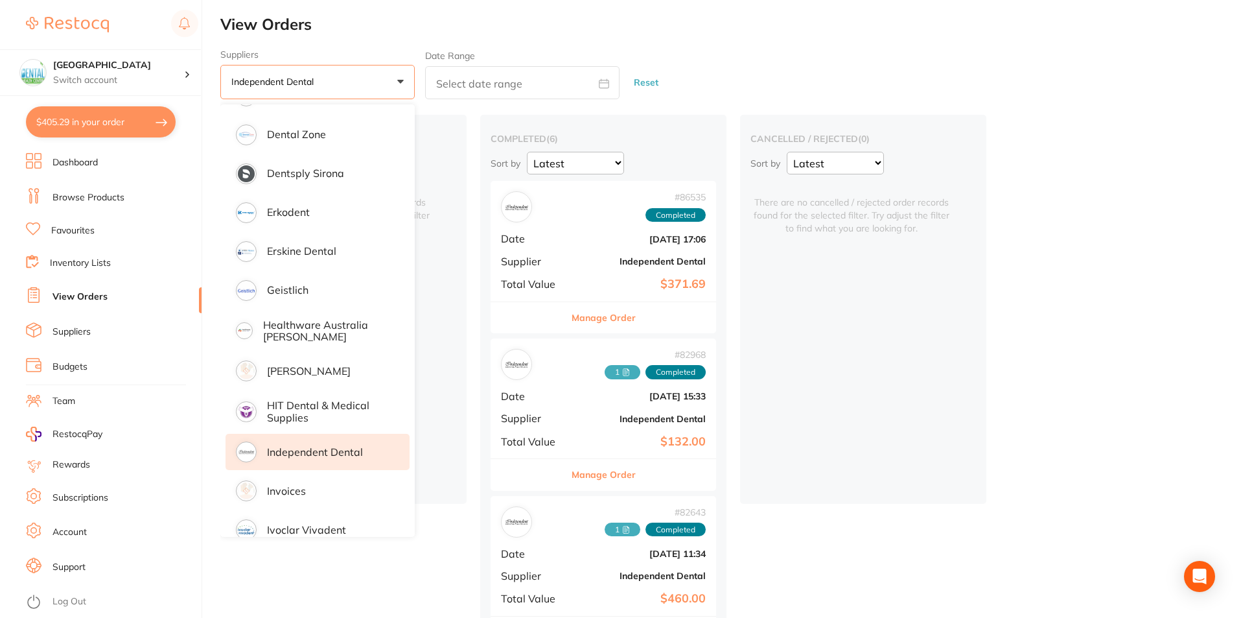
drag, startPoint x: 563, startPoint y: 248, endPoint x: 583, endPoint y: 252, distance: 20.5
click at [567, 246] on div "# 86535 Completed Date [DATE] 17:06 Supplier Independent Dental Total Value $37…" at bounding box center [604, 241] width 226 height 120
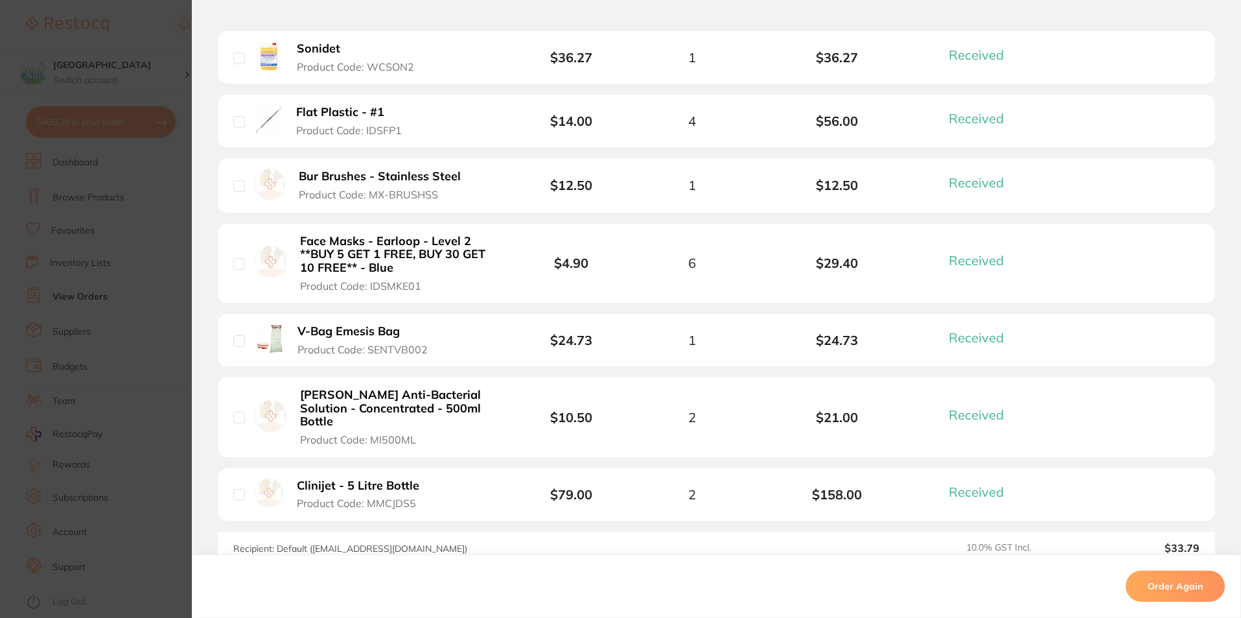
scroll to position [518, 0]
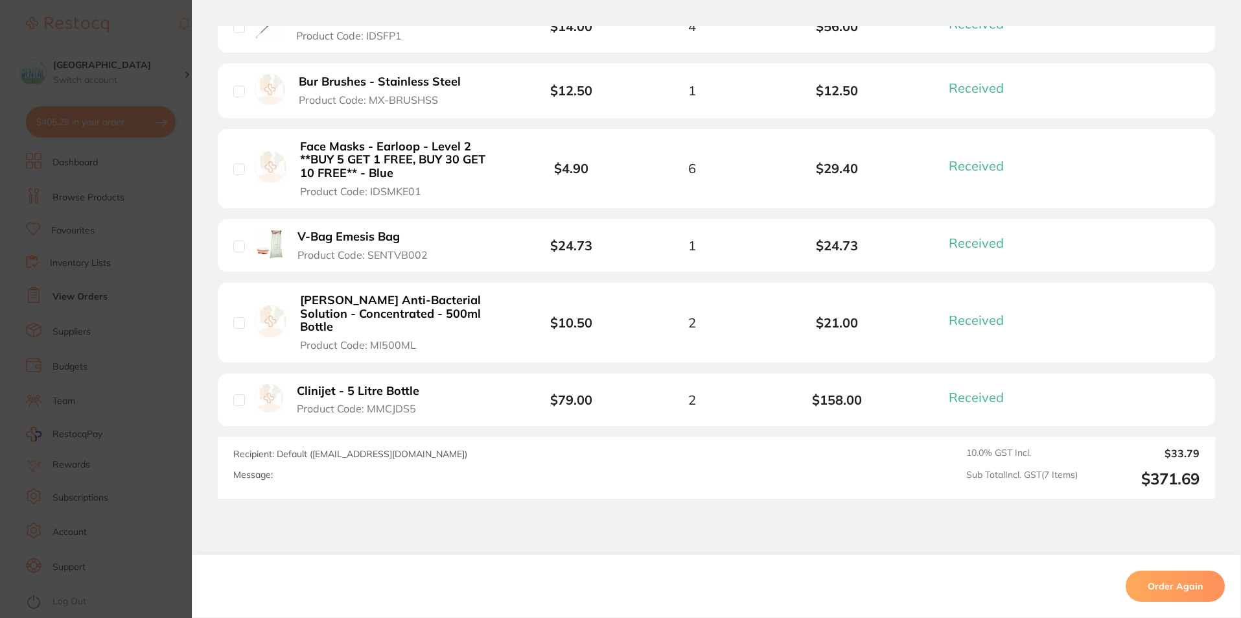
click at [119, 349] on section "Order ID: Restocq- 86535 Order Information 7 Received Completed Order Order Dat…" at bounding box center [620, 309] width 1241 height 618
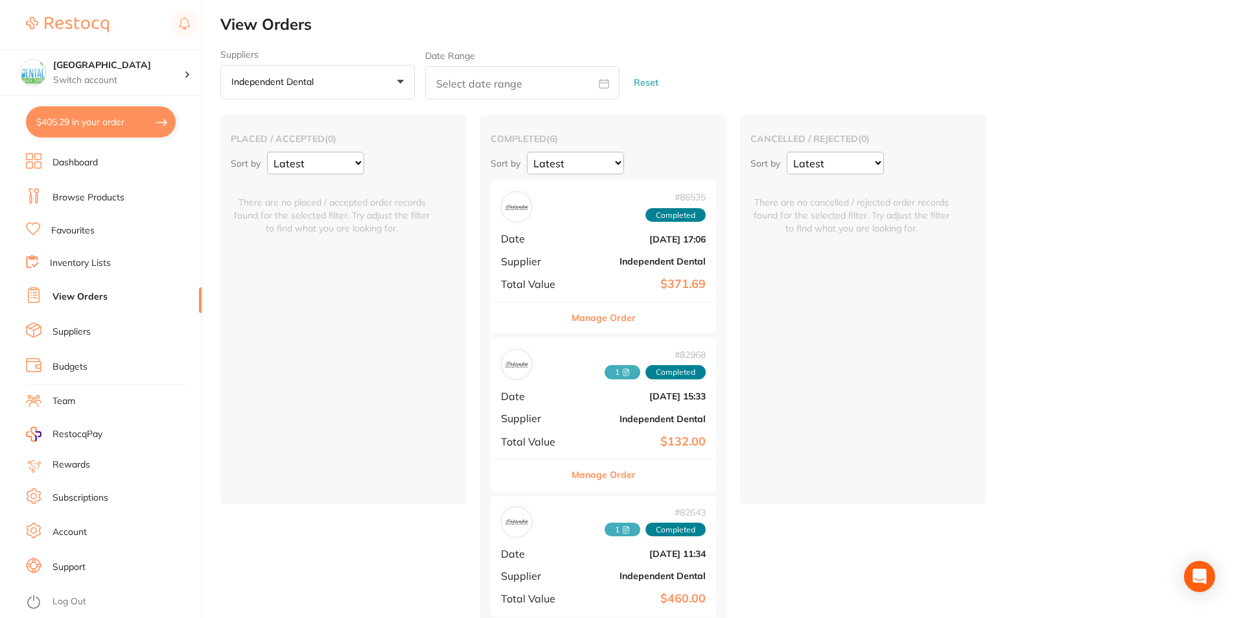
click at [583, 417] on b "Independent Dental" at bounding box center [641, 418] width 130 height 10
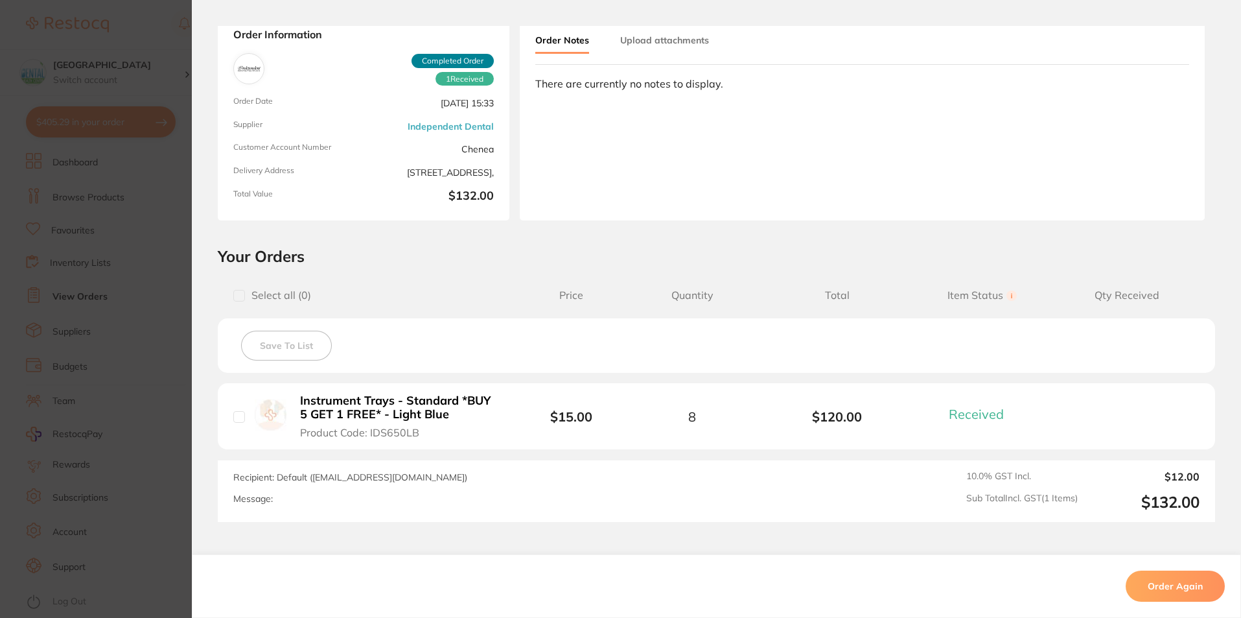
scroll to position [169, 0]
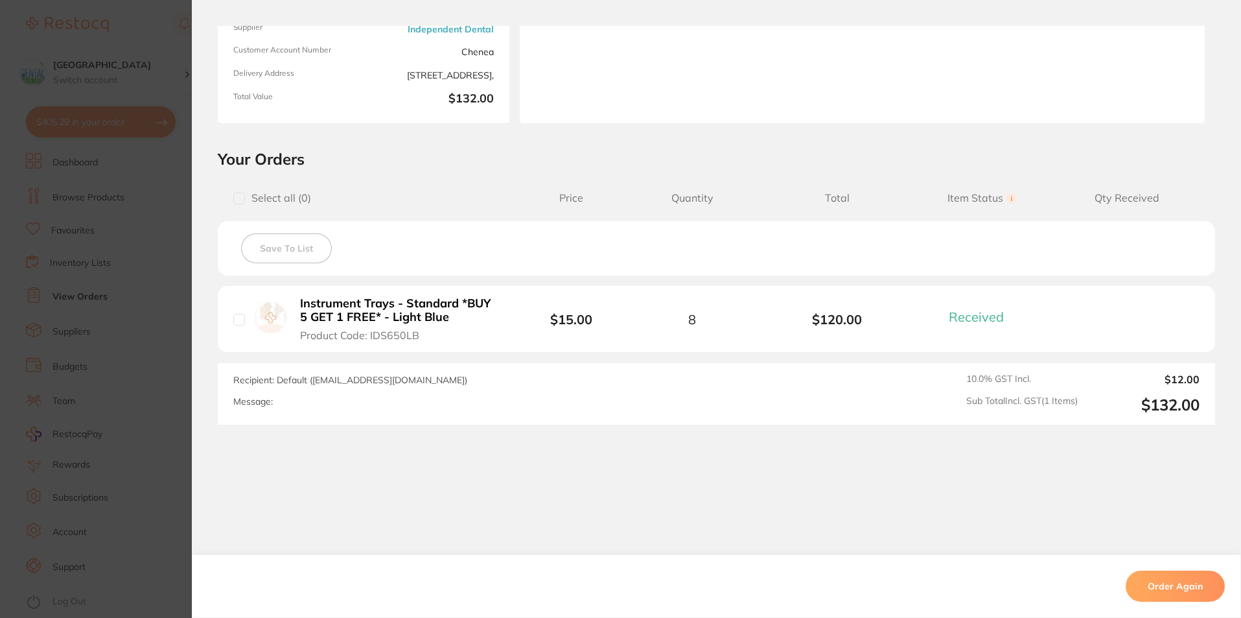
click at [128, 406] on section "Order ID: Restocq- 82968 Order Information 1 Received Completed Order Order Dat…" at bounding box center [620, 309] width 1241 height 618
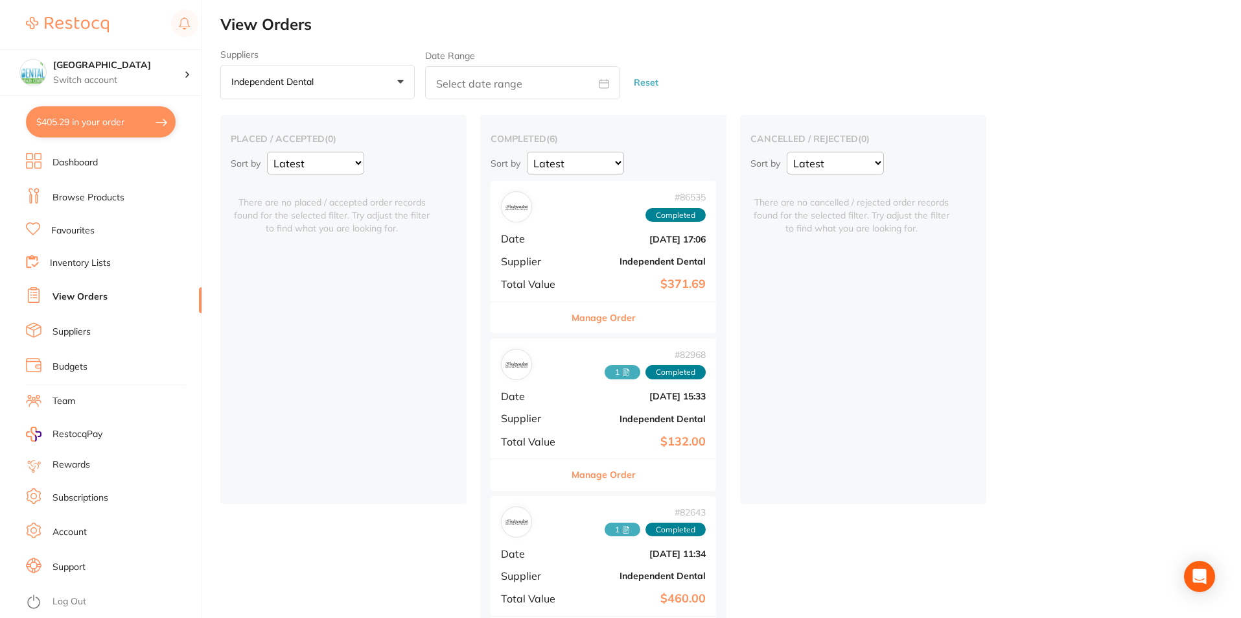
click at [571, 582] on div "# 82643 1 Completed Date [DATE] 11:34 Supplier Independent Dental Total Value $…" at bounding box center [604, 556] width 226 height 120
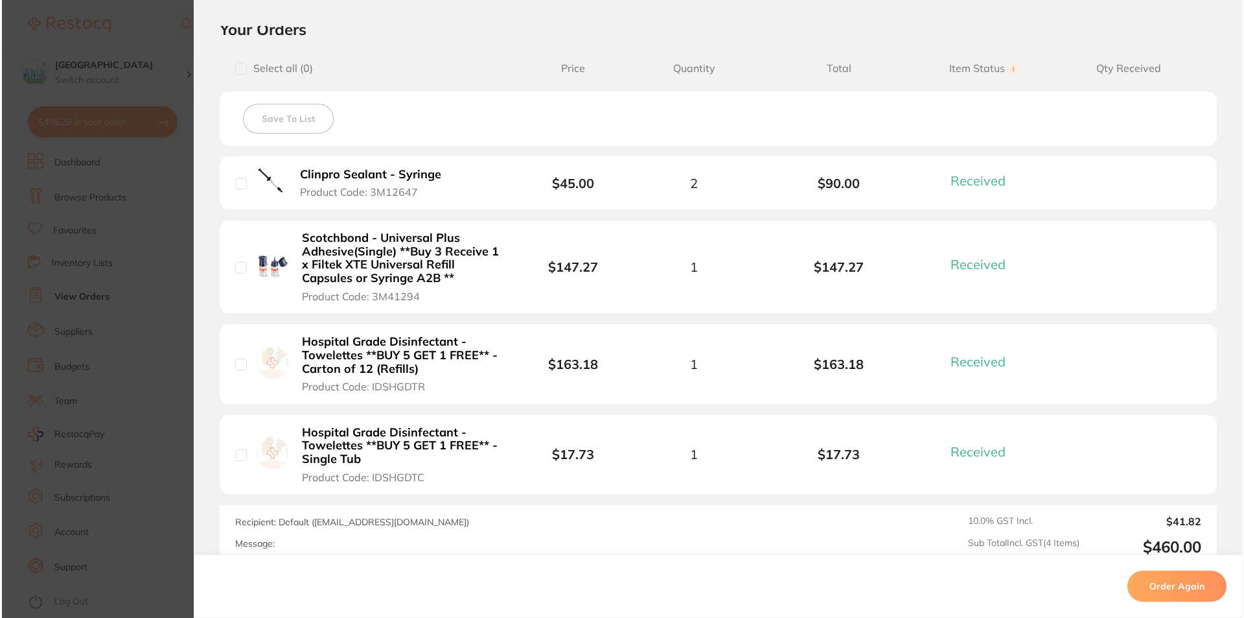
scroll to position [389, 0]
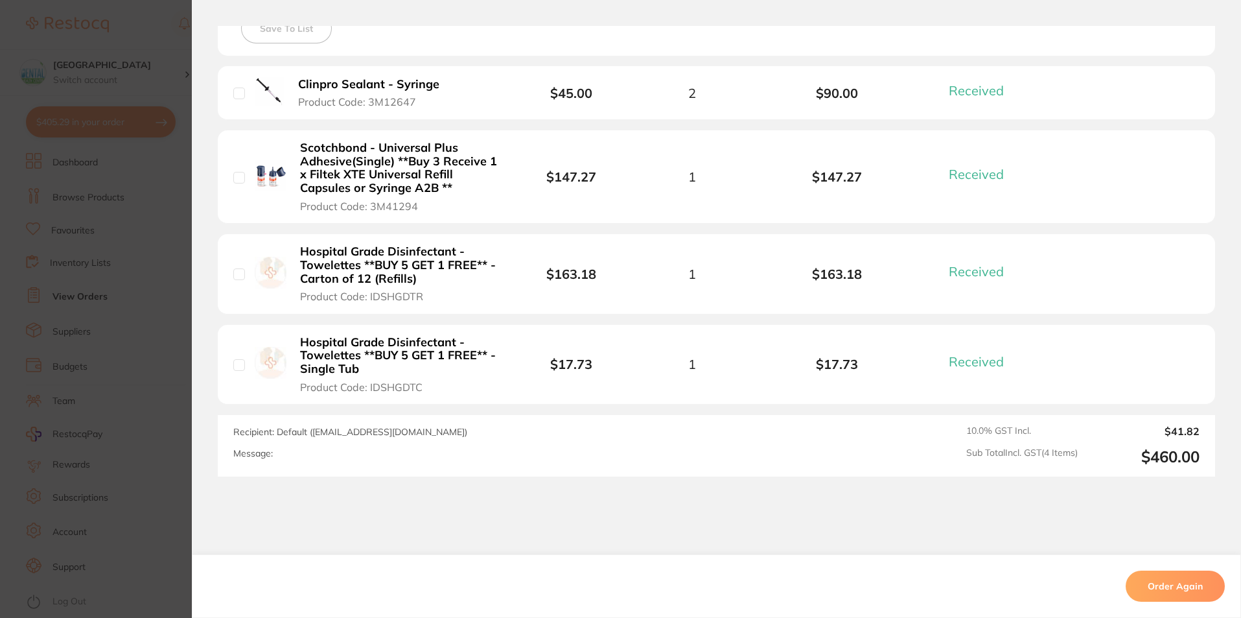
click at [419, 263] on b "Hospital Grade Disinfectant - Towelettes **BUY 5 GET 1 FREE** - Carton of 12 (R…" at bounding box center [400, 265] width 200 height 40
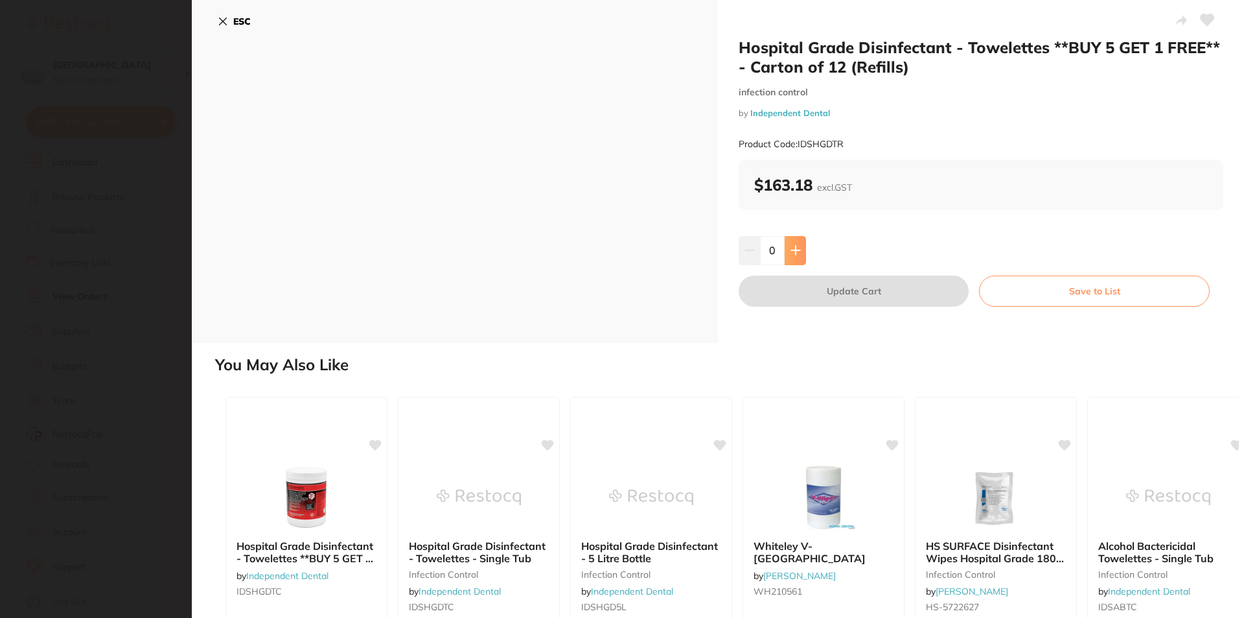
click at [800, 250] on button at bounding box center [795, 250] width 21 height 29
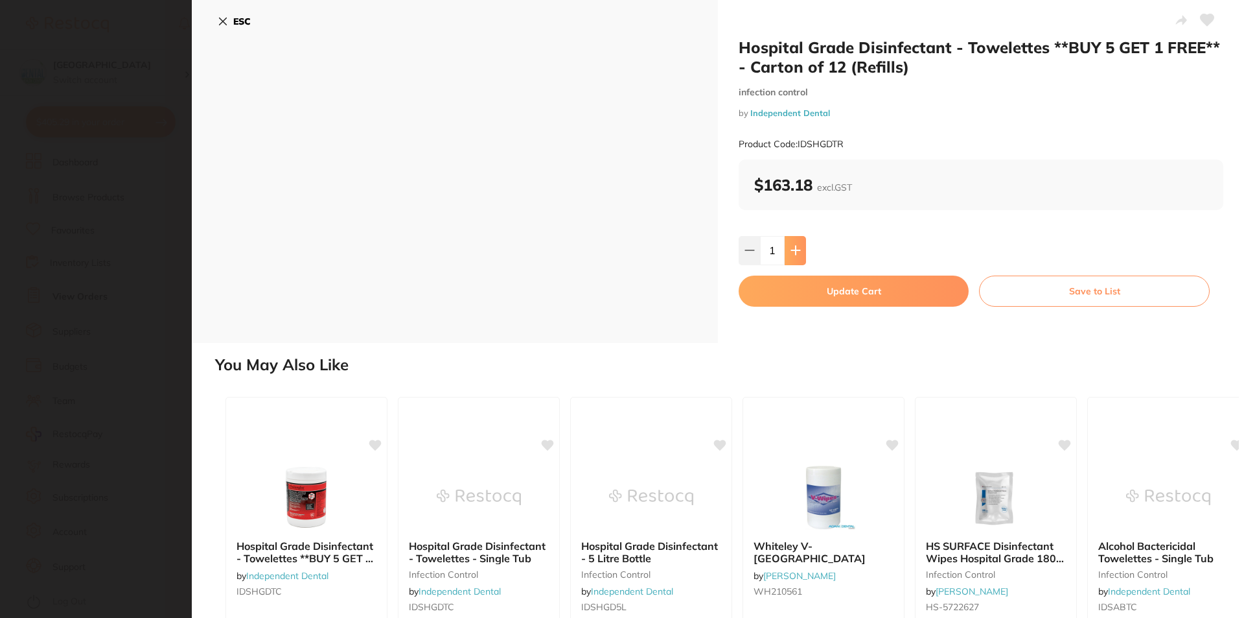
click at [800, 250] on button at bounding box center [795, 250] width 21 height 29
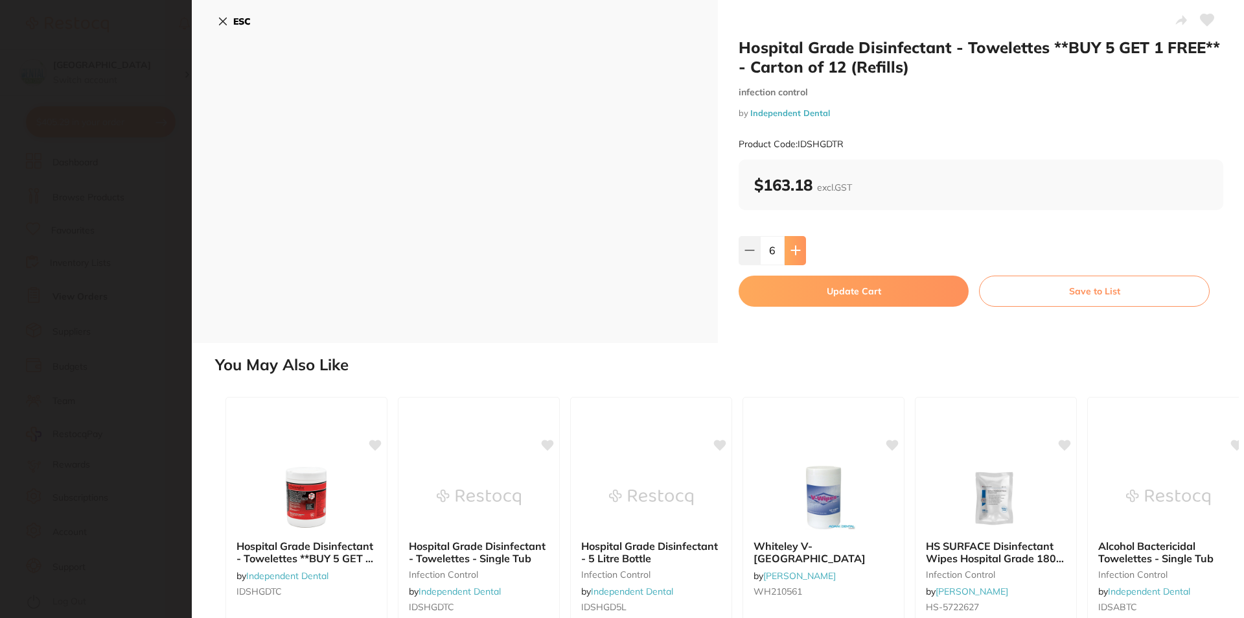
click at [800, 250] on button at bounding box center [795, 250] width 21 height 29
click at [741, 257] on button at bounding box center [749, 250] width 21 height 29
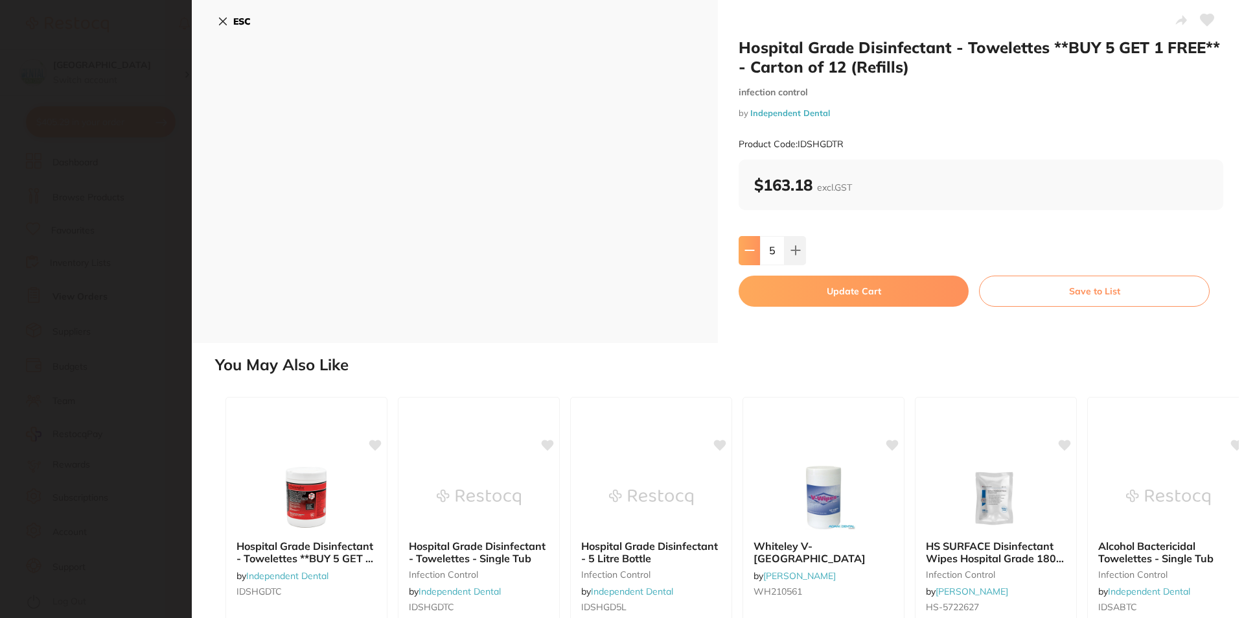
click at [741, 257] on button at bounding box center [749, 250] width 21 height 29
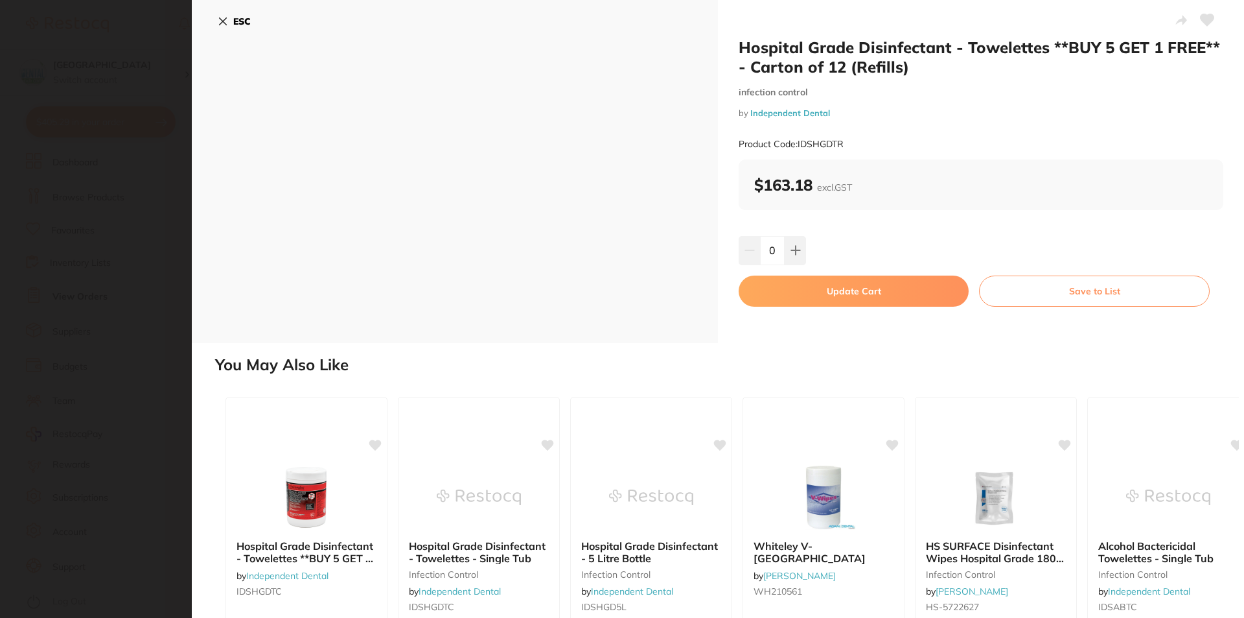
drag, startPoint x: 789, startPoint y: 250, endPoint x: 793, endPoint y: 285, distance: 35.1
click at [791, 250] on icon at bounding box center [796, 250] width 10 height 10
type input "1"
click at [793, 286] on button "Update Cart" at bounding box center [854, 290] width 230 height 31
checkbox input "false"
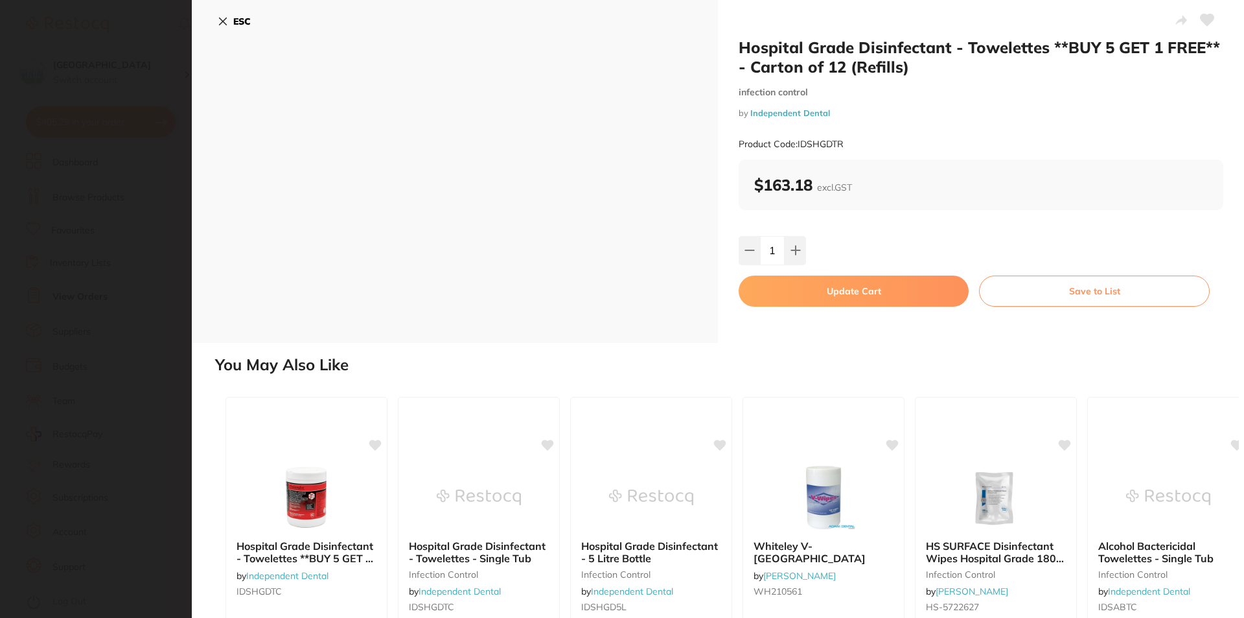
checkbox input "false"
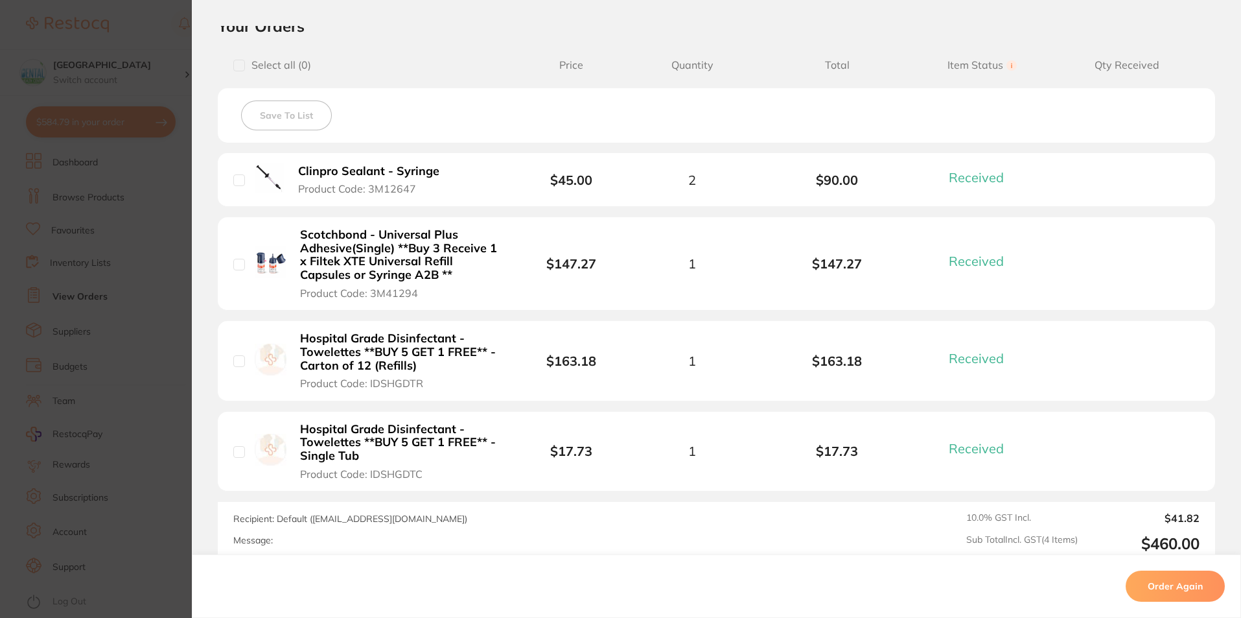
scroll to position [259, 0]
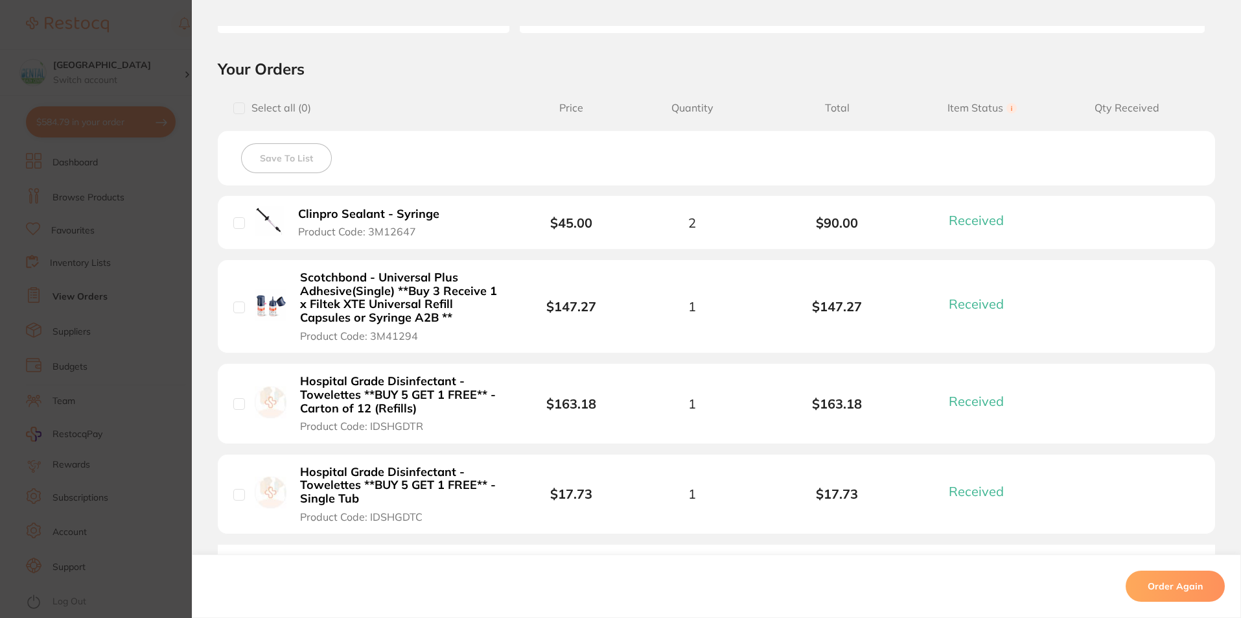
click at [121, 180] on section "Order ID: Restocq- 82643 Order Information 4 Received Completed Order Order Dat…" at bounding box center [620, 309] width 1241 height 618
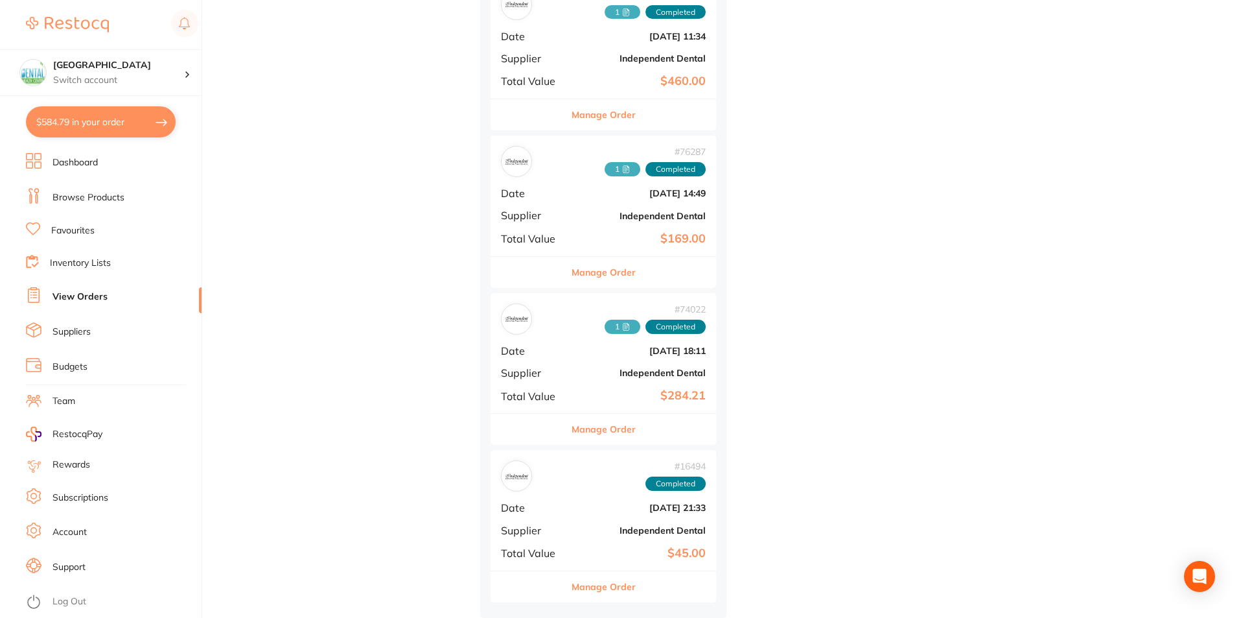
click at [129, 138] on section "Dental Health Centre Switch account Dental Health Centre $584.79 in your order …" at bounding box center [101, 309] width 202 height 618
click at [140, 130] on button "$584.79 in your order" at bounding box center [101, 121] width 150 height 31
checkbox input "true"
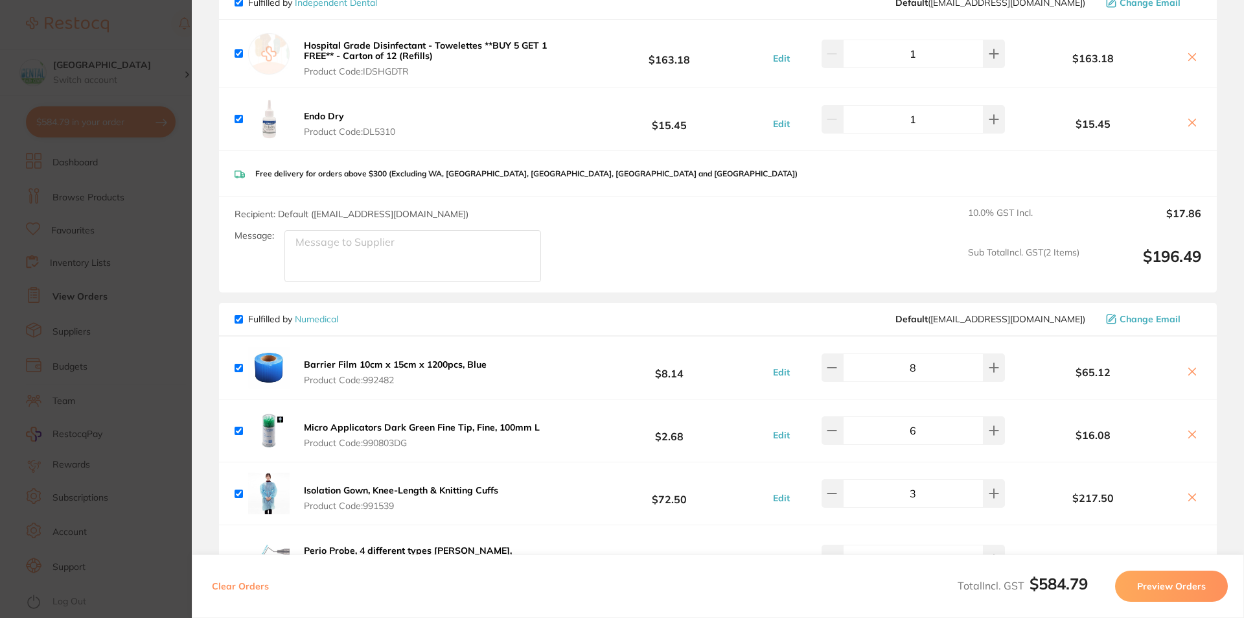
scroll to position [75, 0]
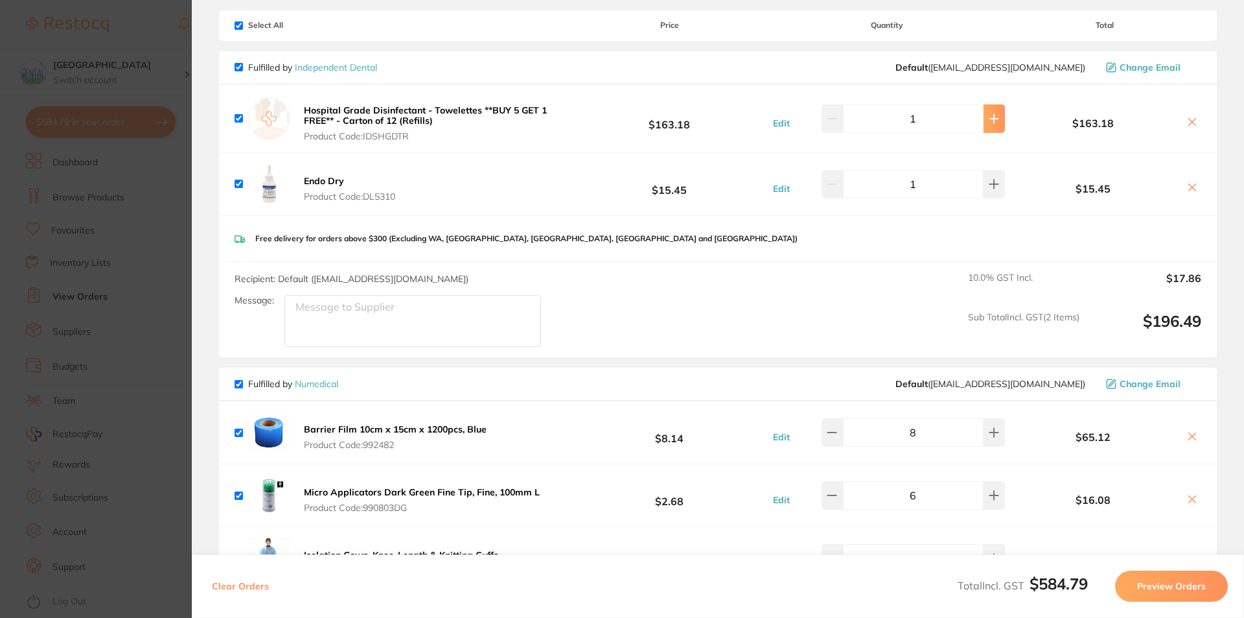
click at [990, 122] on icon at bounding box center [994, 118] width 8 height 8
click at [837, 123] on icon at bounding box center [832, 118] width 10 height 10
type input "1"
click at [1173, 590] on button "Preview Orders" at bounding box center [1171, 585] width 113 height 31
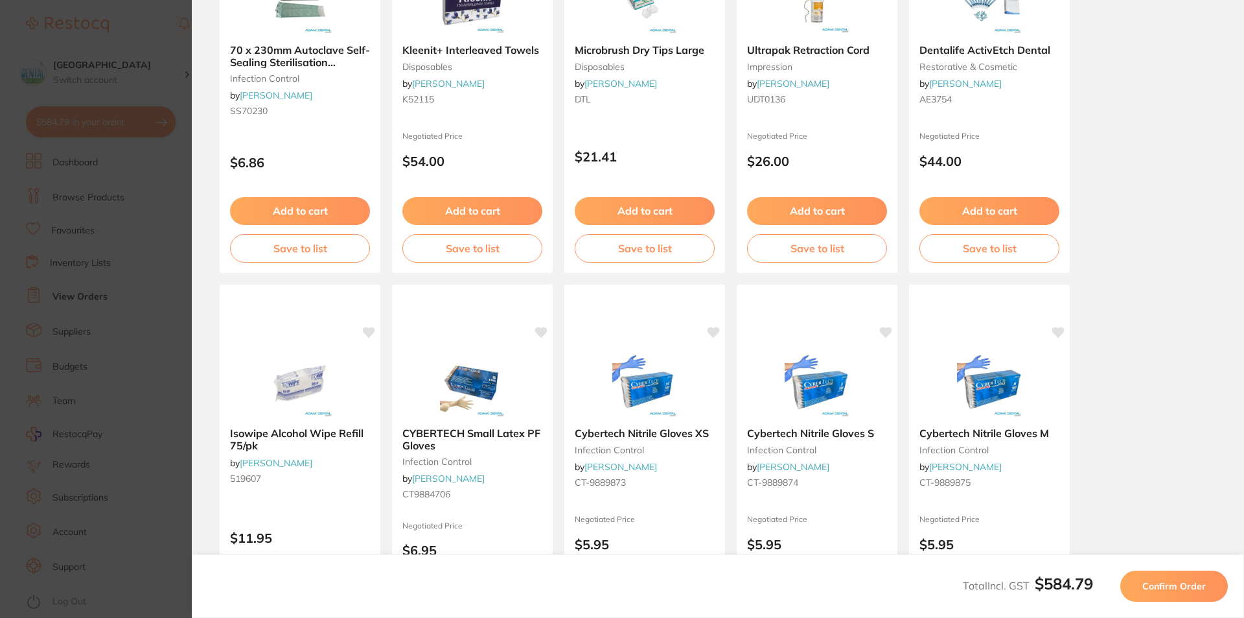
scroll to position [324, 0]
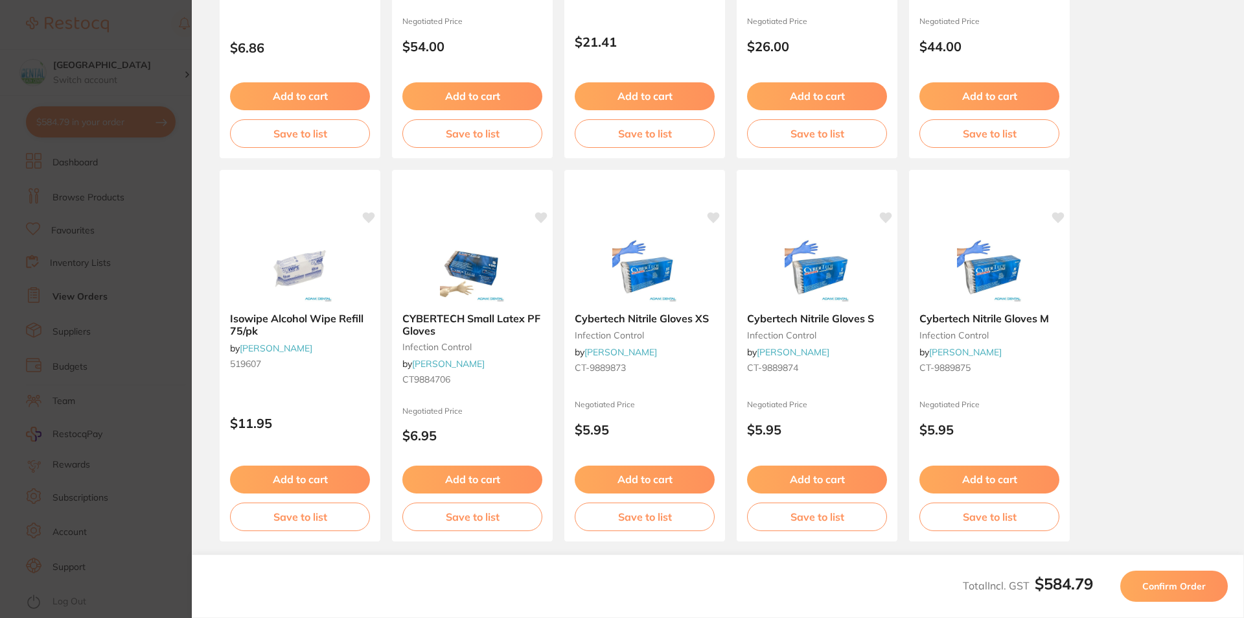
click at [1191, 607] on div "Total Incl. GST $584.79 Confirm Order" at bounding box center [718, 586] width 1053 height 64
click at [1184, 593] on button "Confirm Order" at bounding box center [1175, 585] width 108 height 31
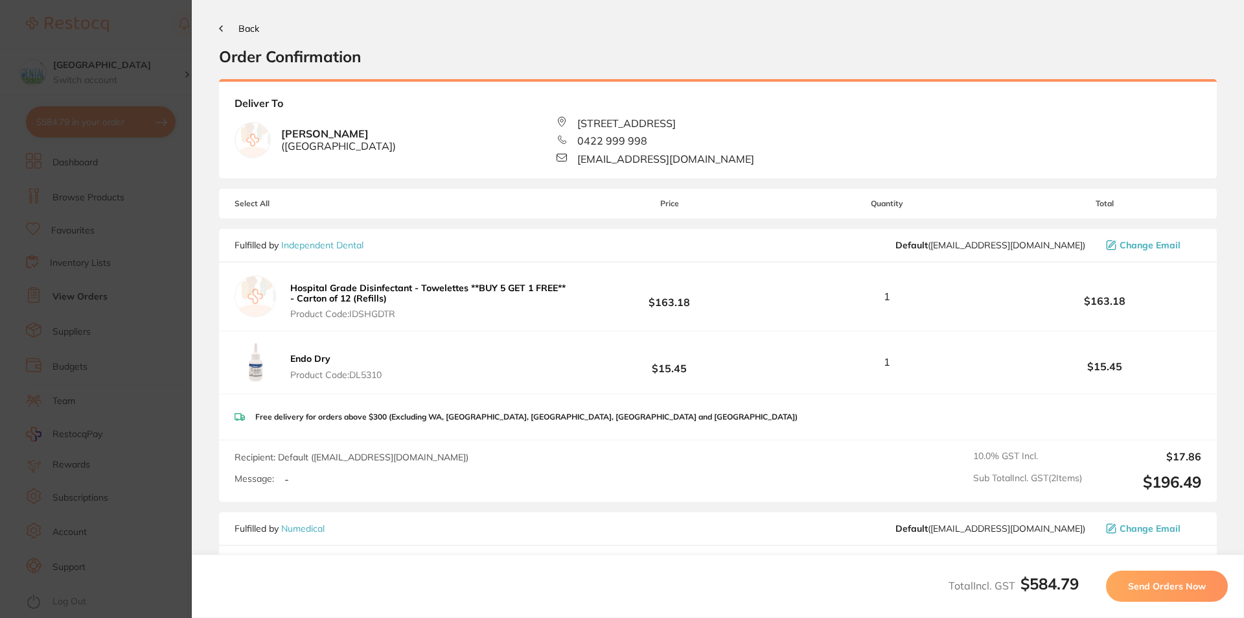
scroll to position [0, 0]
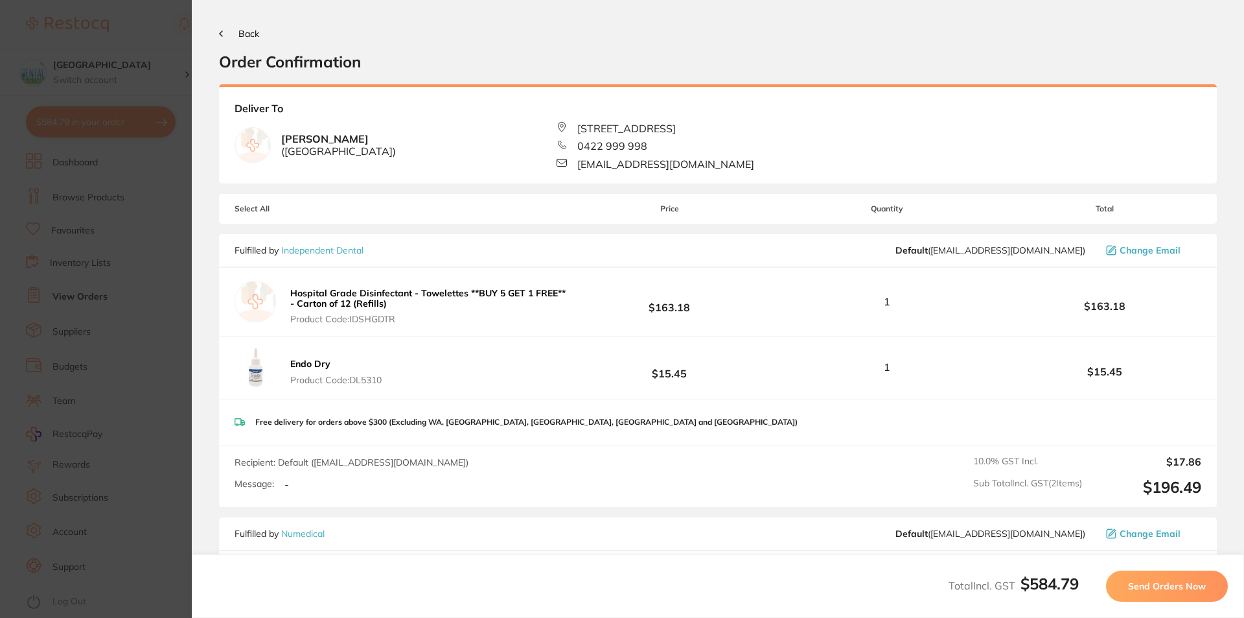
click at [1187, 592] on button "Send Orders Now" at bounding box center [1167, 585] width 122 height 31
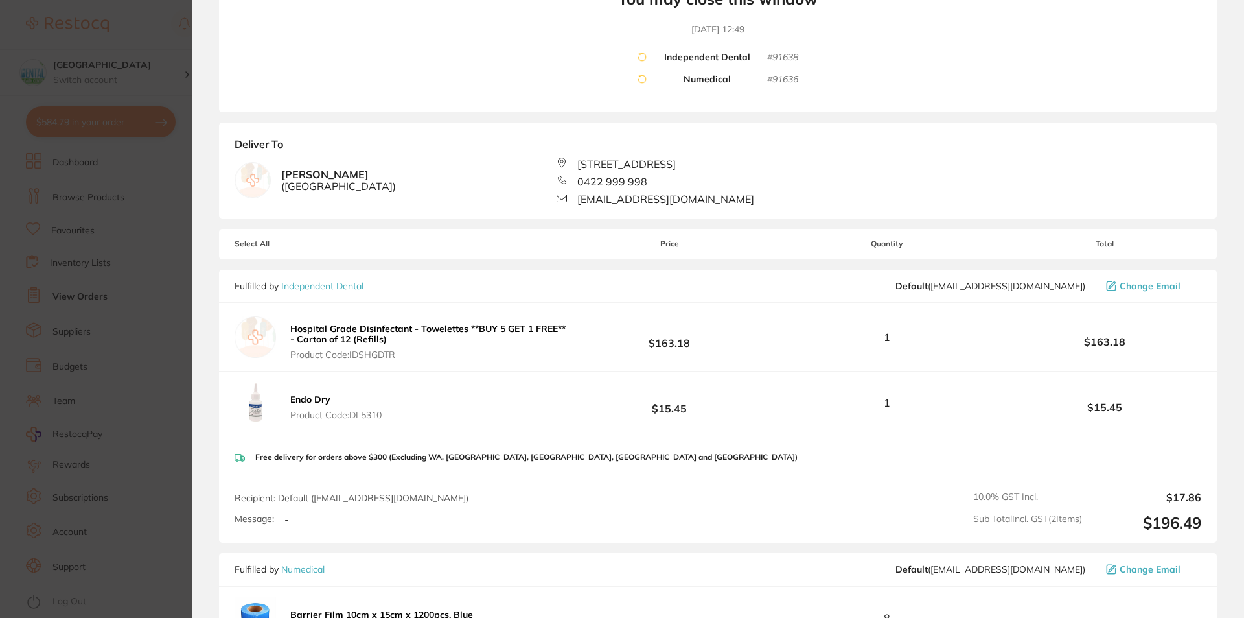
scroll to position [194, 0]
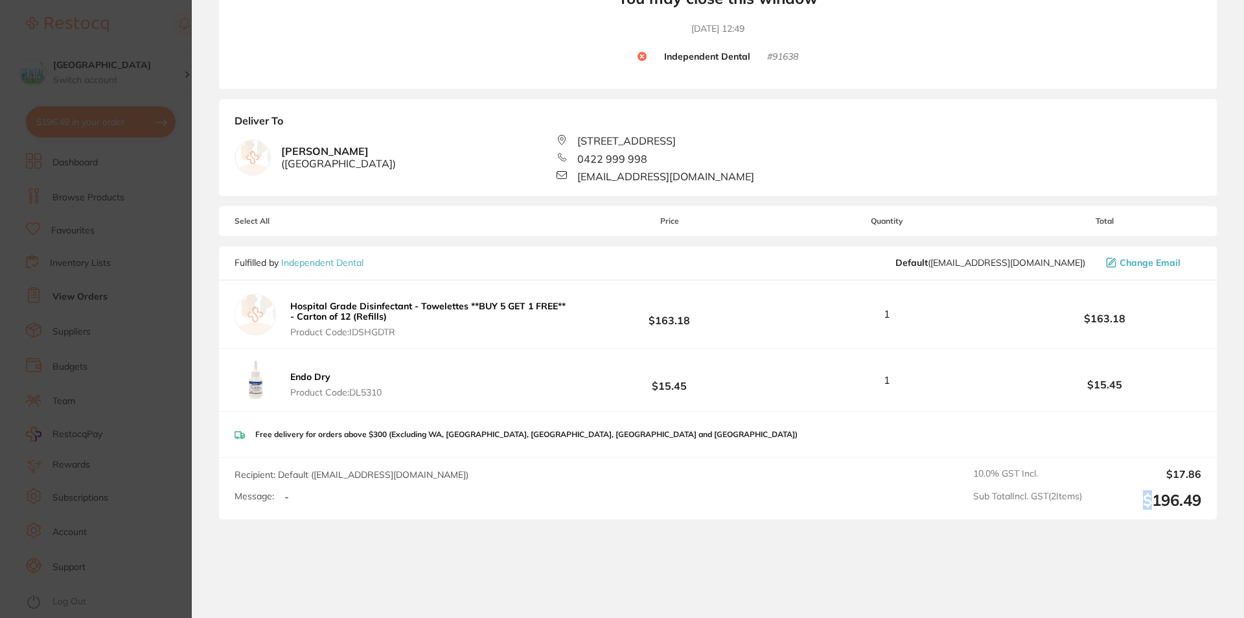
click at [1143, 519] on section "Your orders are being processed and we will notify you once we have placed the …" at bounding box center [718, 309] width 1053 height 618
click at [1134, 504] on output "$196.49" at bounding box center [1147, 500] width 109 height 19
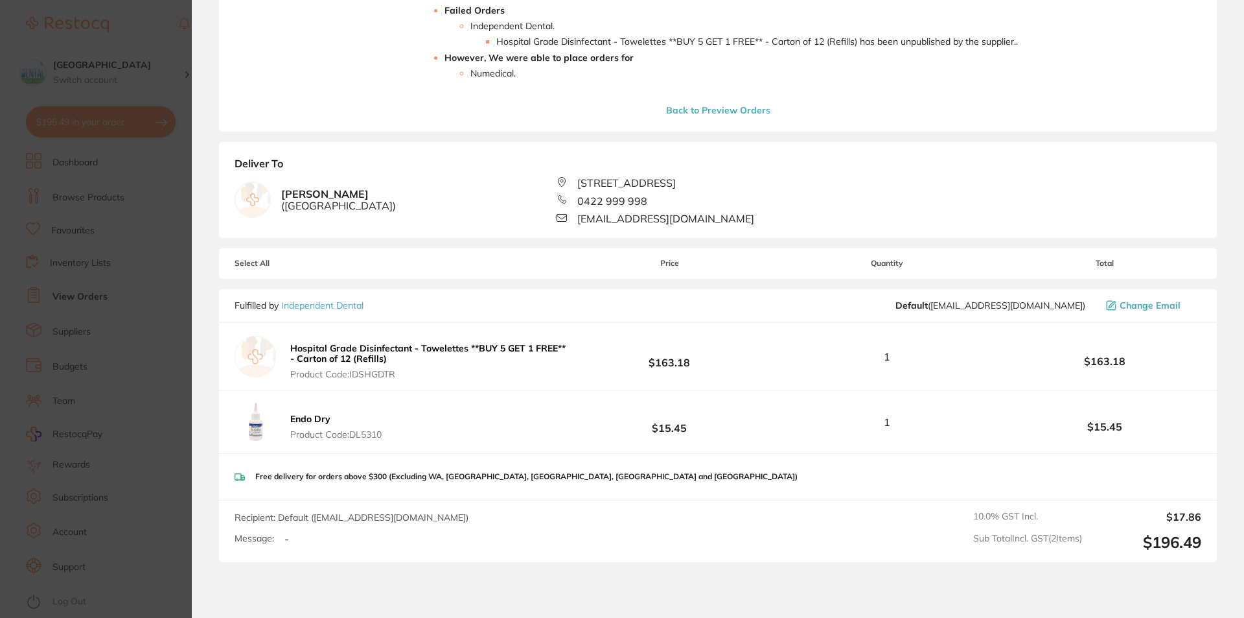
scroll to position [329, 0]
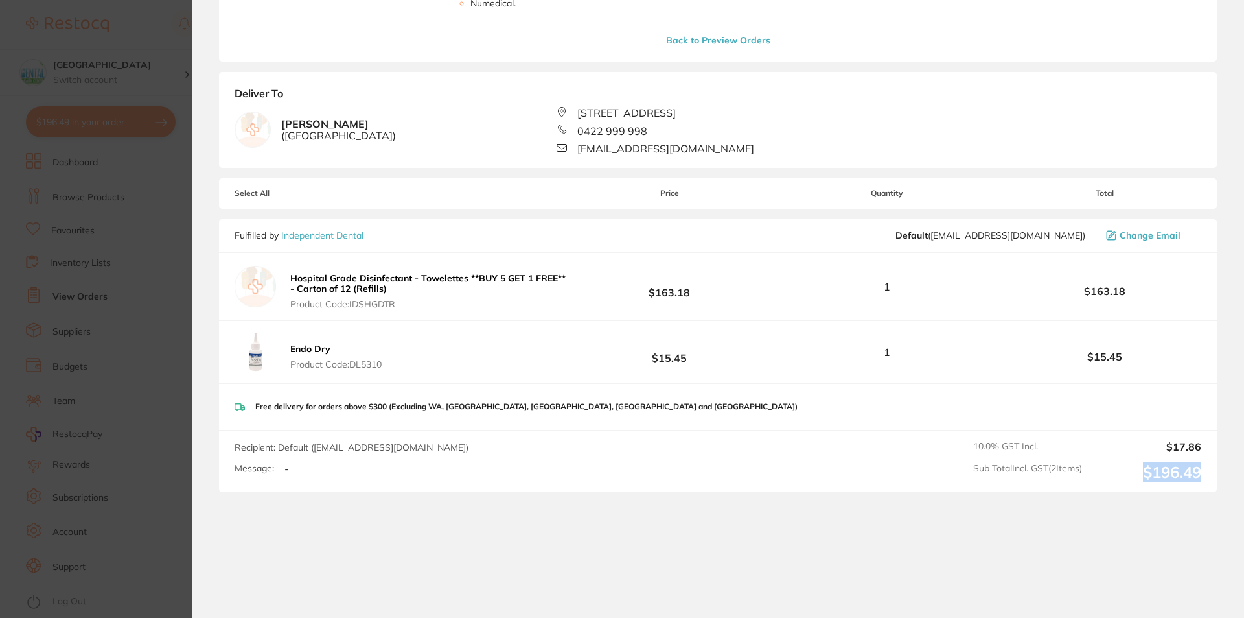
drag, startPoint x: 1202, startPoint y: 476, endPoint x: 1134, endPoint y: 484, distance: 69.2
click at [1134, 484] on div "Recipient: Default ( [EMAIL_ADDRESS][DOMAIN_NAME] ) Message: - 10.0 % GST Incl.…" at bounding box center [718, 461] width 998 height 62
copy output "$196.49"
click at [108, 327] on section "Update RRP Set your pre negotiated price for this item. Item Agreed RRP (excl. …" at bounding box center [622, 309] width 1244 height 618
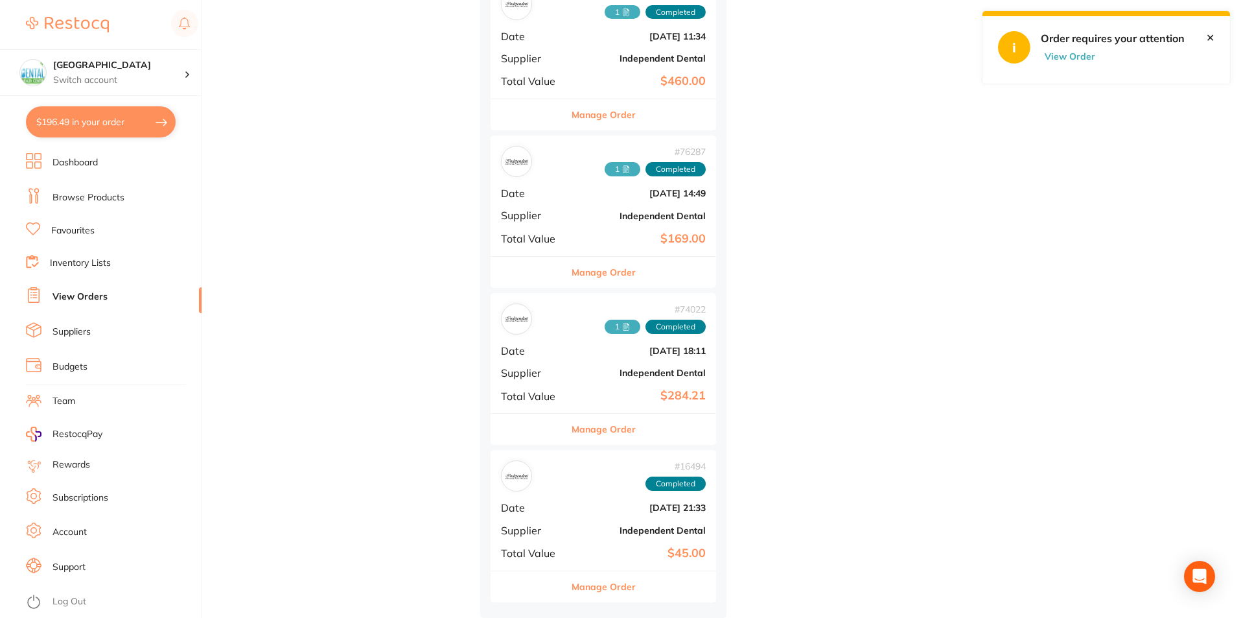
scroll to position [0, 0]
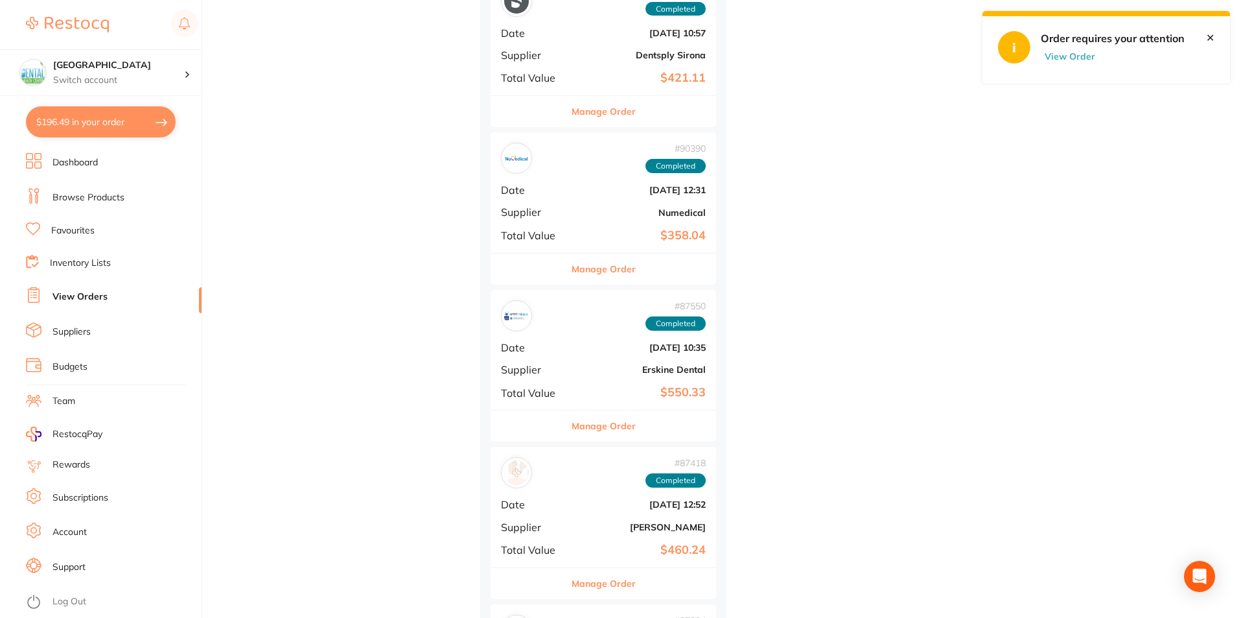
click at [166, 122] on button "$196.49 in your order" at bounding box center [101, 121] width 150 height 31
checkbox input "true"
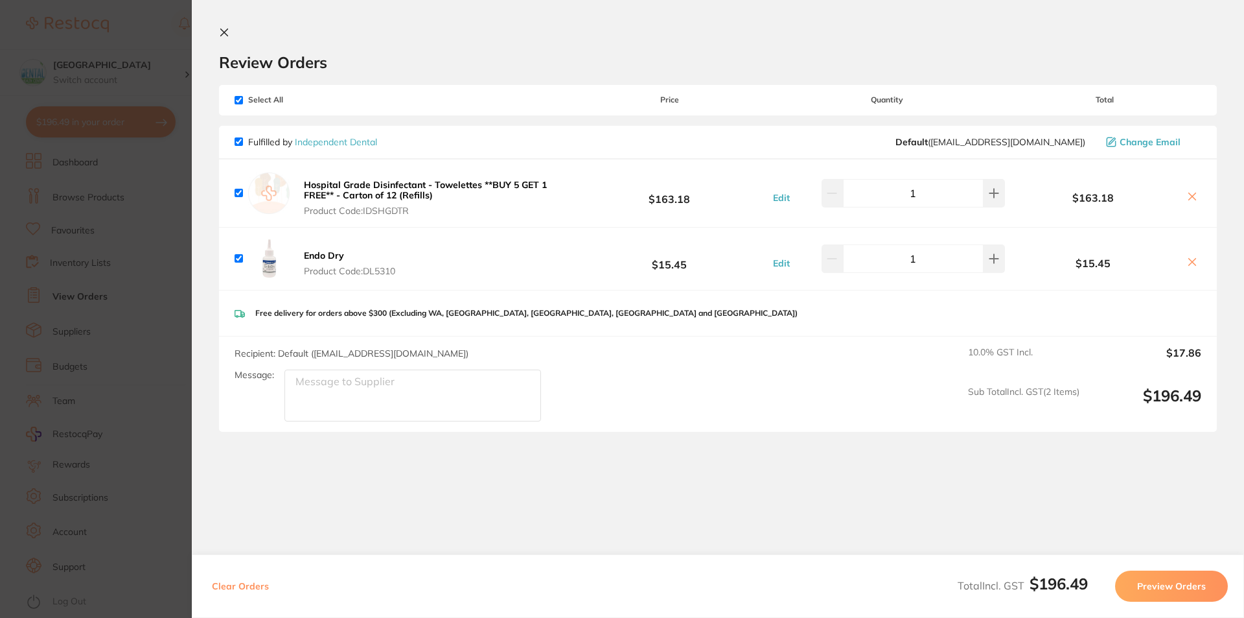
scroll to position [27, 0]
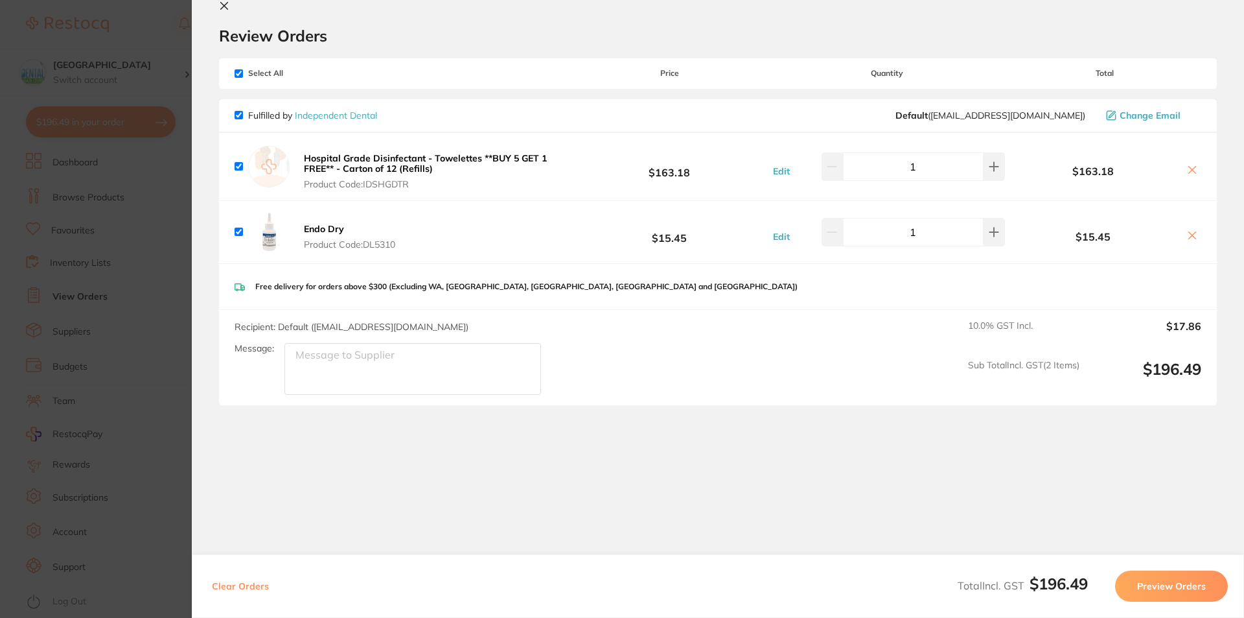
click at [1215, 593] on button "Preview Orders" at bounding box center [1171, 585] width 113 height 31
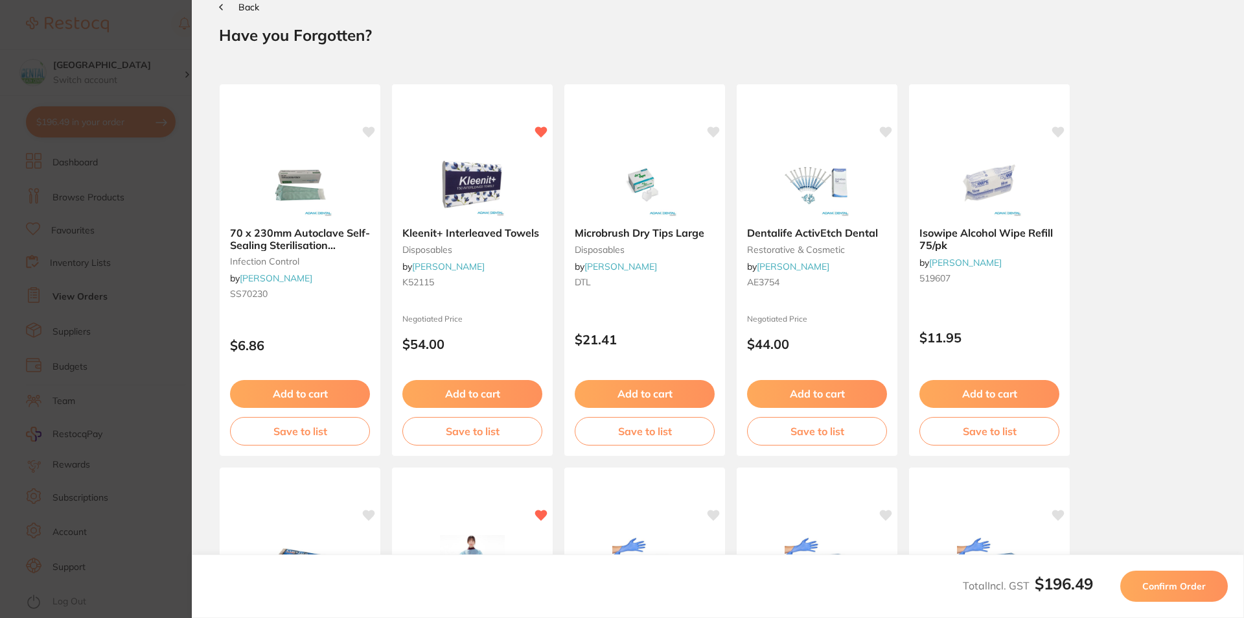
scroll to position [0, 0]
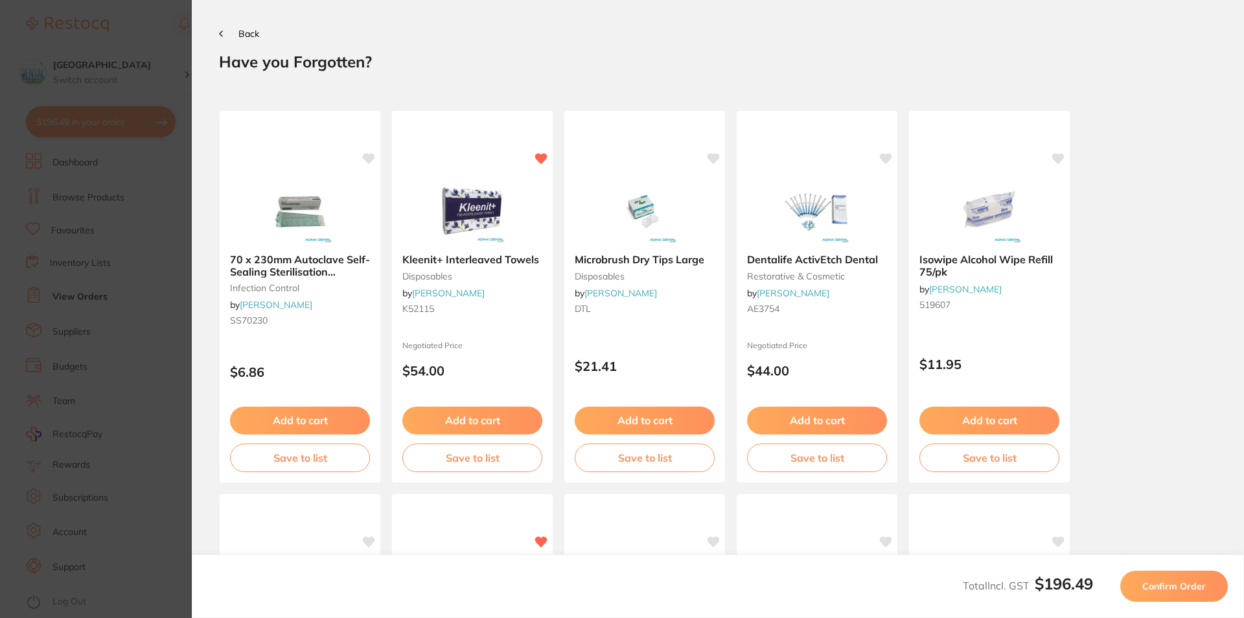
click at [1176, 588] on span "Confirm Order" at bounding box center [1175, 586] width 64 height 12
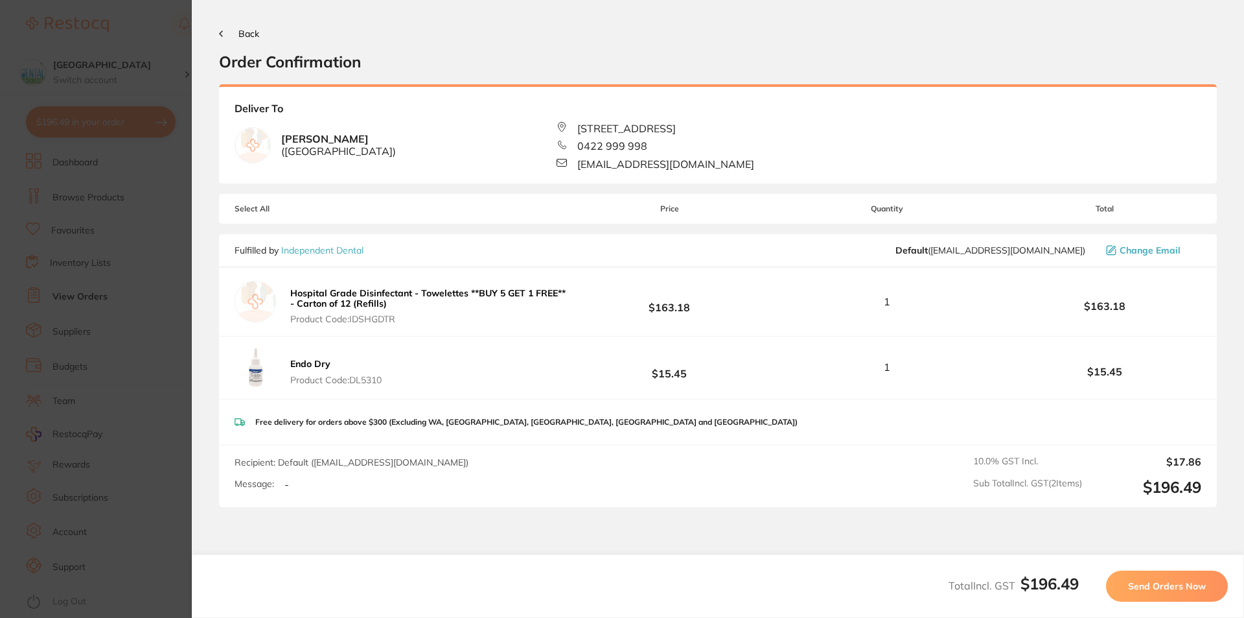
click at [1180, 589] on span "Send Orders Now" at bounding box center [1167, 586] width 78 height 12
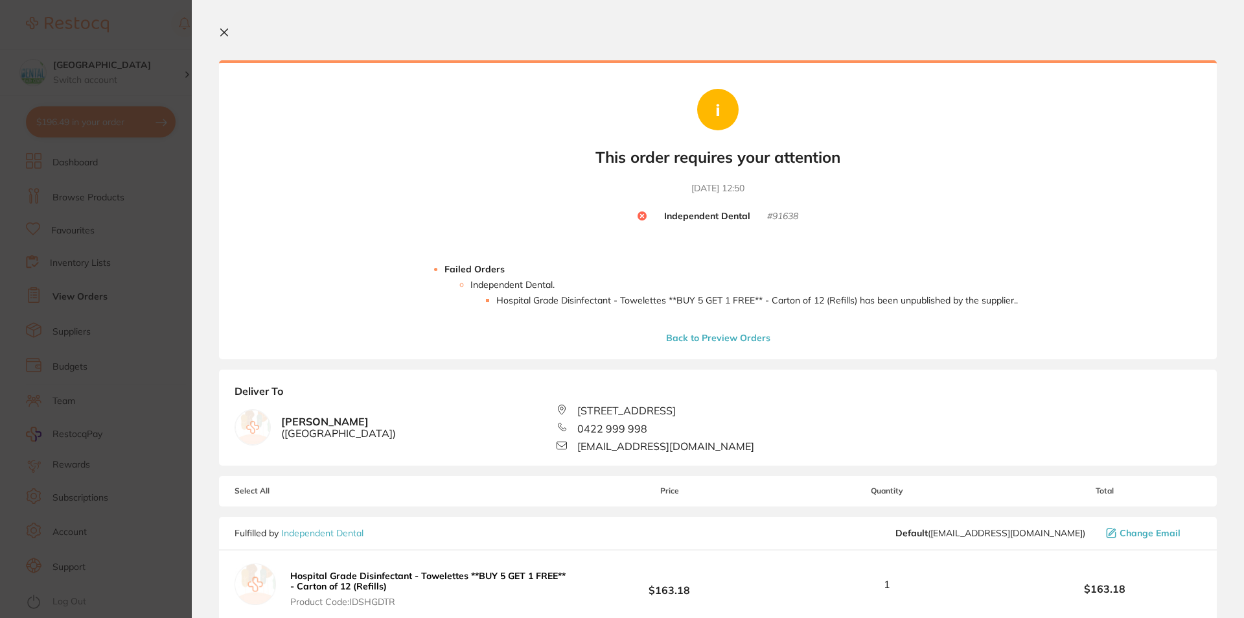
click at [0, 245] on section "Update RRP Set your pre negotiated price for this item. Item Agreed RRP (excl. …" at bounding box center [622, 309] width 1244 height 618
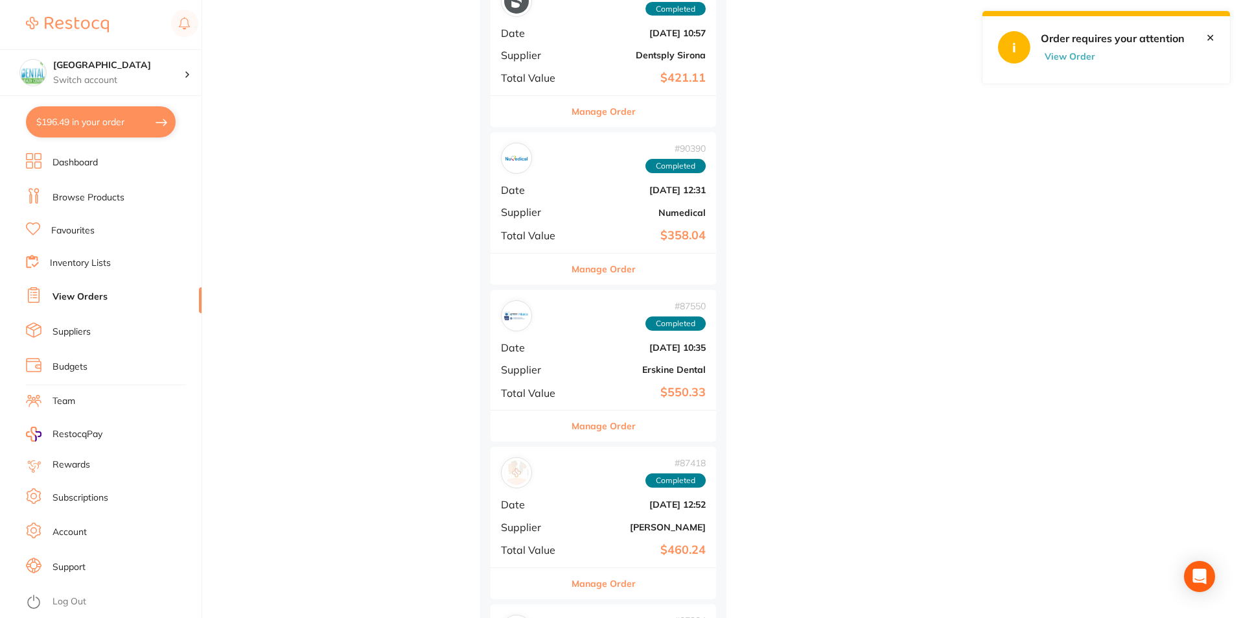
click at [132, 201] on li "Browse Products" at bounding box center [114, 197] width 176 height 19
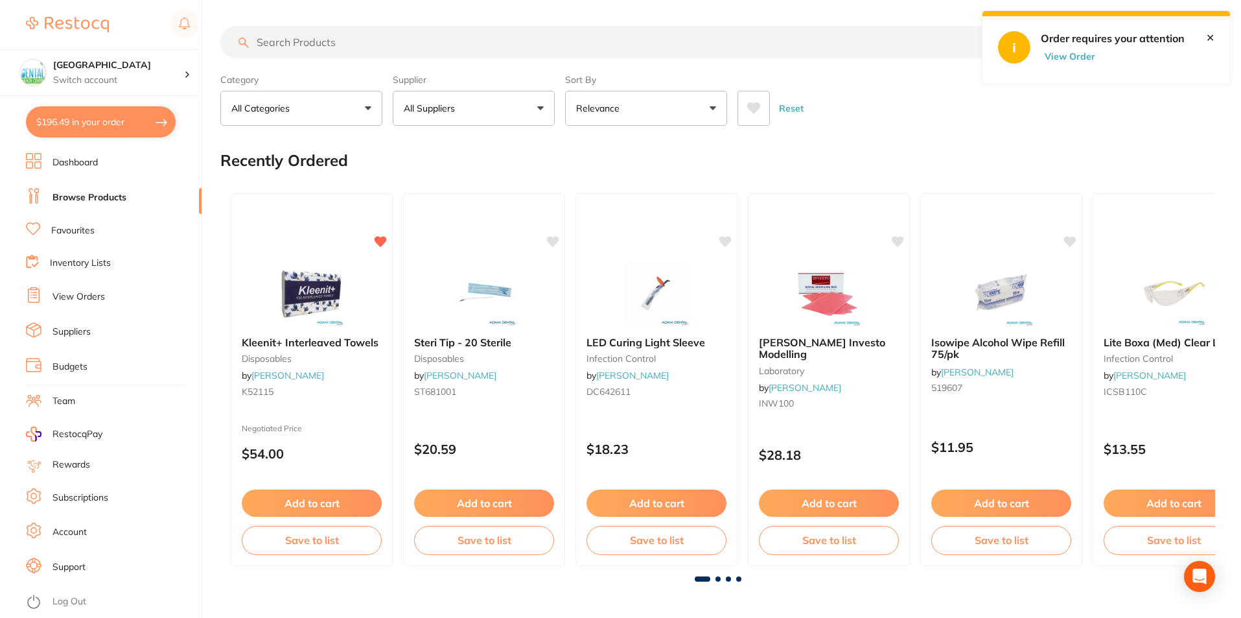
click at [79, 154] on li "Dashboard" at bounding box center [114, 162] width 176 height 19
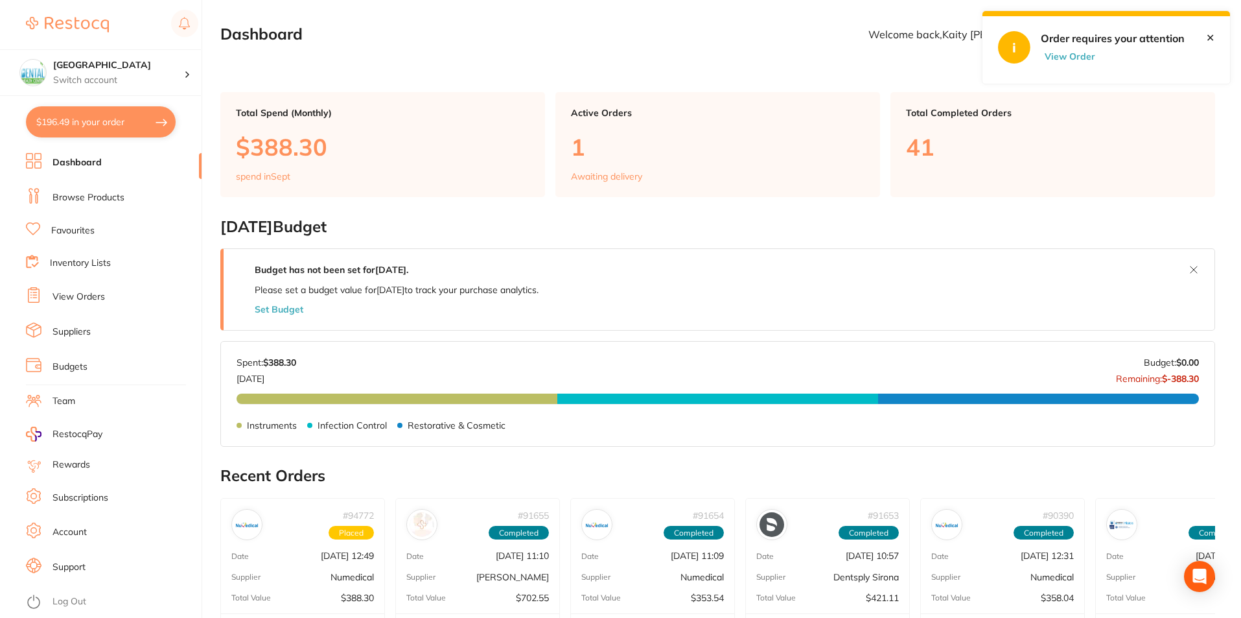
click at [331, 596] on div "Total Value $388.30" at bounding box center [302, 597] width 163 height 10
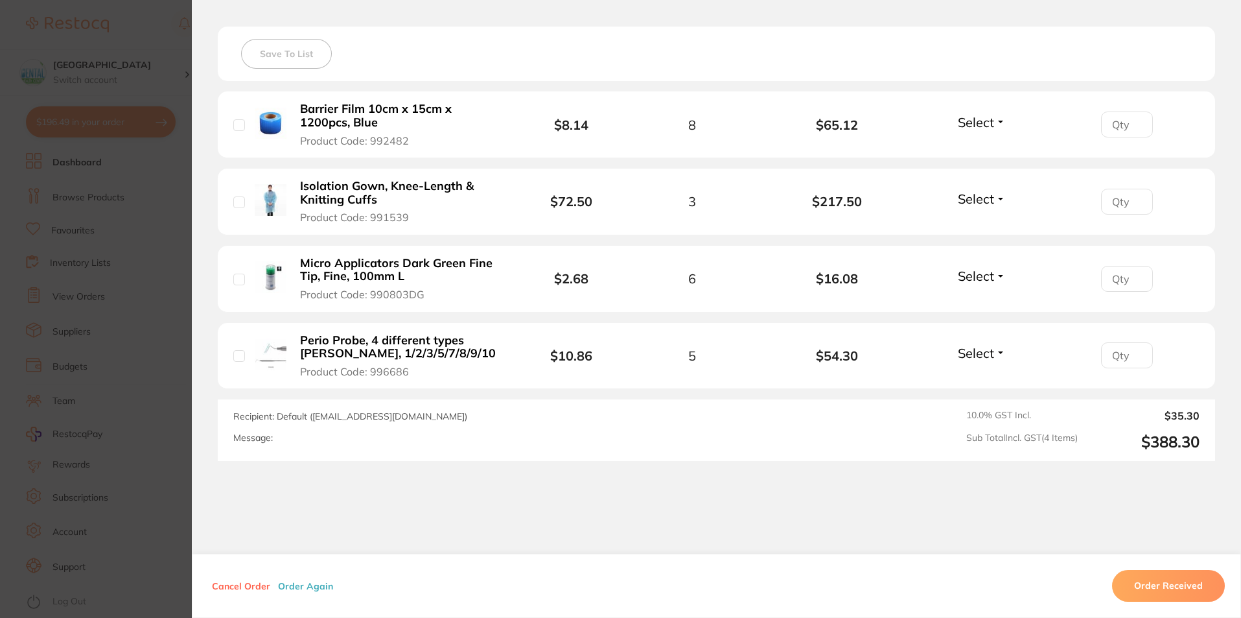
scroll to position [401, 0]
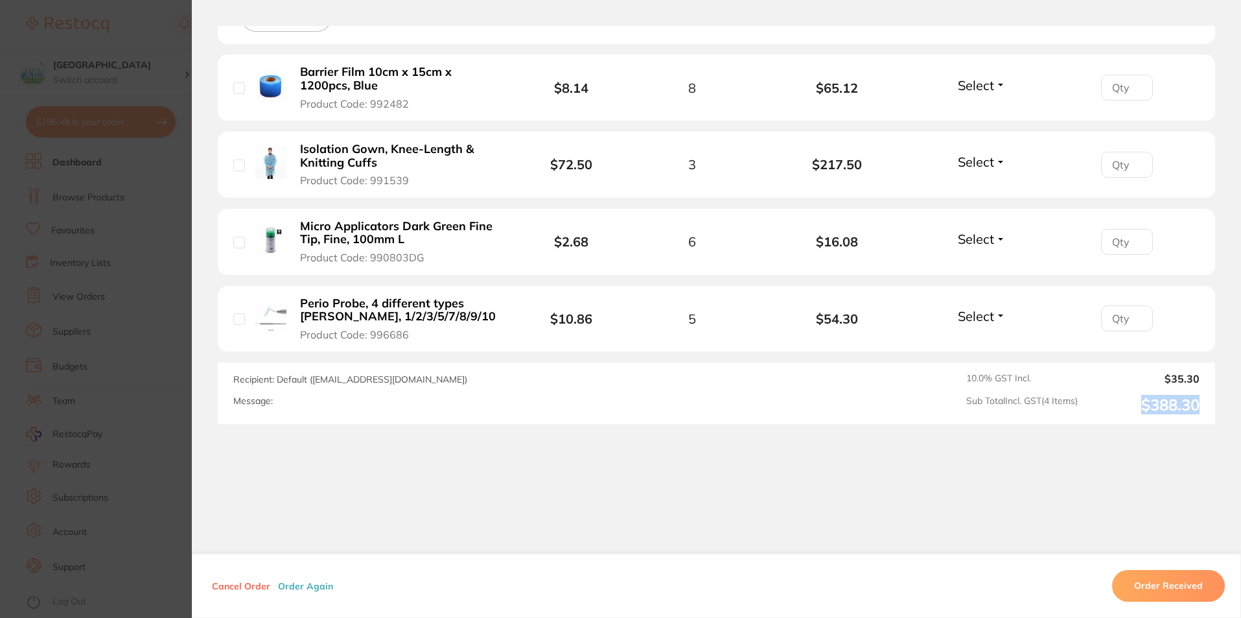
drag, startPoint x: 1112, startPoint y: 405, endPoint x: 1205, endPoint y: 408, distance: 92.7
click at [1205, 408] on div "Recipient: Default ( [EMAIL_ADDRESS][DOMAIN_NAME] ) Message: 10.0 % GST Incl. $…" at bounding box center [716, 393] width 997 height 62
copy output "$388.30"
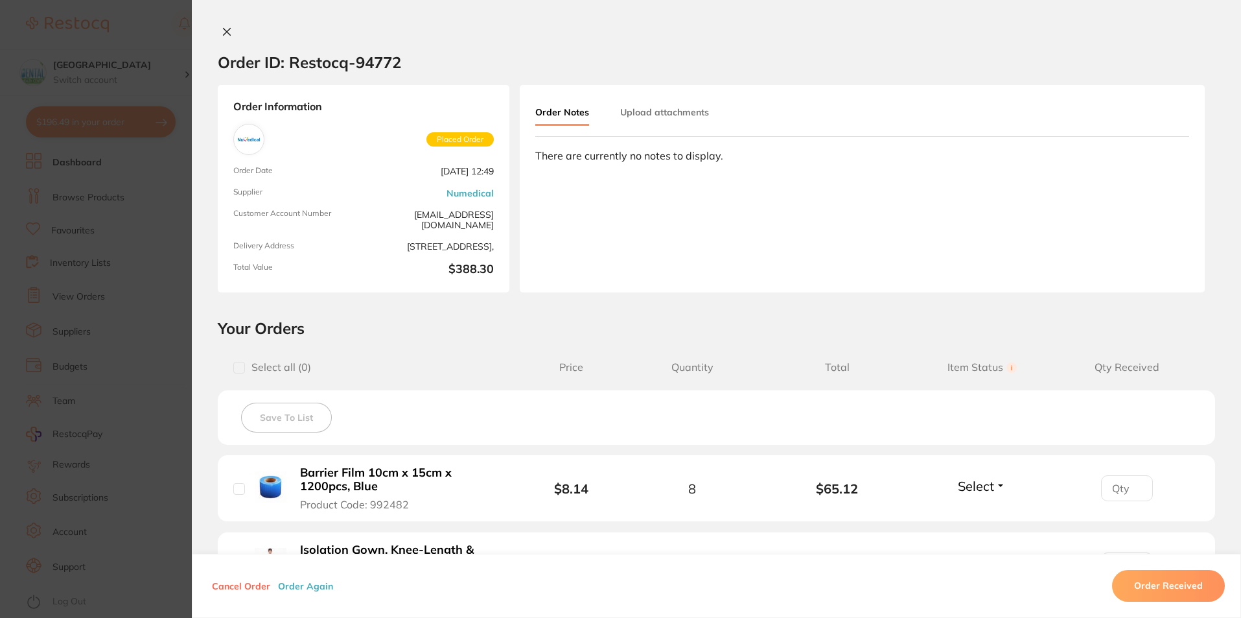
click at [224, 32] on icon at bounding box center [227, 32] width 7 height 7
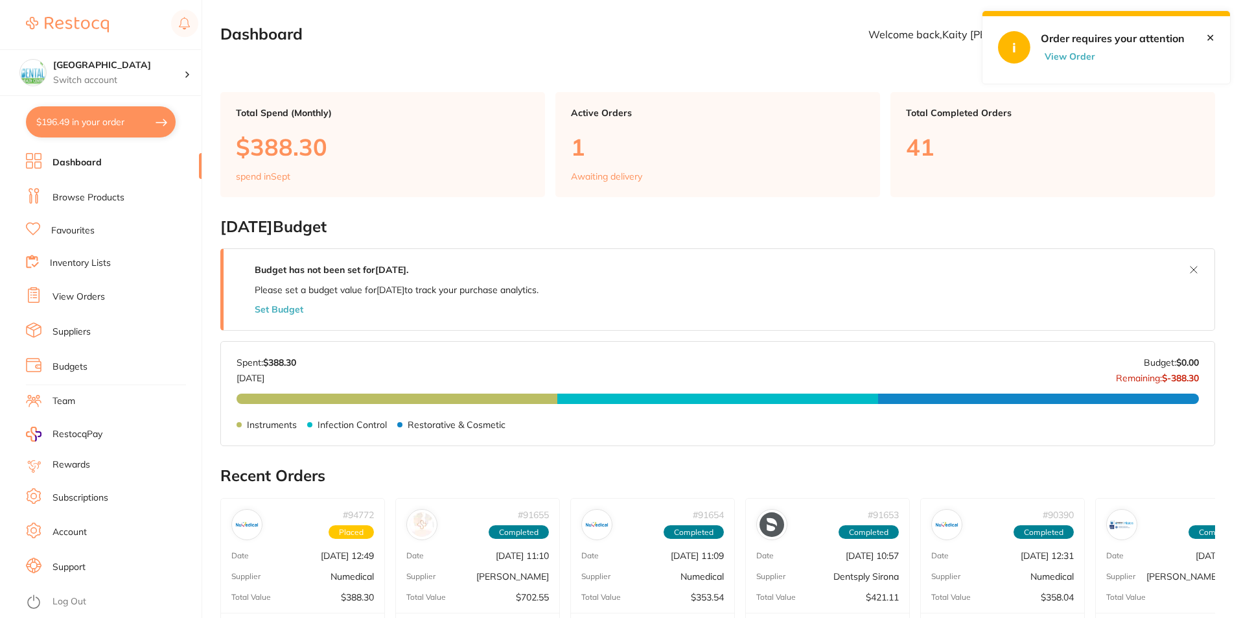
click at [148, 130] on button "$196.49 in your order" at bounding box center [101, 121] width 150 height 31
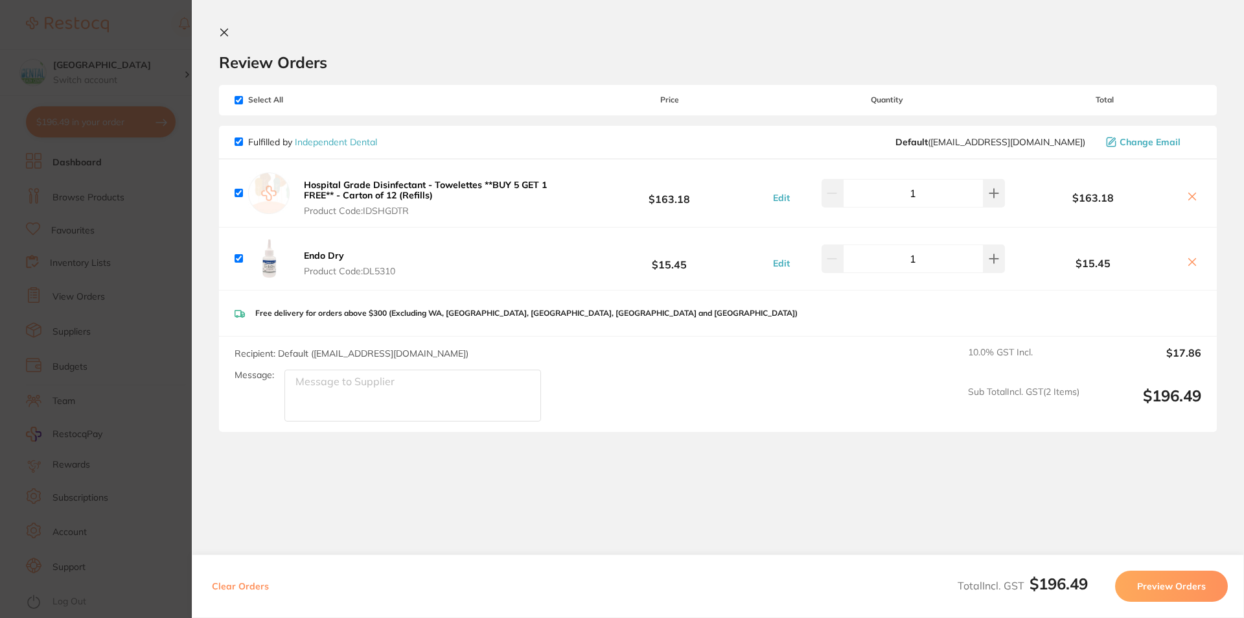
click at [316, 151] on div "Fulfilled by Independent Dental Default ( orders@independentdental.com.au ) Cha…" at bounding box center [718, 143] width 998 height 34
click at [324, 142] on link "Independent Dental" at bounding box center [336, 142] width 82 height 12
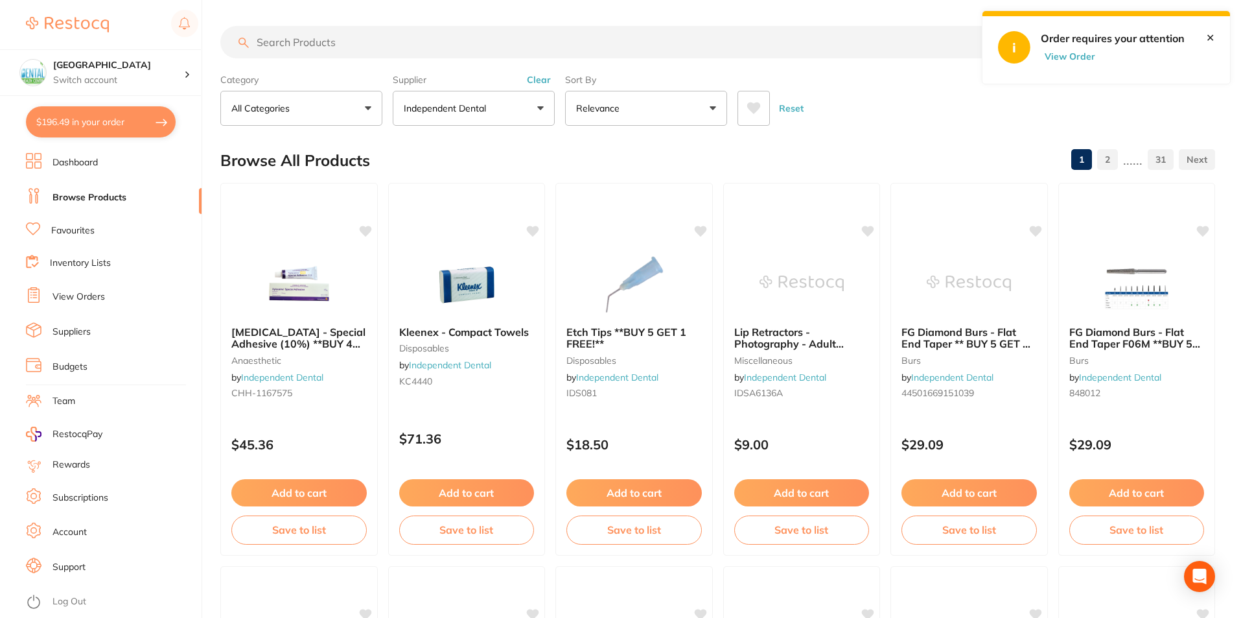
click at [1064, 51] on button "View Order" at bounding box center [1073, 57] width 65 height 12
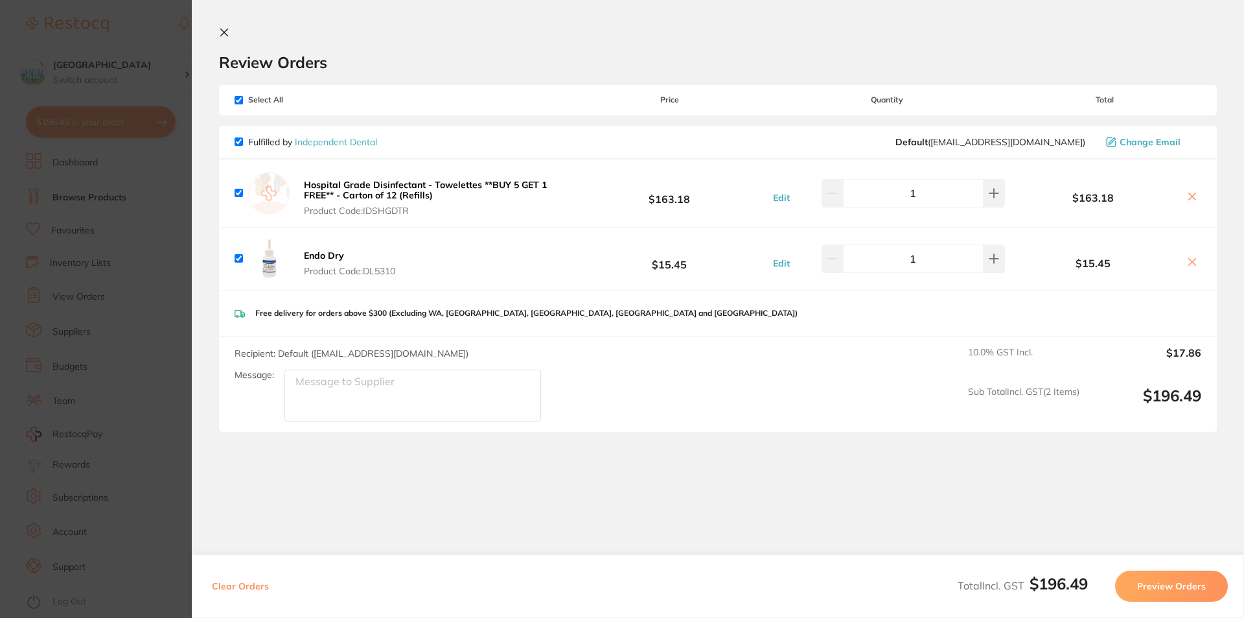
drag, startPoint x: 4, startPoint y: 321, endPoint x: 38, endPoint y: 310, distance: 36.1
click at [12, 319] on section "Update RRP Set your pre negotiated price for this item. Item Agreed RRP (excl. …" at bounding box center [622, 309] width 1244 height 618
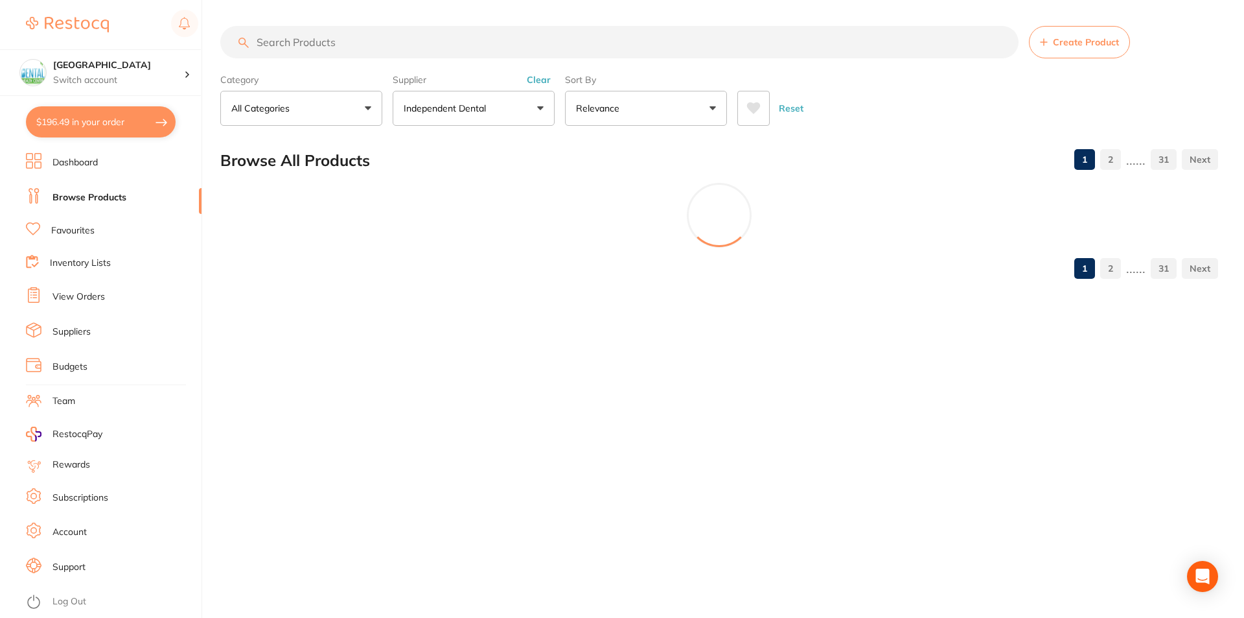
click at [95, 329] on li "Suppliers" at bounding box center [114, 331] width 176 height 19
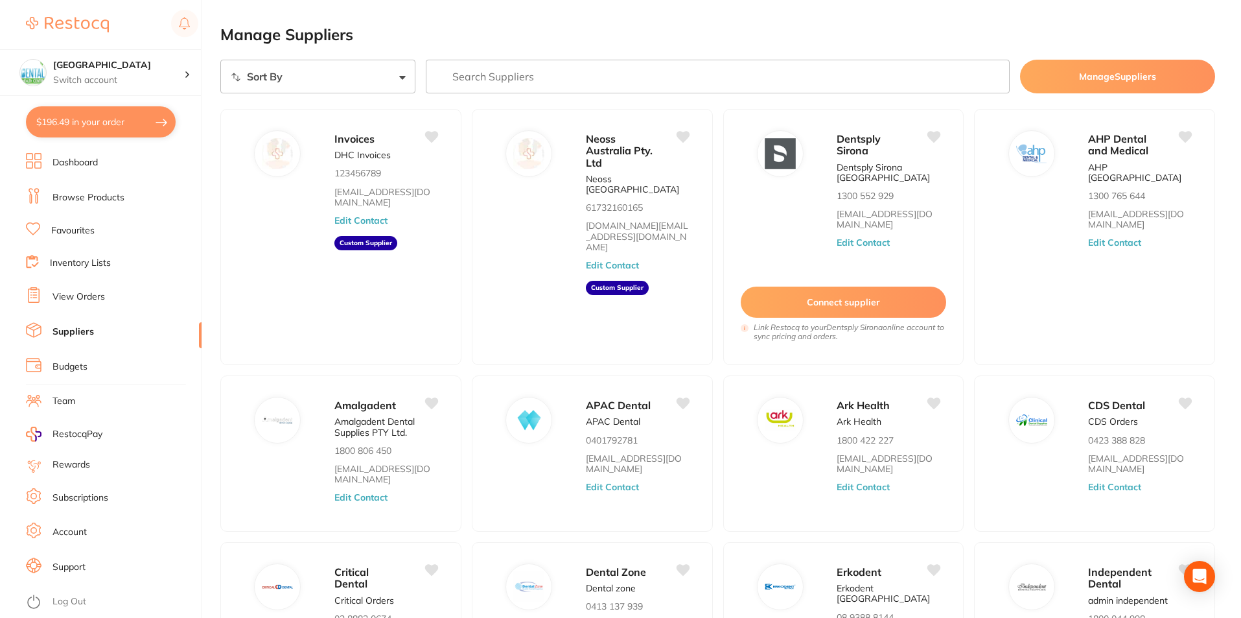
click at [111, 293] on li "View Orders" at bounding box center [114, 296] width 176 height 19
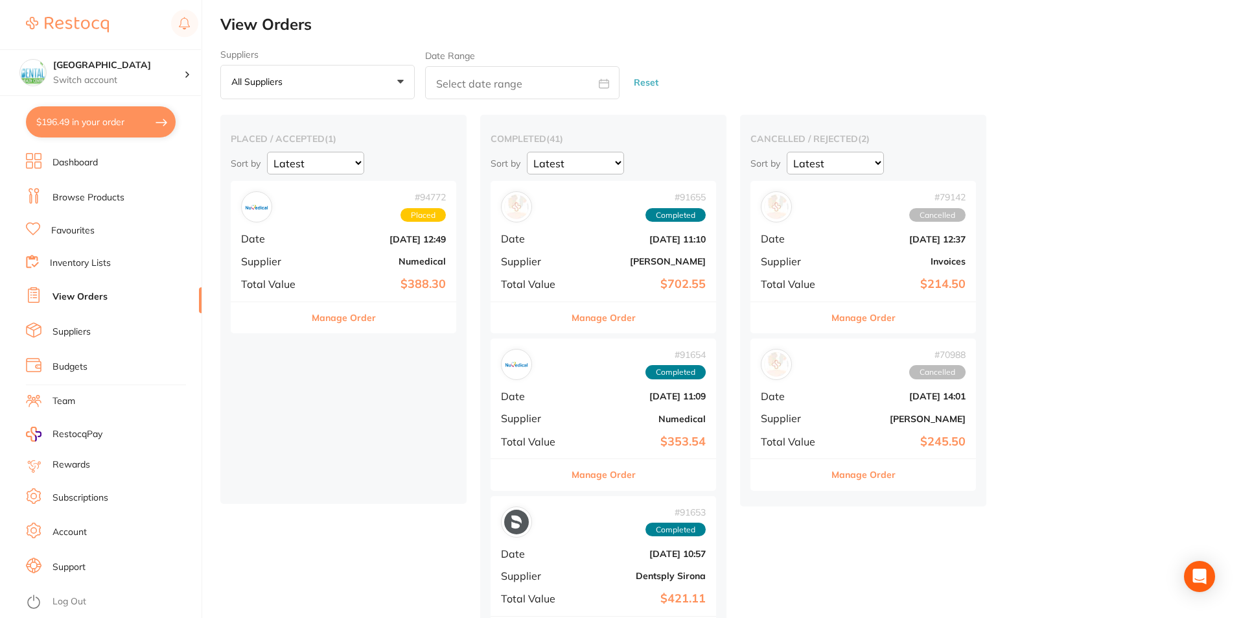
click at [82, 338] on li "Suppliers" at bounding box center [114, 331] width 176 height 19
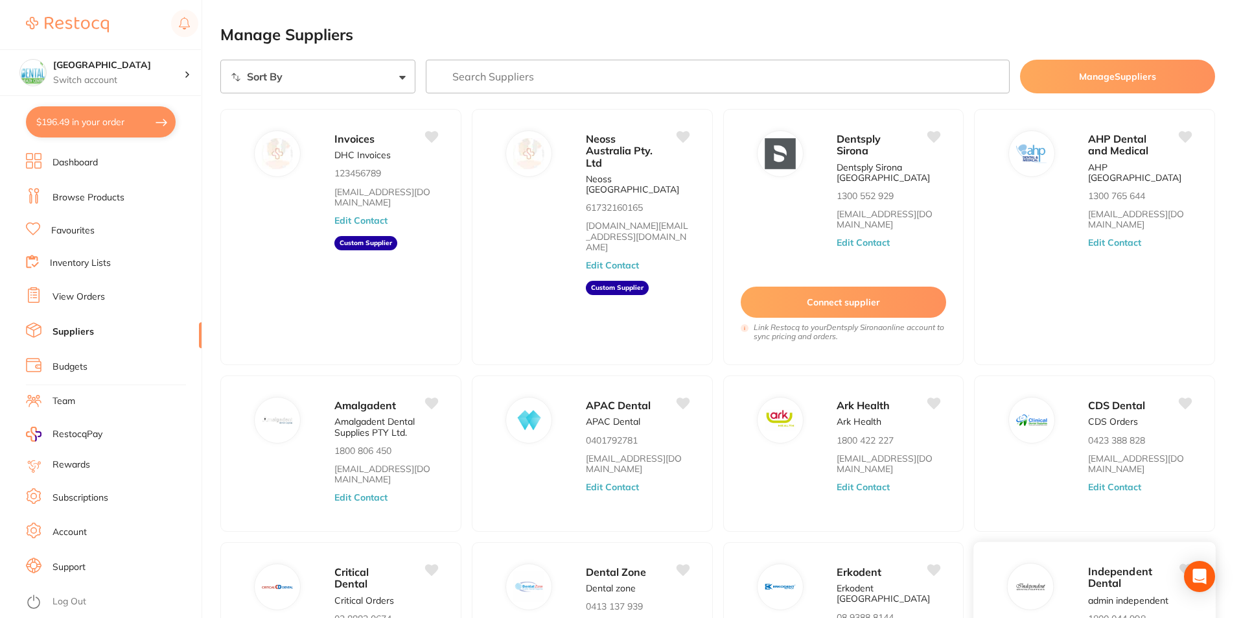
click at [1106, 576] on span "Independent Dental" at bounding box center [1120, 576] width 64 height 25
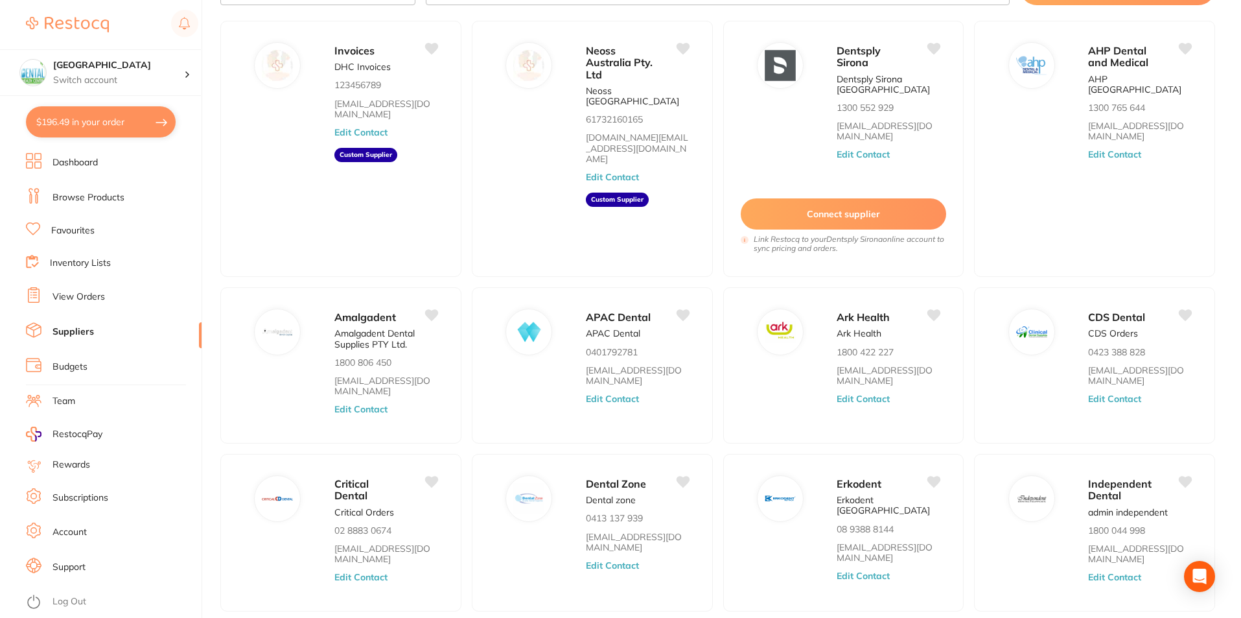
scroll to position [170, 0]
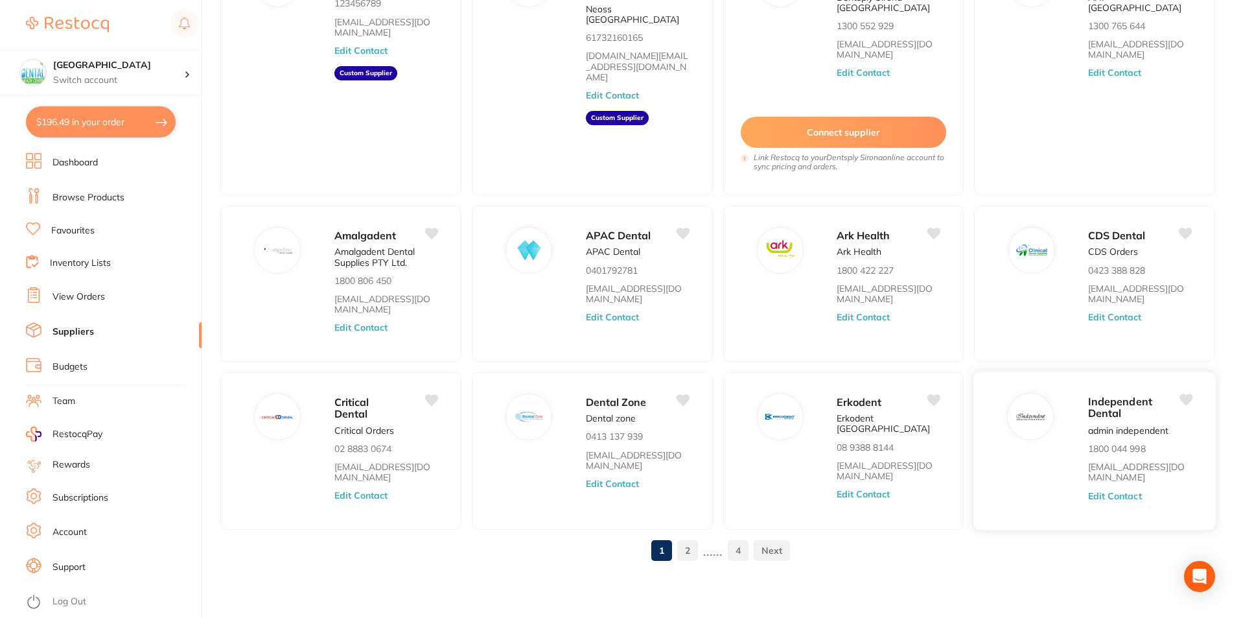
click at [1110, 499] on button "Edit Contact" at bounding box center [1115, 496] width 54 height 10
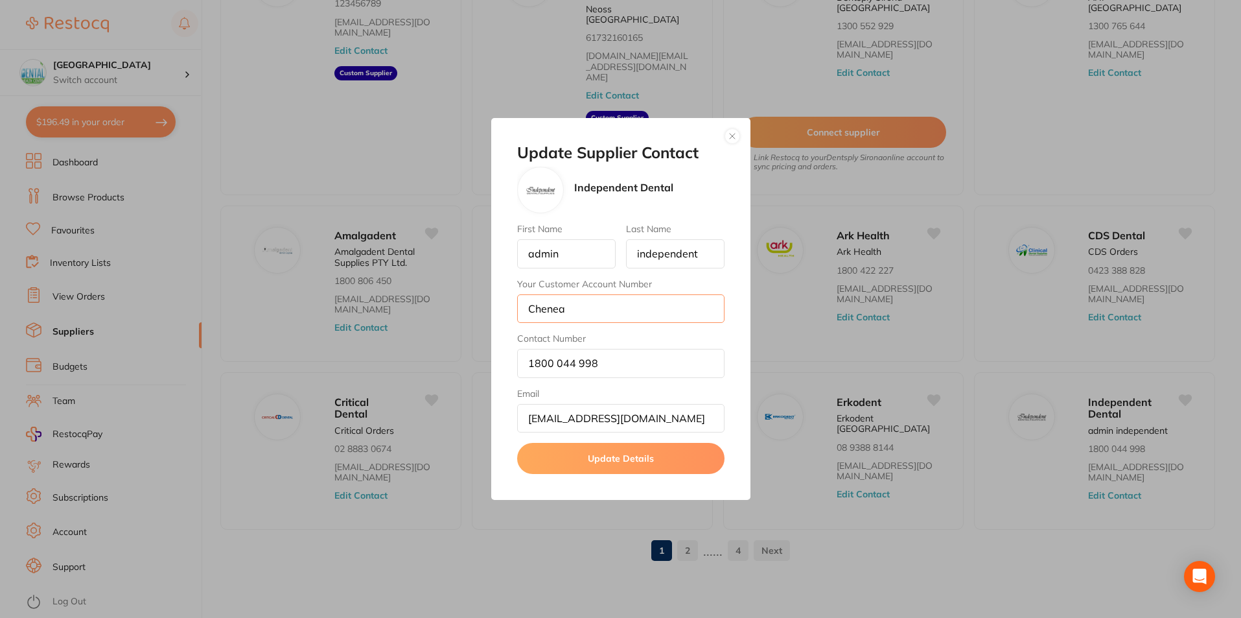
scroll to position [1, 0]
drag, startPoint x: 557, startPoint y: 319, endPoint x: 498, endPoint y: 323, distance: 59.1
click at [499, 323] on div "Update Supplier Contact Independent Dental First Name admin Last Name independe…" at bounding box center [620, 309] width 259 height 382
click at [734, 139] on button "button" at bounding box center [733, 136] width 16 height 16
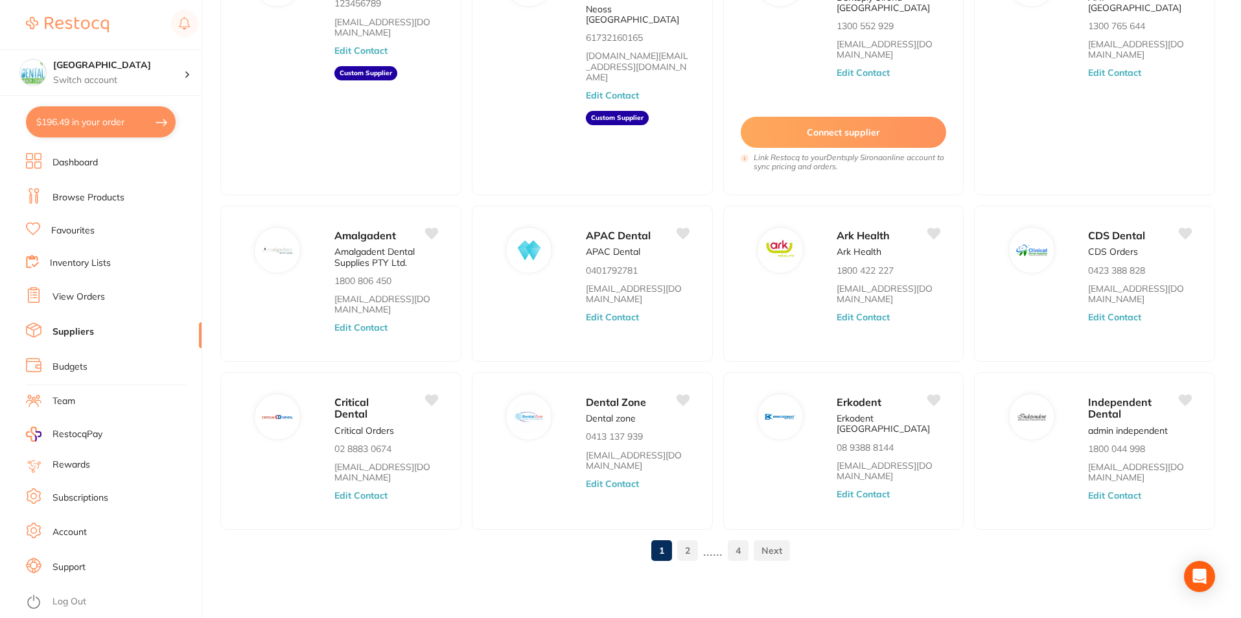
drag, startPoint x: 146, startPoint y: 102, endPoint x: 134, endPoint y: 117, distance: 19.4
click at [146, 102] on section "Dental Health Centre Switch account Dental Health Centre $196.49 in your order …" at bounding box center [101, 309] width 202 height 618
drag, startPoint x: 127, startPoint y: 123, endPoint x: 353, endPoint y: 183, distance: 234.1
click at [128, 124] on button "$196.49 in your order" at bounding box center [101, 121] width 150 height 31
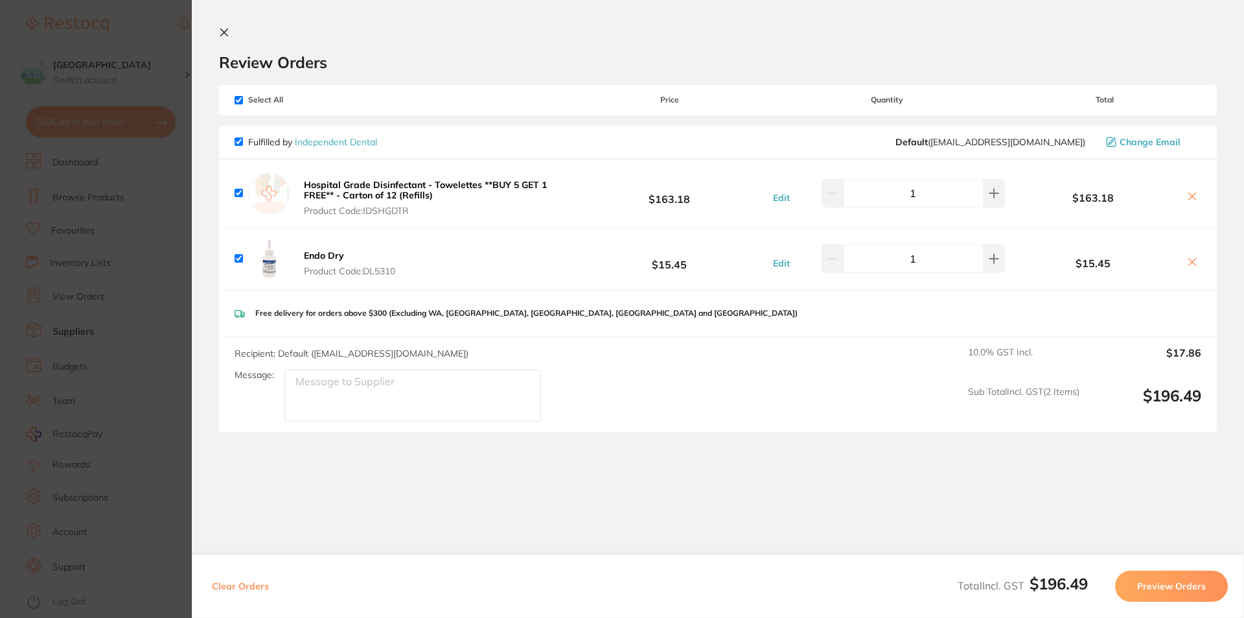
click at [219, 43] on div "Review Orders" at bounding box center [718, 49] width 998 height 45
click at [224, 34] on icon at bounding box center [224, 32] width 7 height 7
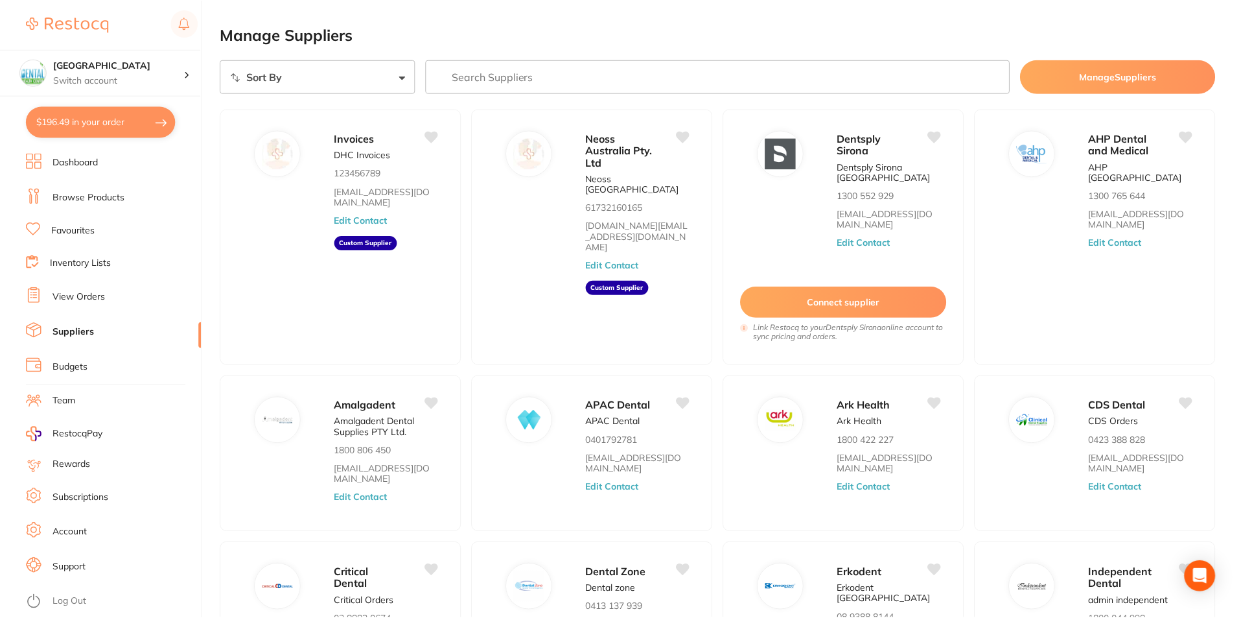
scroll to position [170, 0]
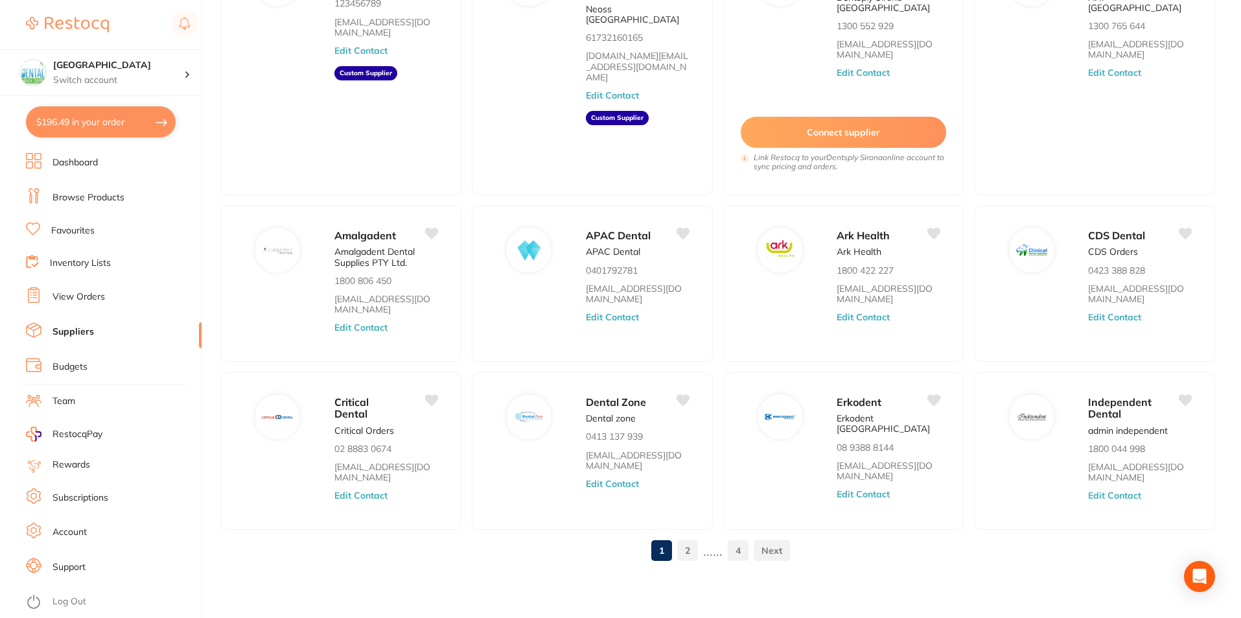
click at [136, 135] on button "$196.49 in your order" at bounding box center [101, 121] width 150 height 31
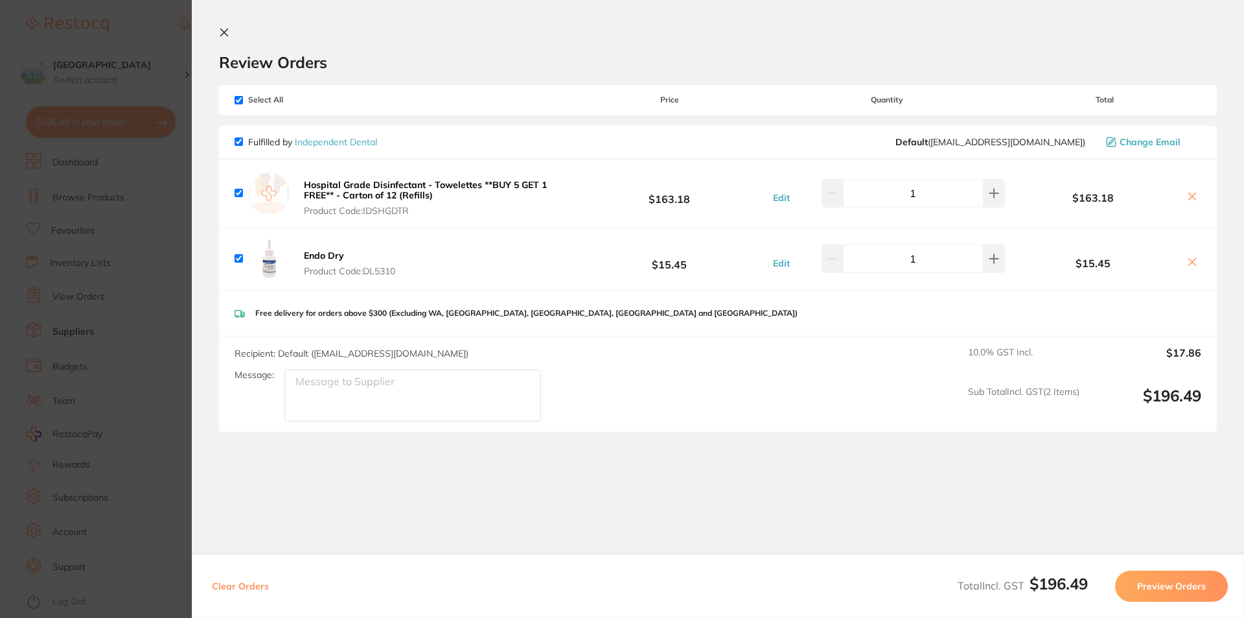
click at [103, 257] on section "Update RRP Set your pre negotiated price for this item. Item Agreed RRP (excl. …" at bounding box center [622, 309] width 1244 height 618
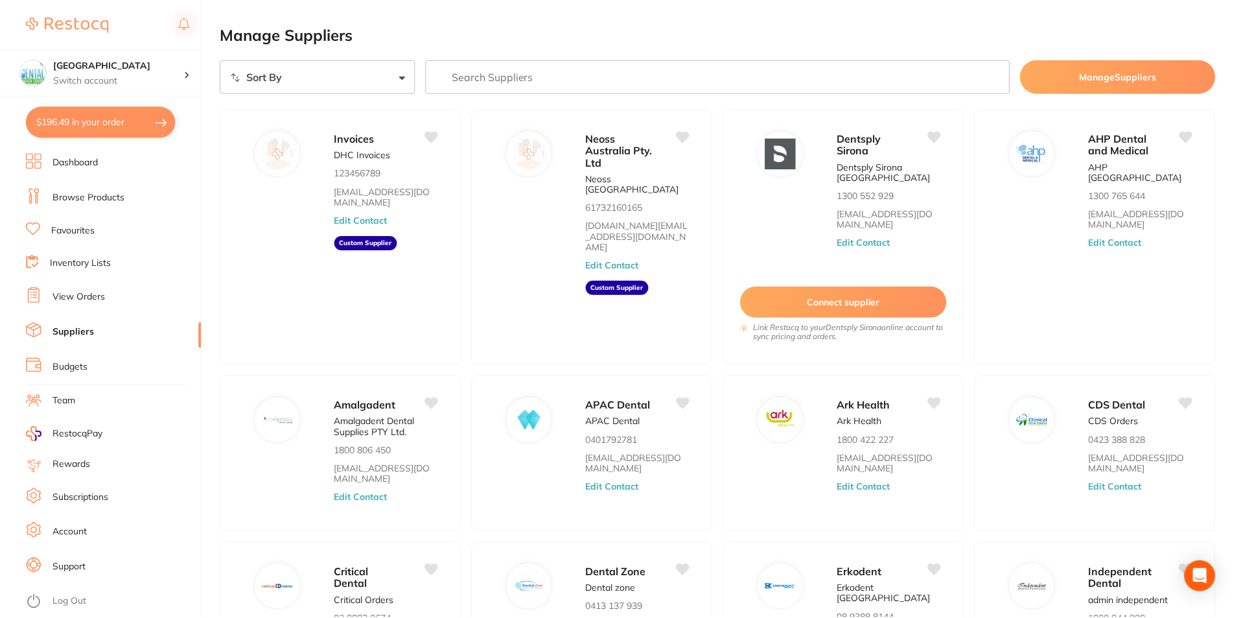
scroll to position [170, 0]
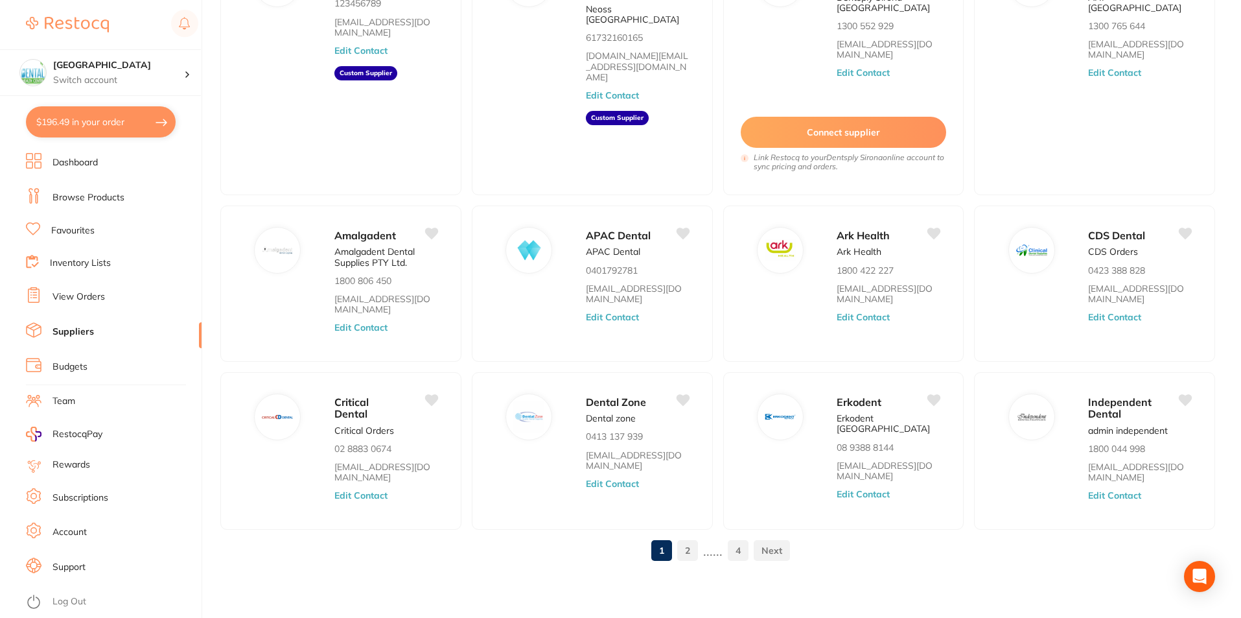
click at [76, 603] on link "Log Out" at bounding box center [69, 601] width 34 height 13
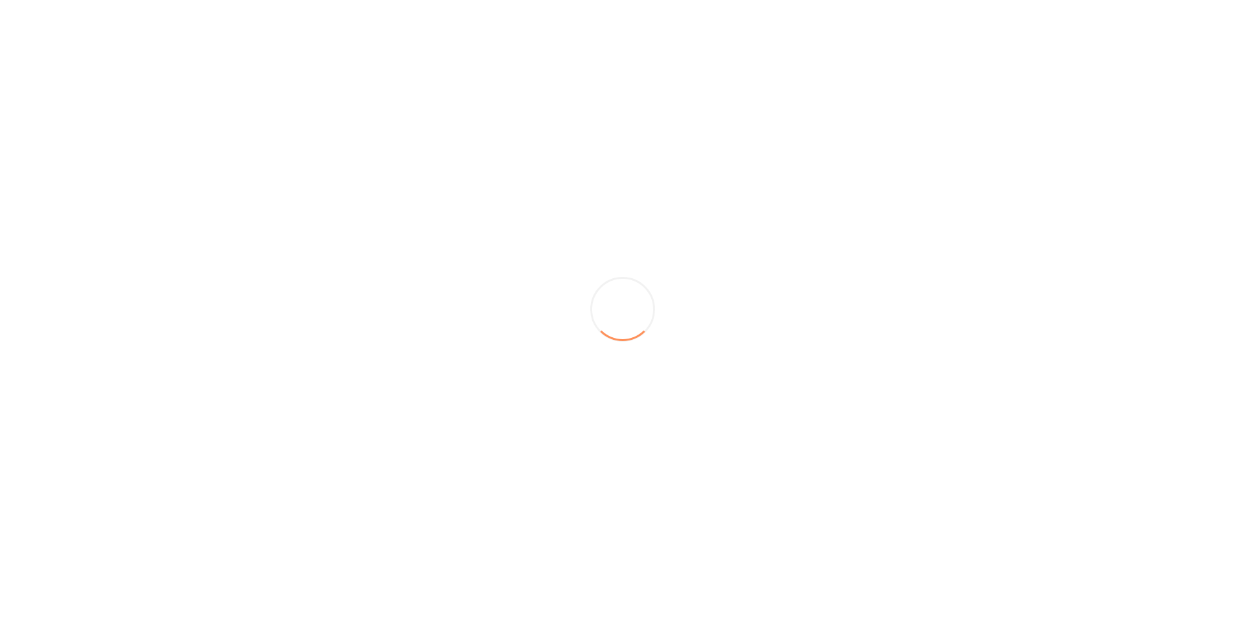
scroll to position [0, 0]
